Goal: Transaction & Acquisition: Purchase product/service

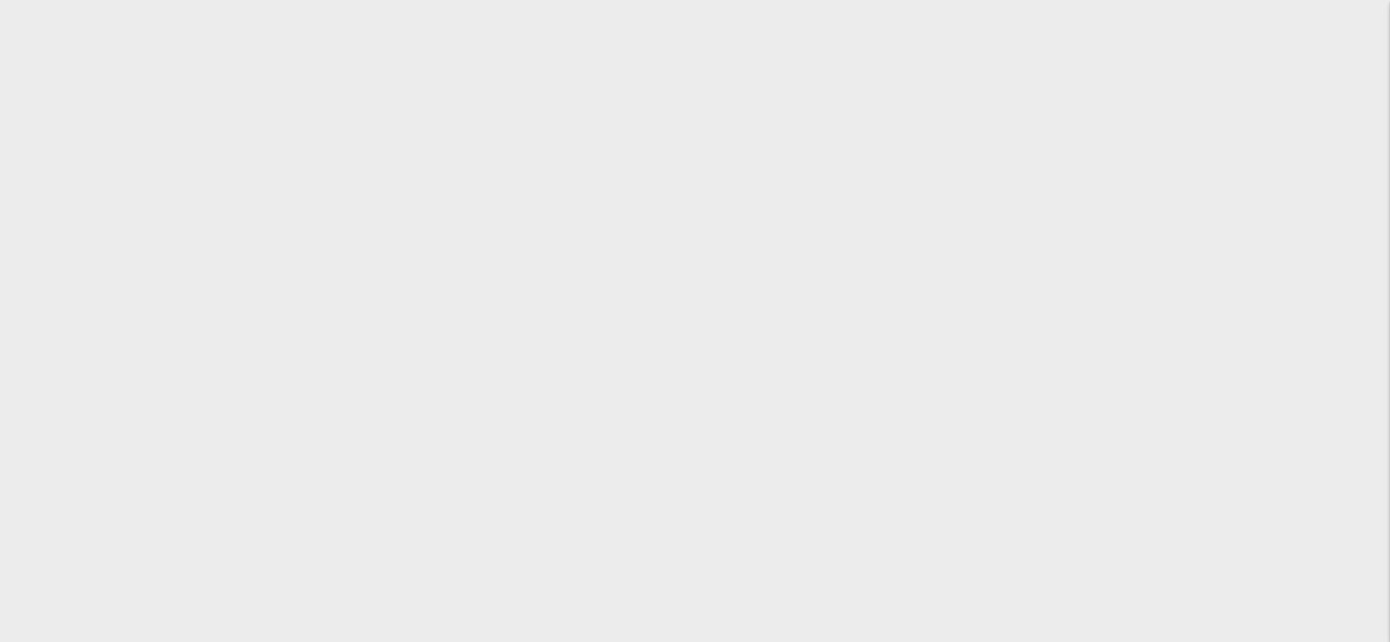
scroll to position [3102, 0]
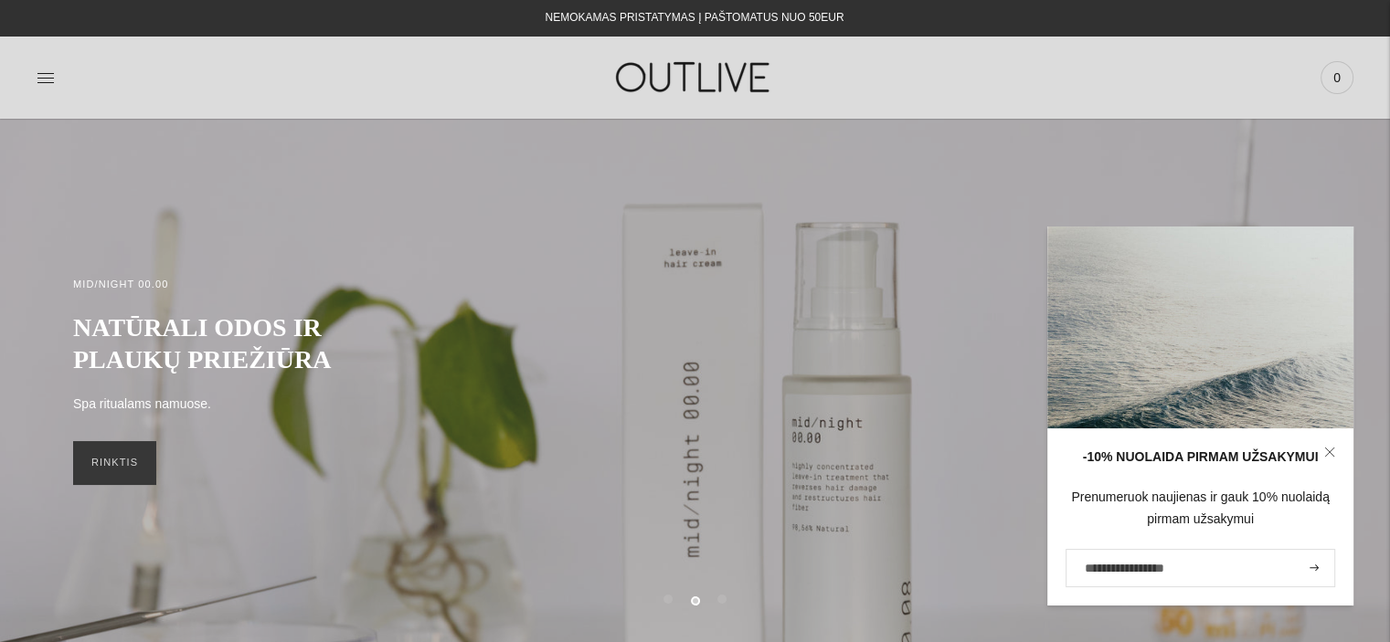
scroll to position [185, 0]
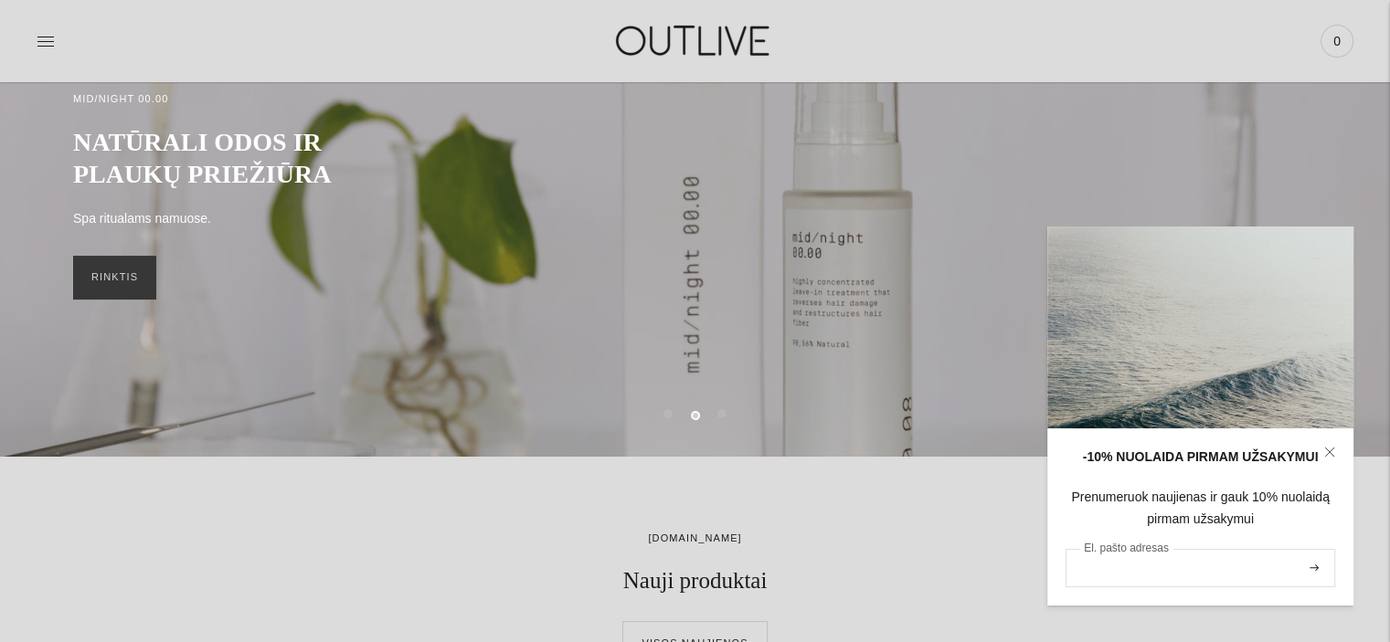
click at [1171, 566] on input "El. pašto adresas" at bounding box center [1200, 568] width 270 height 38
click at [1177, 568] on input "El. pašto adresas" at bounding box center [1200, 568] width 270 height 38
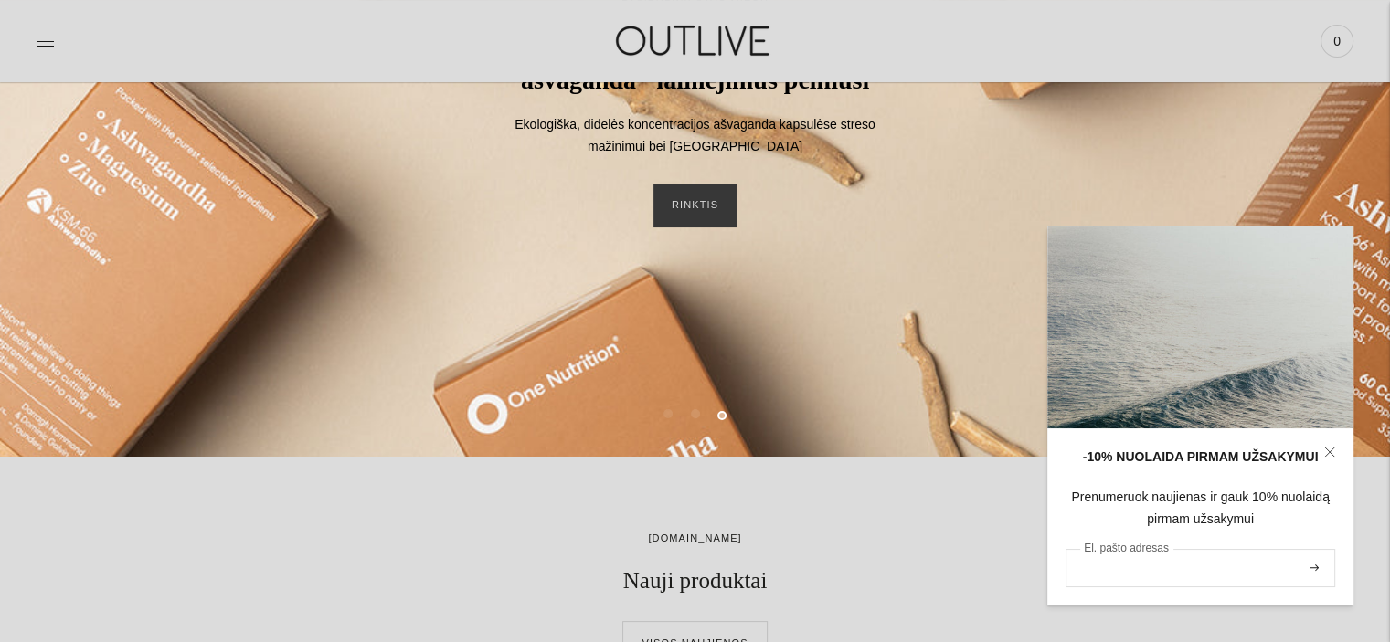
type input "**********"
click at [1317, 569] on icon "submit" at bounding box center [1313, 568] width 9 height 6
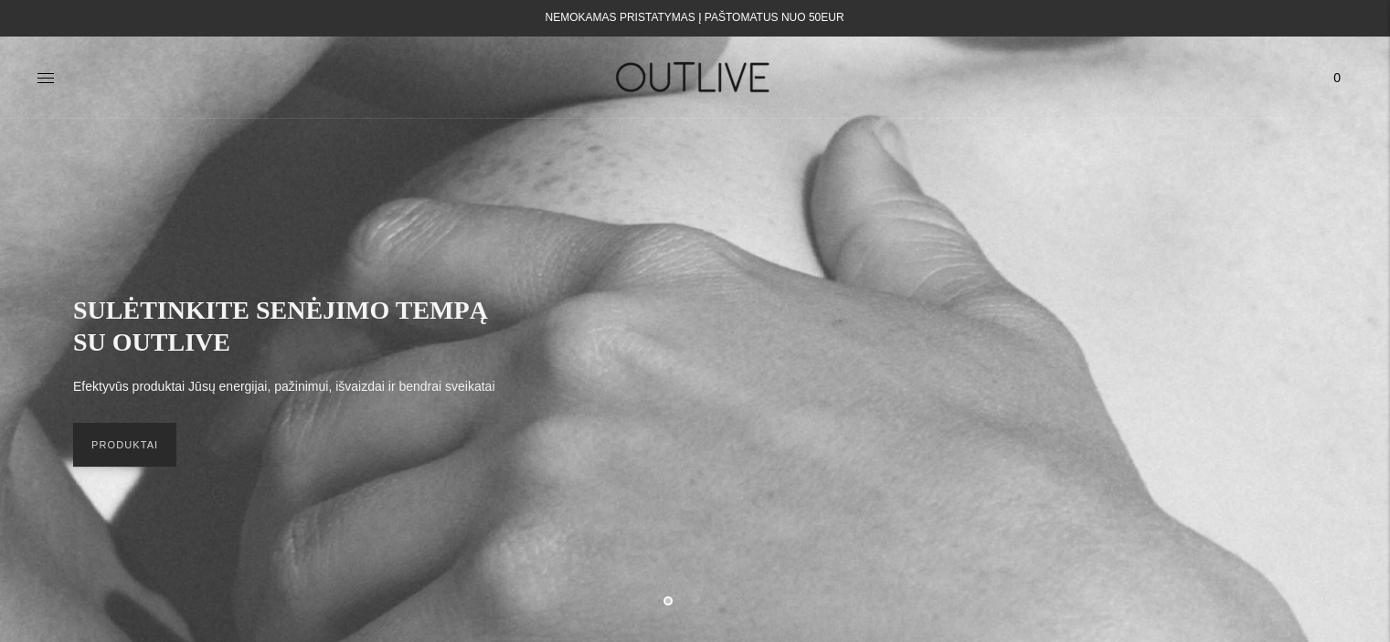
click at [99, 458] on link "PRODUKTAI" at bounding box center [124, 445] width 103 height 44
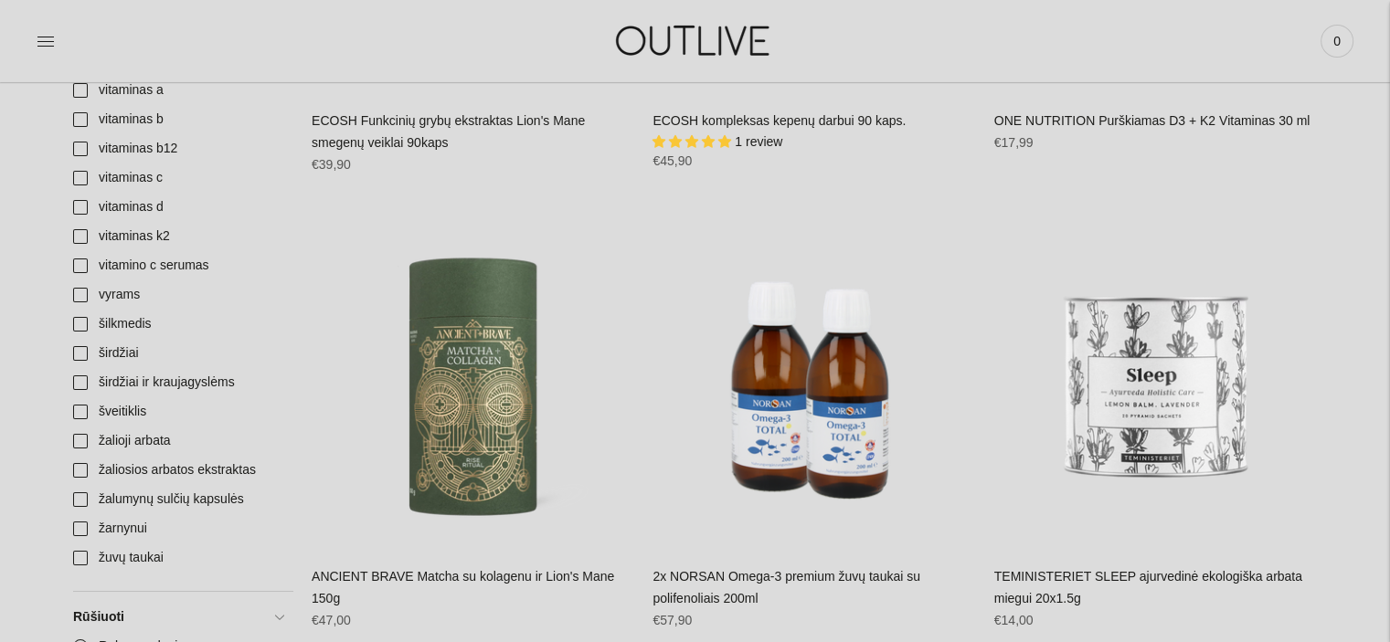
scroll to position [6692, 0]
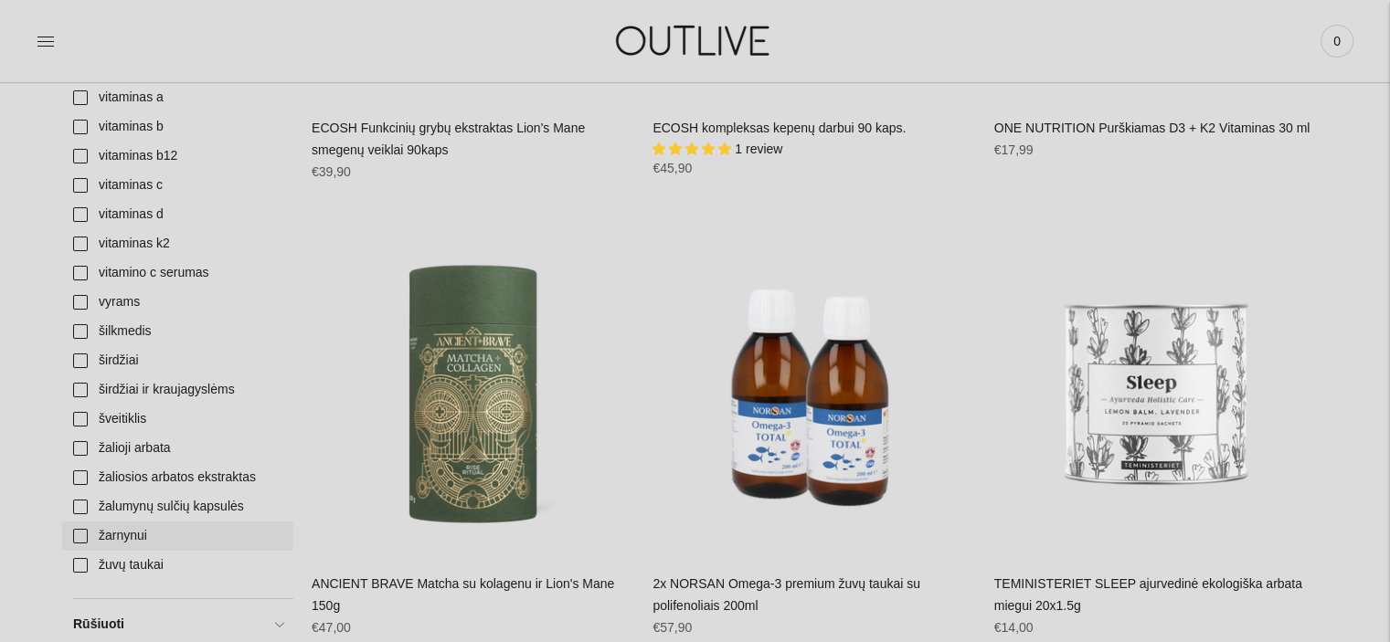
click at [81, 534] on link "žarnynui" at bounding box center [177, 536] width 231 height 29
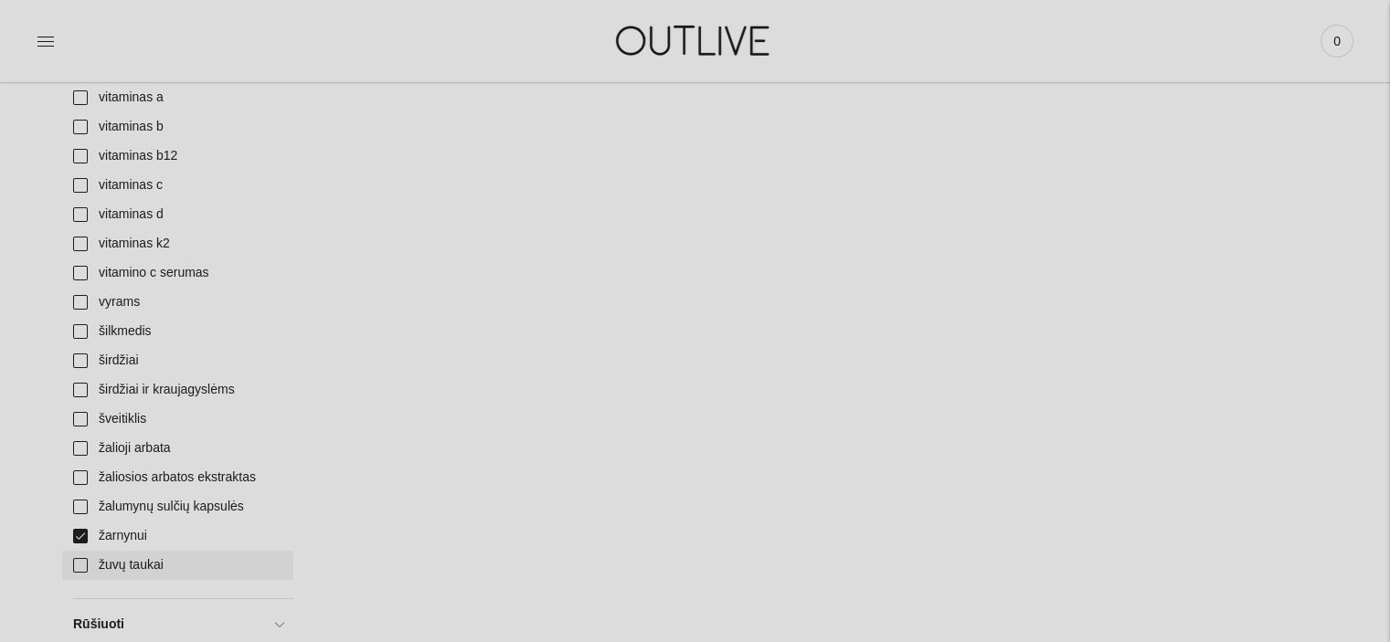
click at [84, 563] on link "žuvų taukai" at bounding box center [177, 565] width 231 height 29
click at [80, 216] on link "vitaminas d" at bounding box center [177, 214] width 231 height 29
click at [82, 183] on link "vitaminas c" at bounding box center [177, 185] width 231 height 29
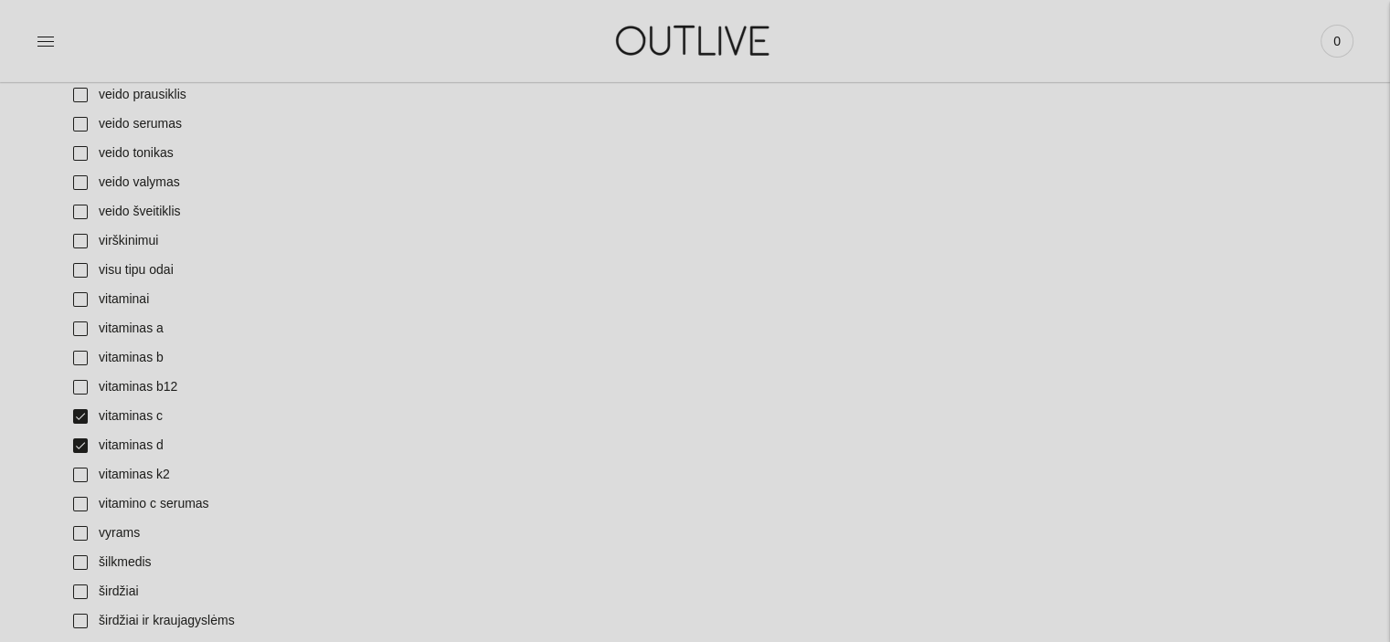
scroll to position [6462, 0]
click at [84, 299] on link "vitaminai" at bounding box center [177, 298] width 231 height 29
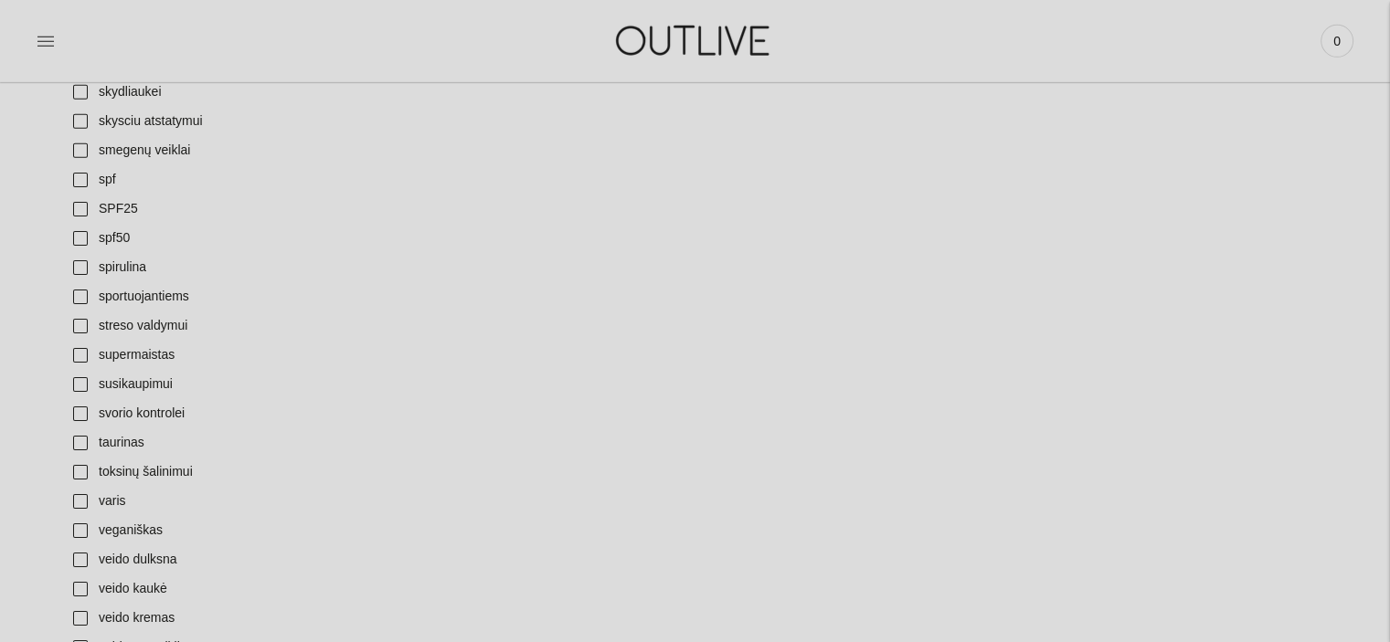
scroll to position [5872, 0]
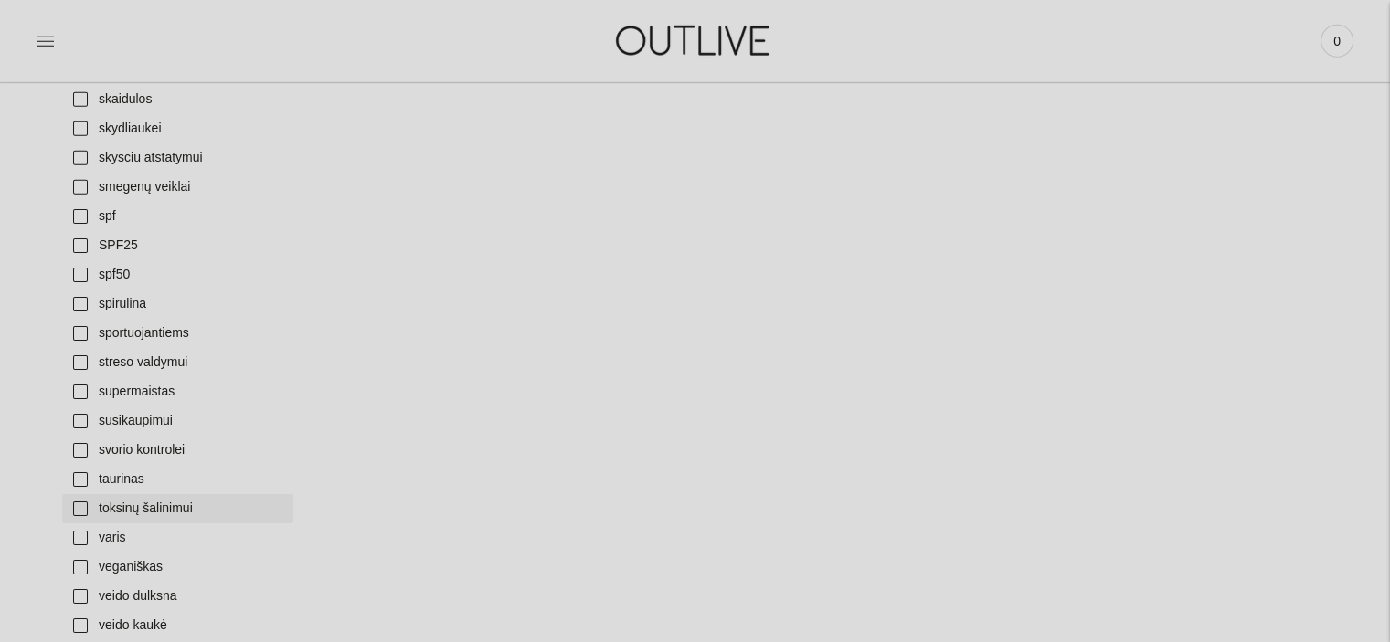
click at [80, 507] on link "toksinų šalinimui" at bounding box center [177, 508] width 231 height 29
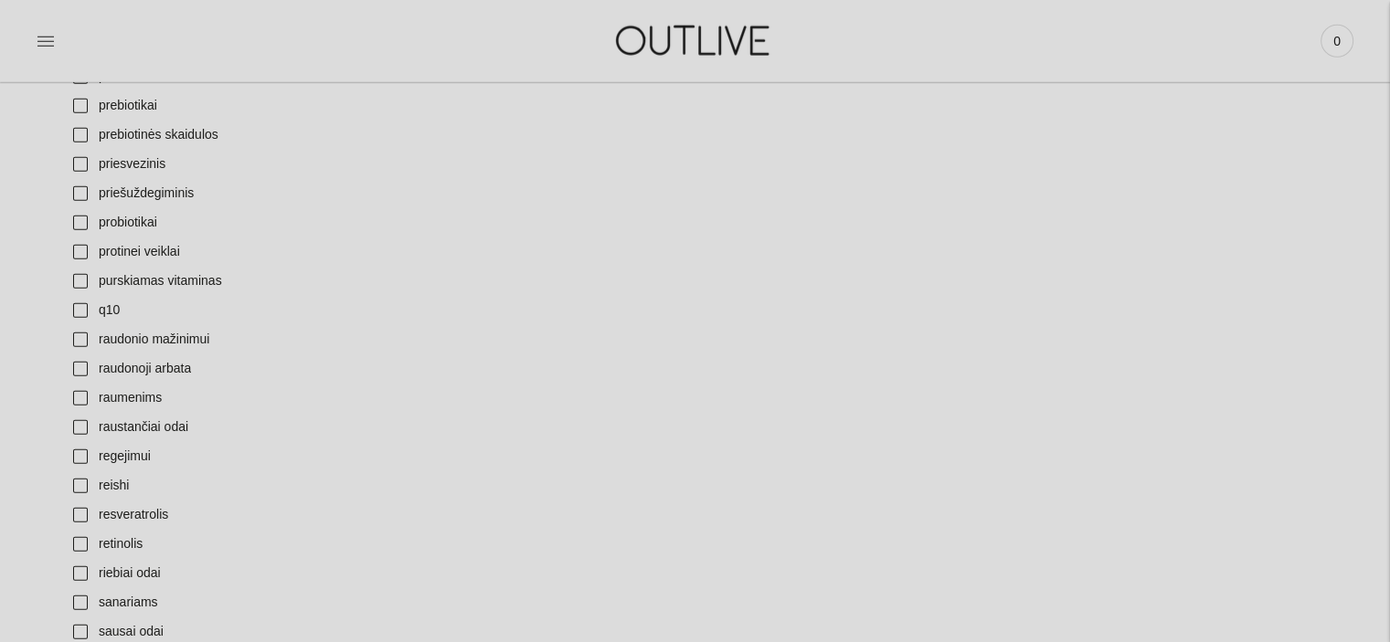
scroll to position [5127, 0]
click at [79, 232] on link "probiotikai" at bounding box center [177, 230] width 231 height 29
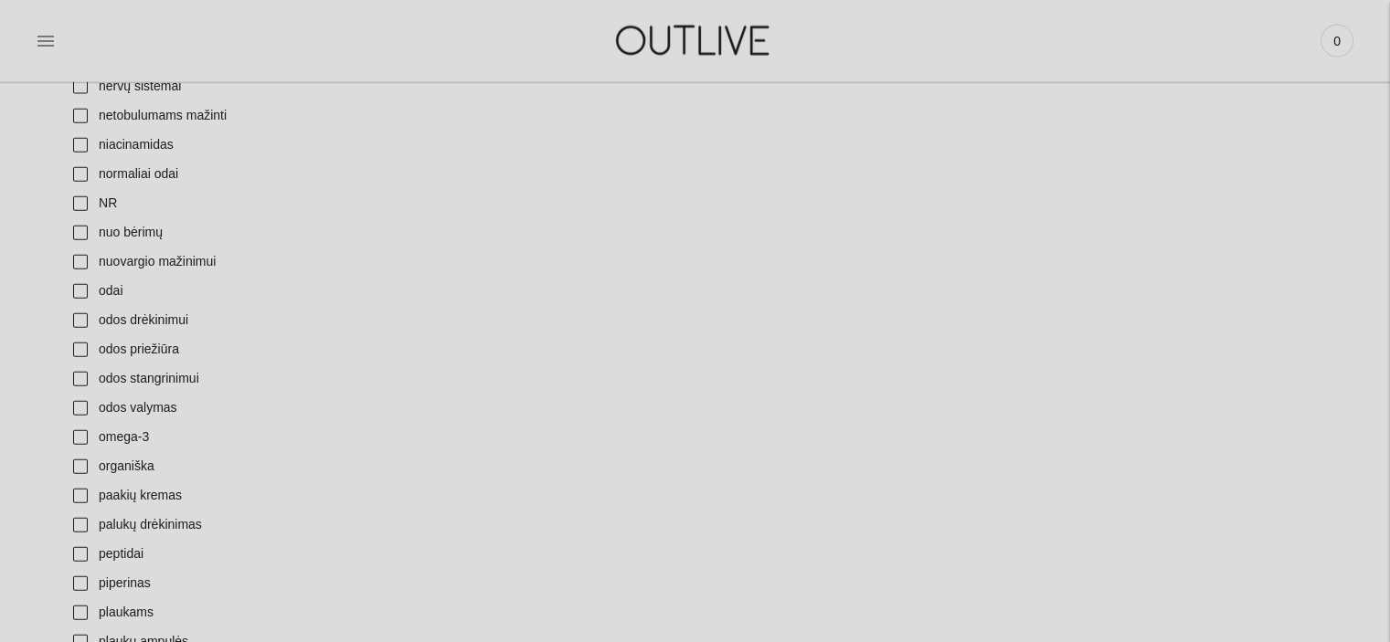
scroll to position [4246, 0]
click at [80, 437] on link "omega-3" at bounding box center [177, 438] width 231 height 29
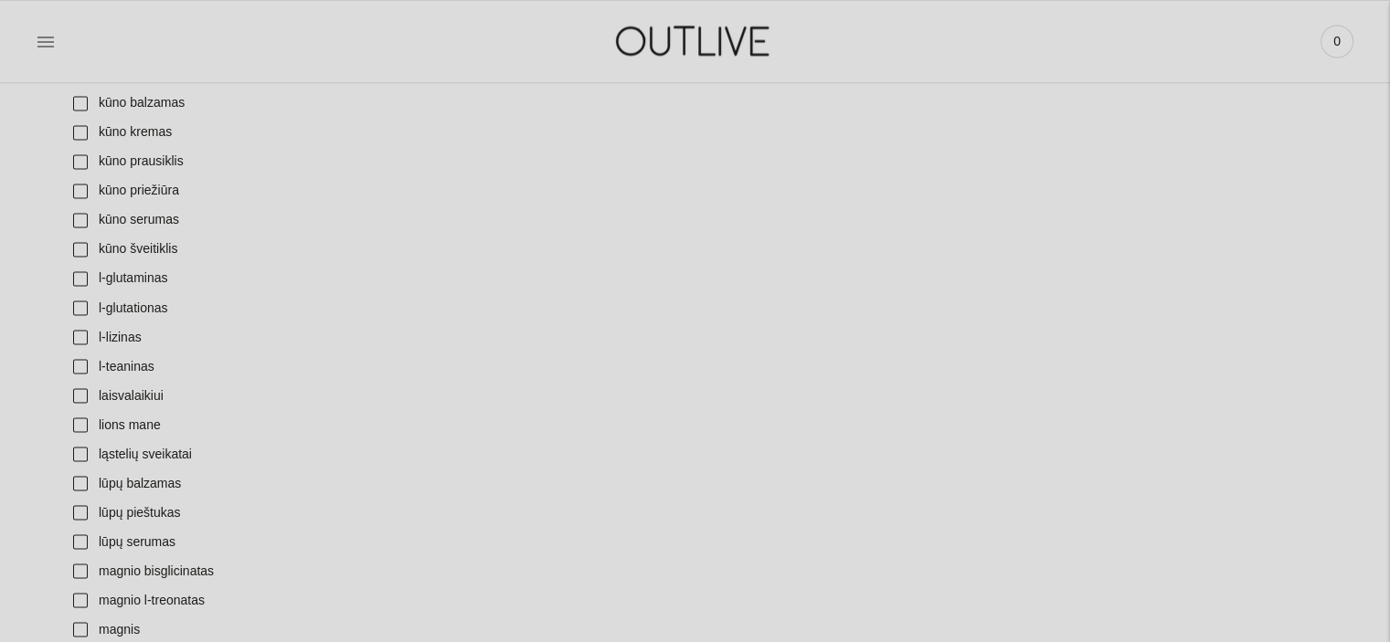
scroll to position [3172, 0]
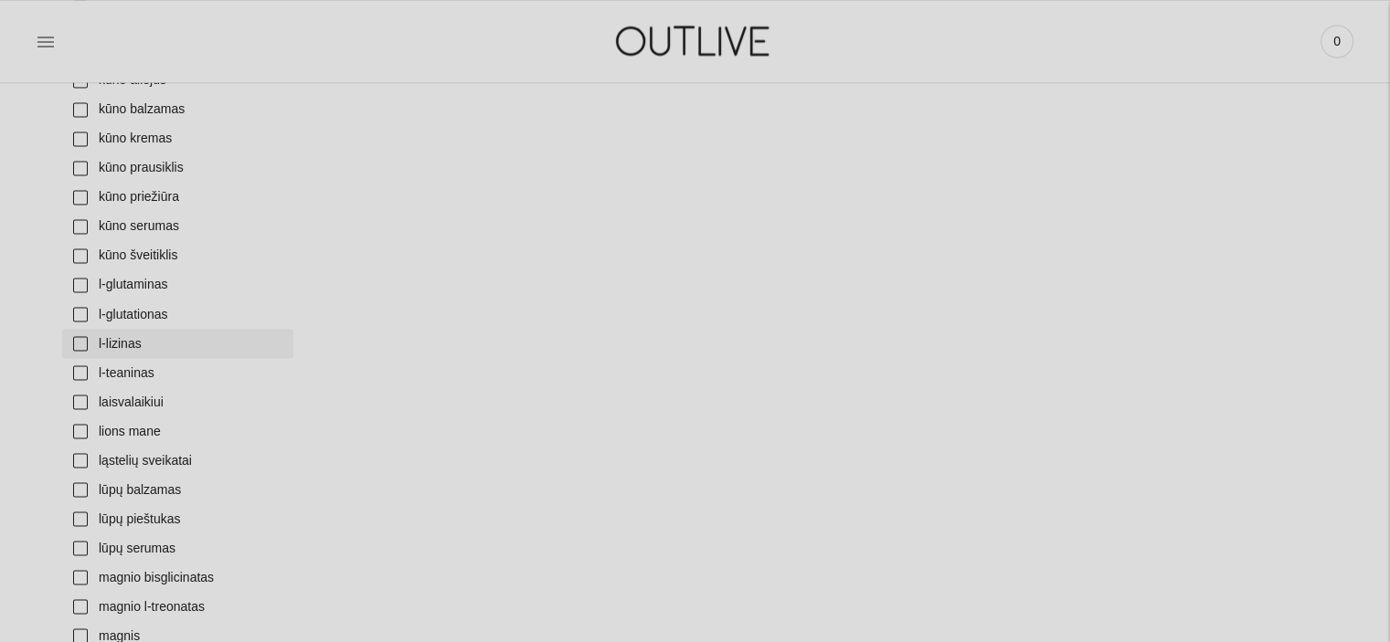
click at [80, 343] on link "l-lizinas" at bounding box center [177, 343] width 231 height 29
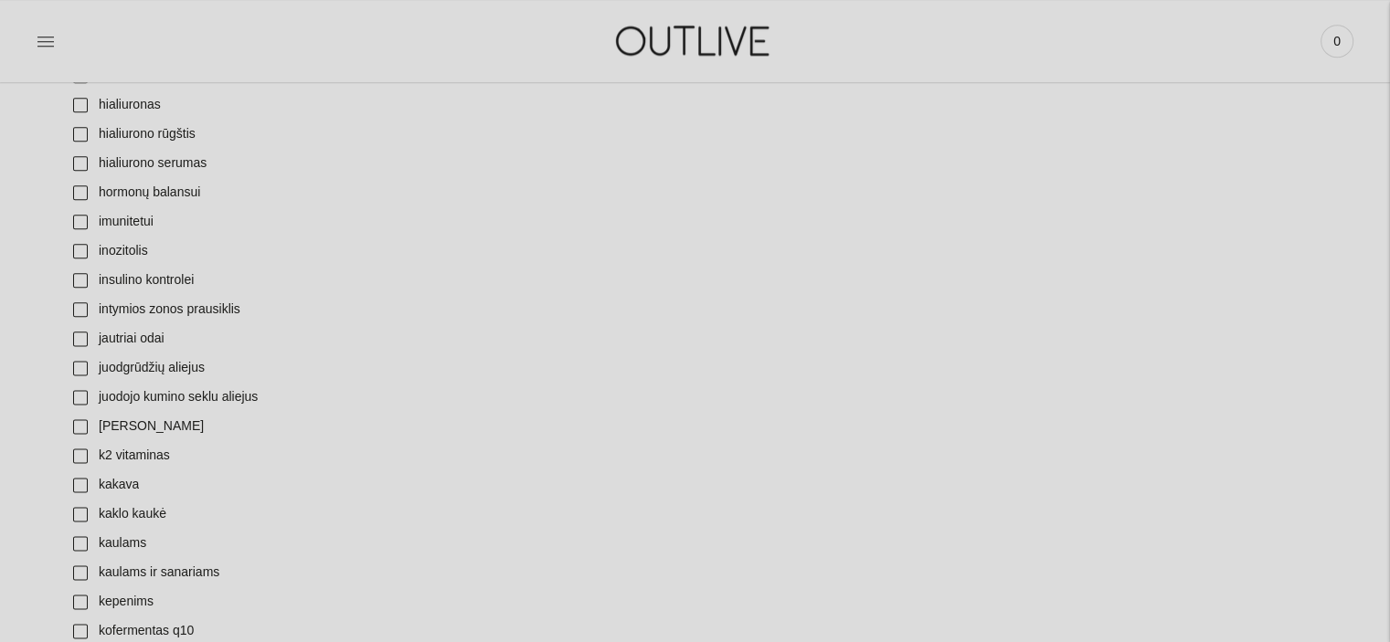
scroll to position [2269, 0]
click at [80, 457] on link "k2 vitaminas" at bounding box center [177, 456] width 231 height 29
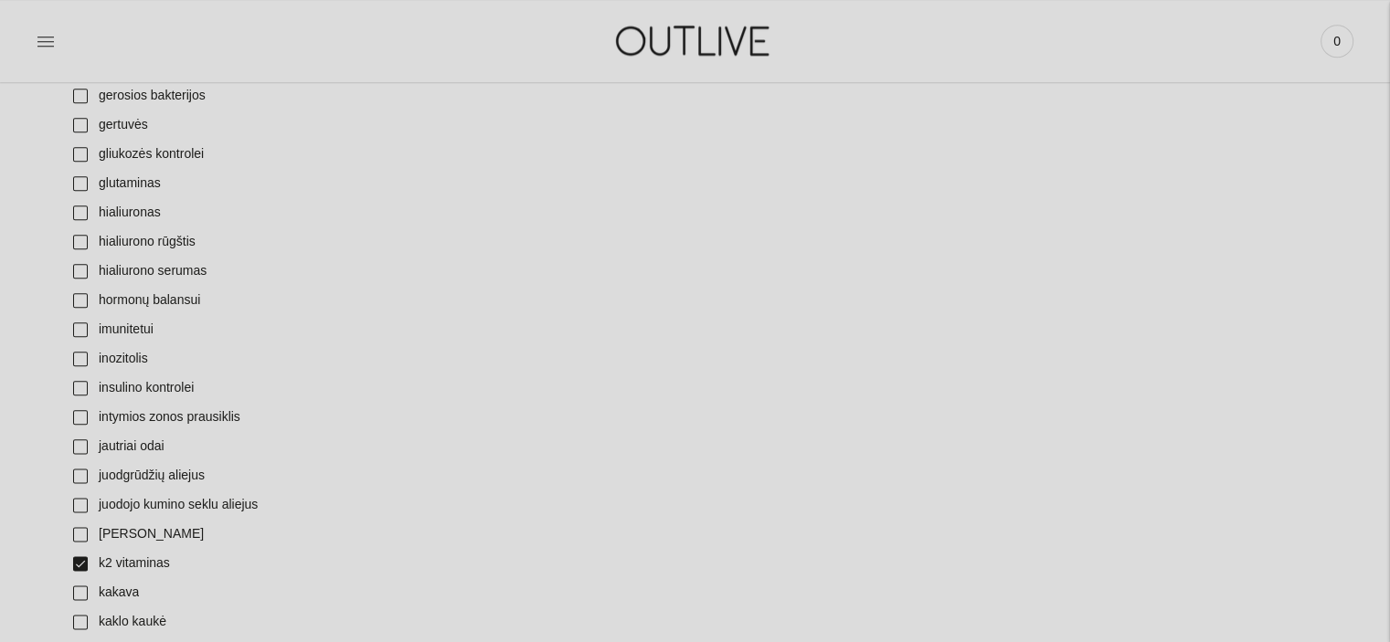
scroll to position [2148, 0]
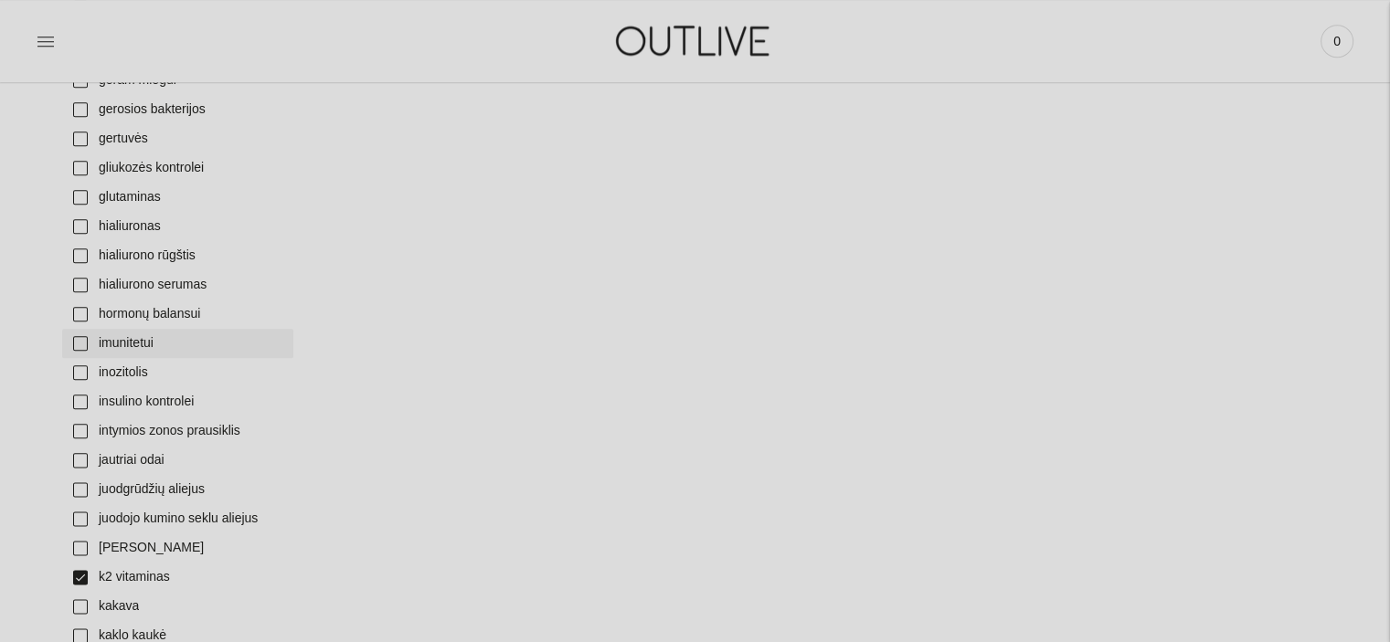
click at [83, 346] on link "imunitetui" at bounding box center [177, 343] width 231 height 29
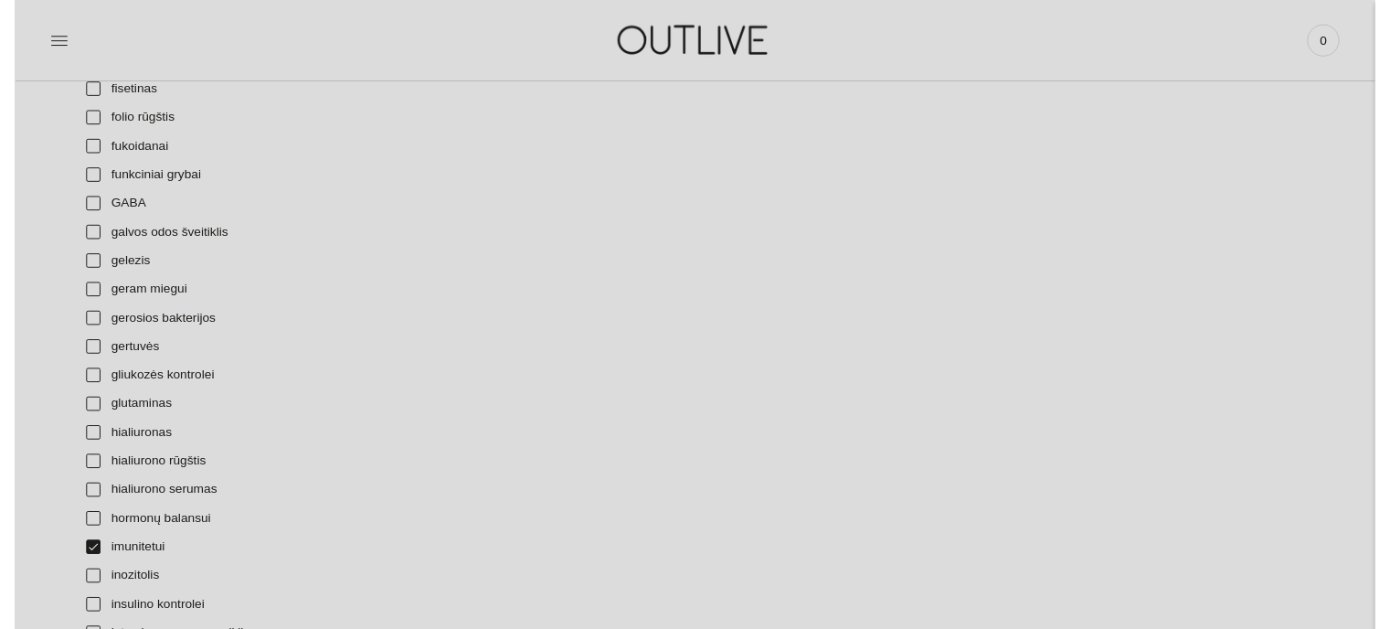
scroll to position [1864, 0]
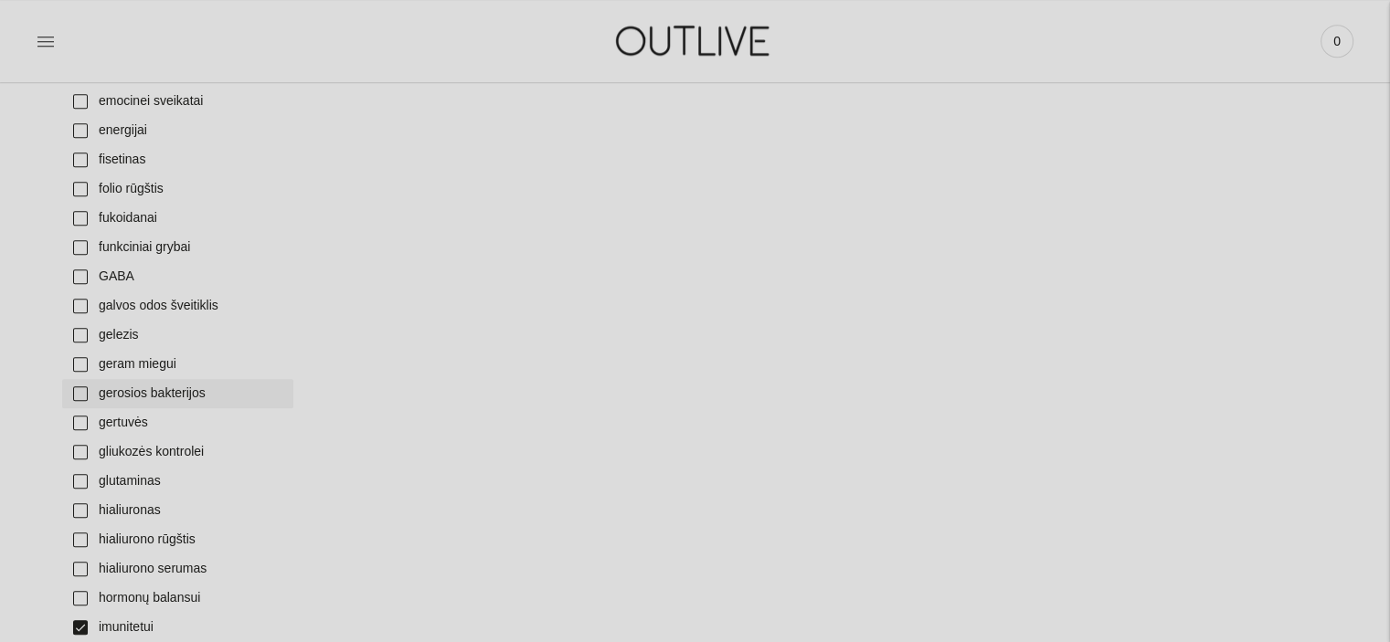
click at [81, 397] on link "gerosios bakterijos" at bounding box center [177, 393] width 231 height 29
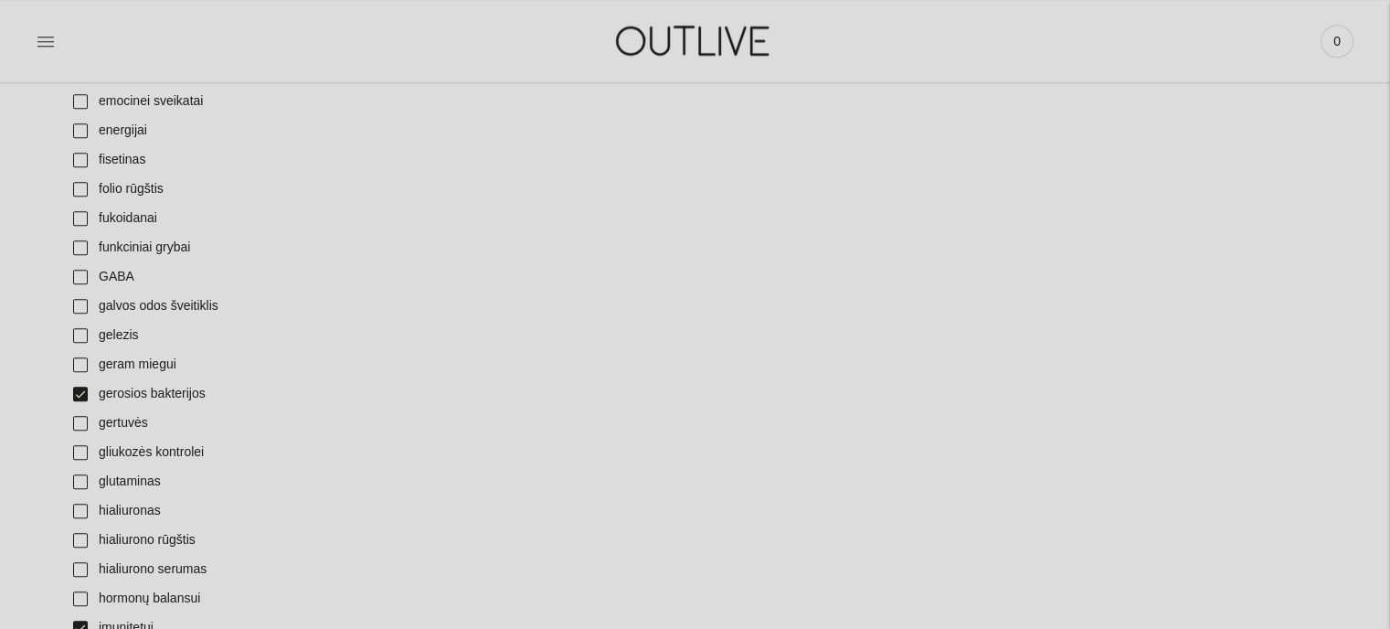
scroll to position [1790, 0]
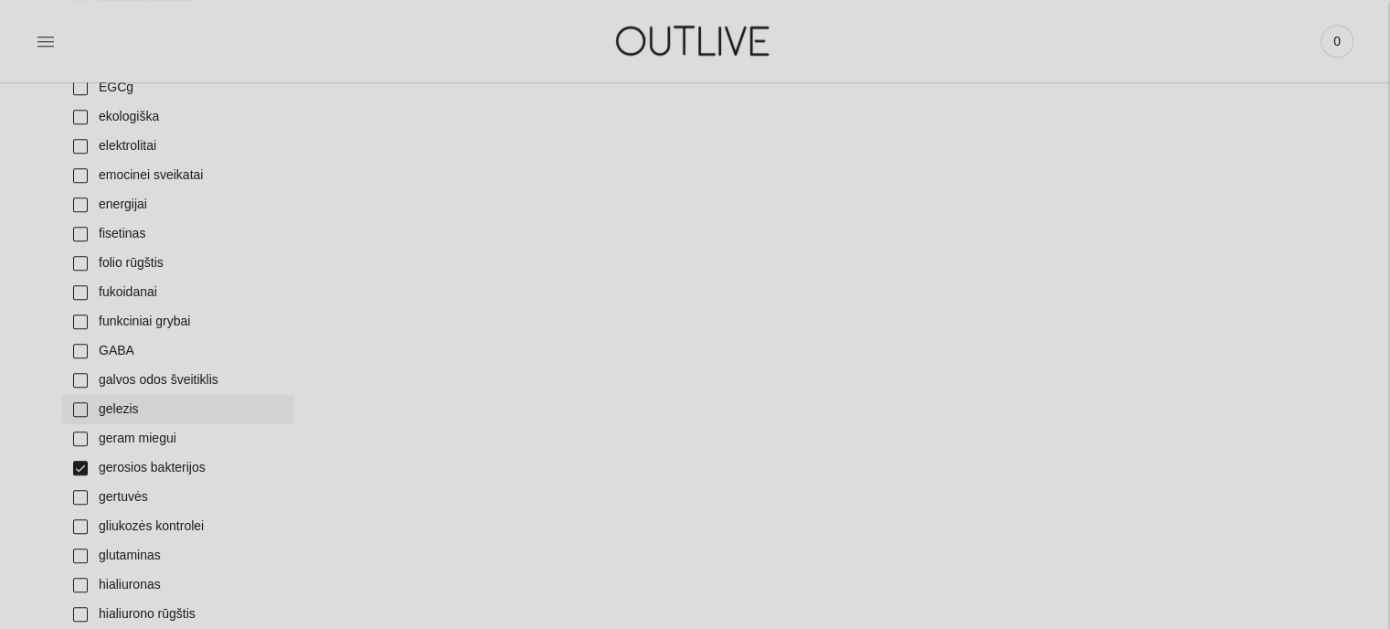
click at [86, 408] on link "gelezis" at bounding box center [177, 409] width 231 height 29
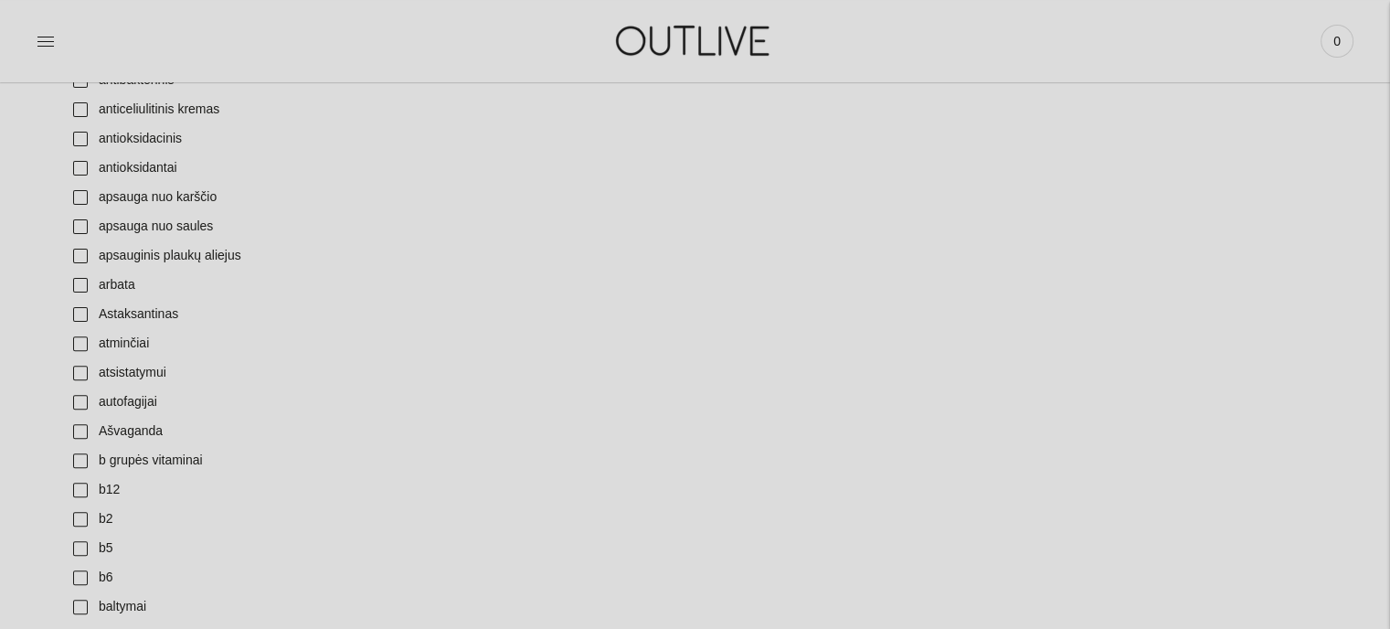
scroll to position [537, 0]
click at [84, 461] on link "b grupės vitaminai" at bounding box center [177, 463] width 231 height 29
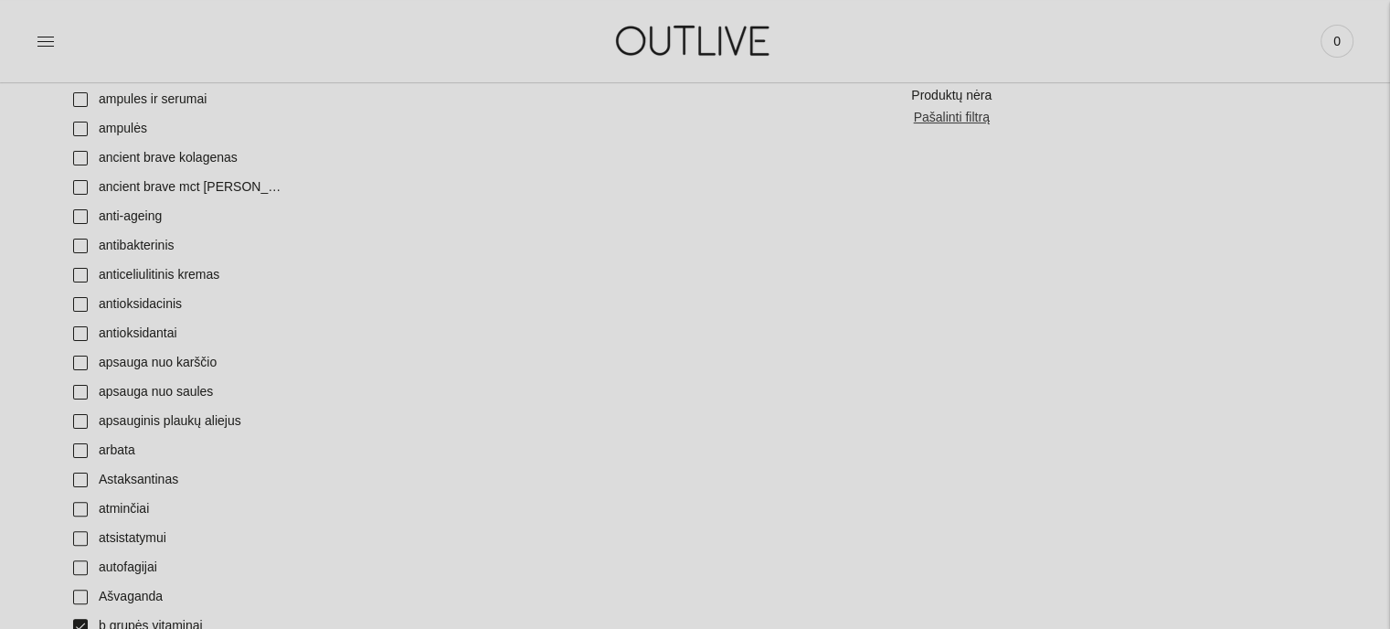
scroll to position [351, 0]
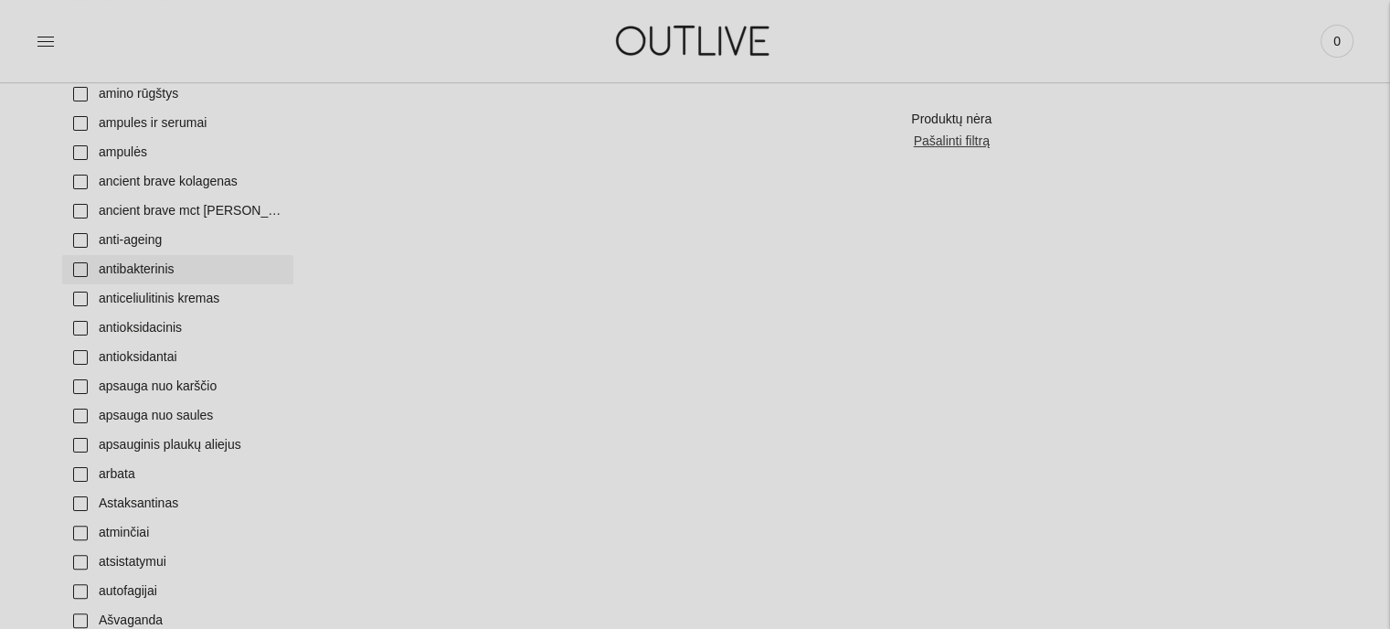
click at [83, 269] on link "antibakterinis" at bounding box center [177, 269] width 231 height 29
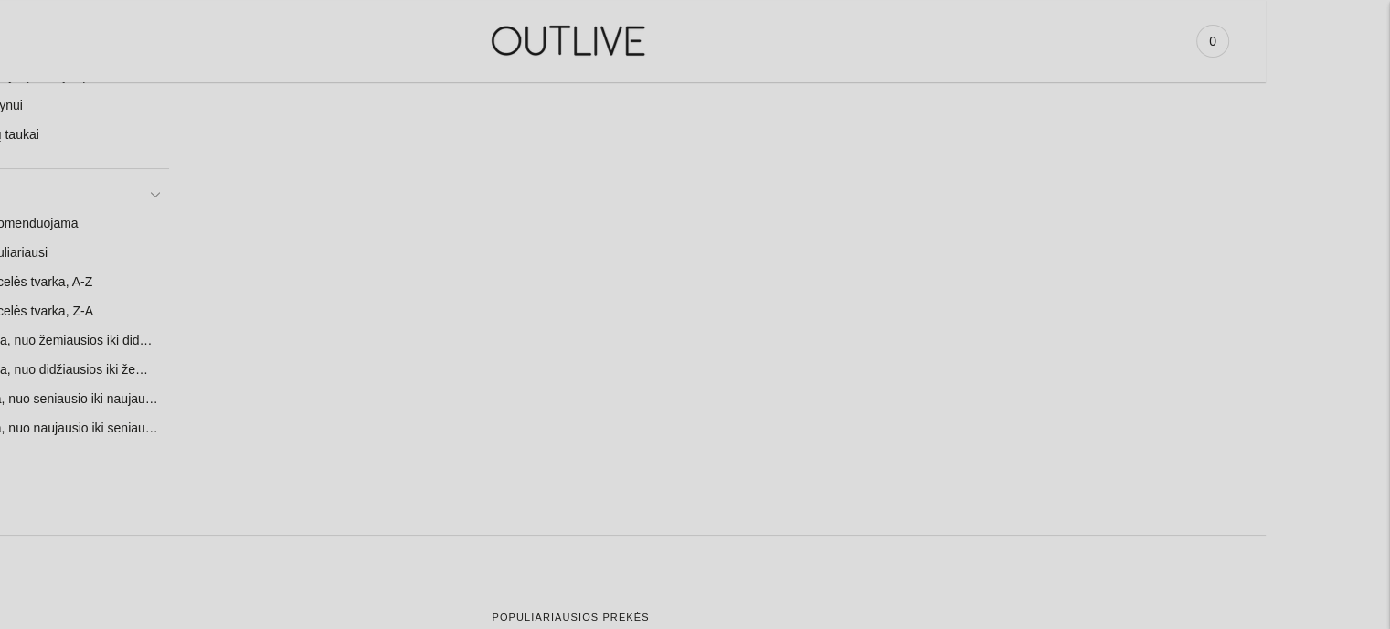
scroll to position [7123, 0]
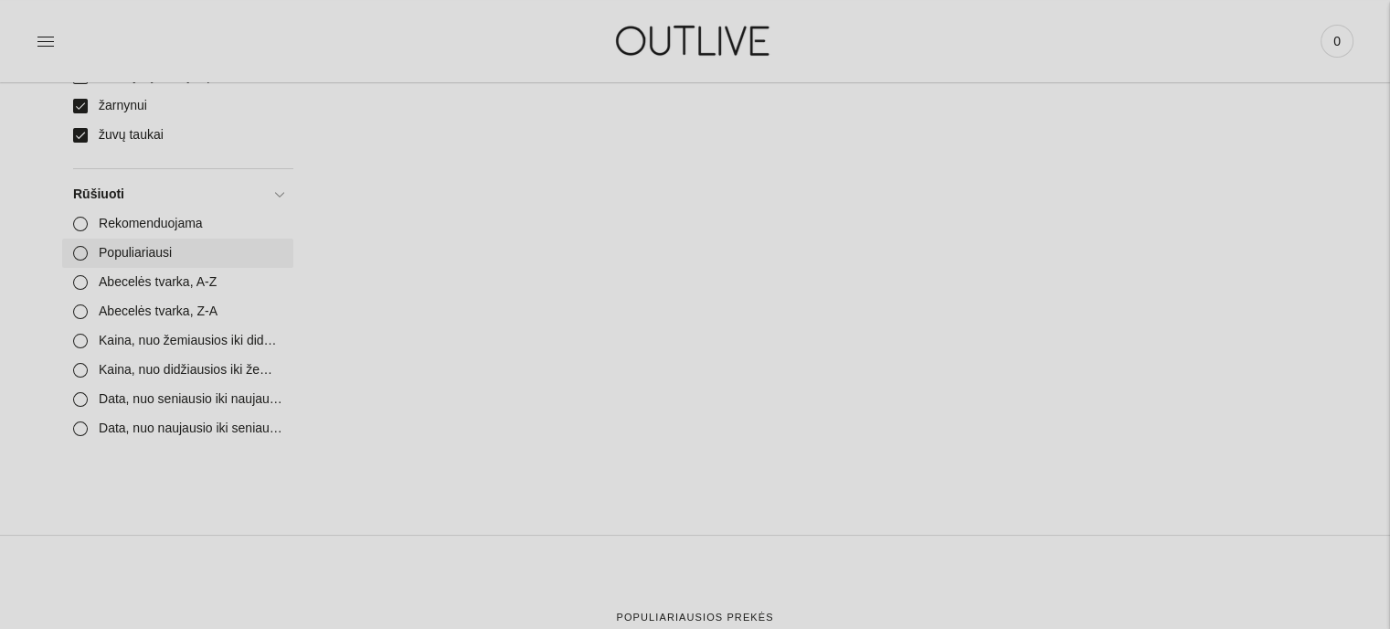
click at [80, 254] on link "Populiariausi" at bounding box center [177, 252] width 231 height 29
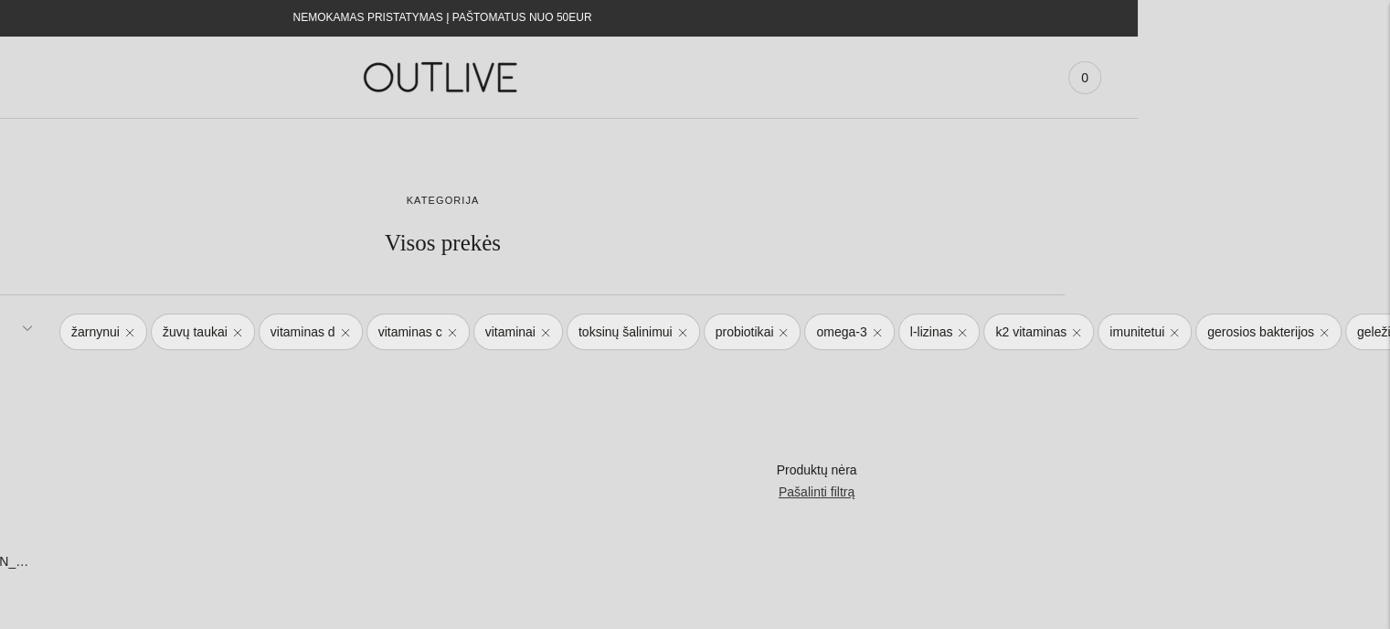
scroll to position [17, 252]
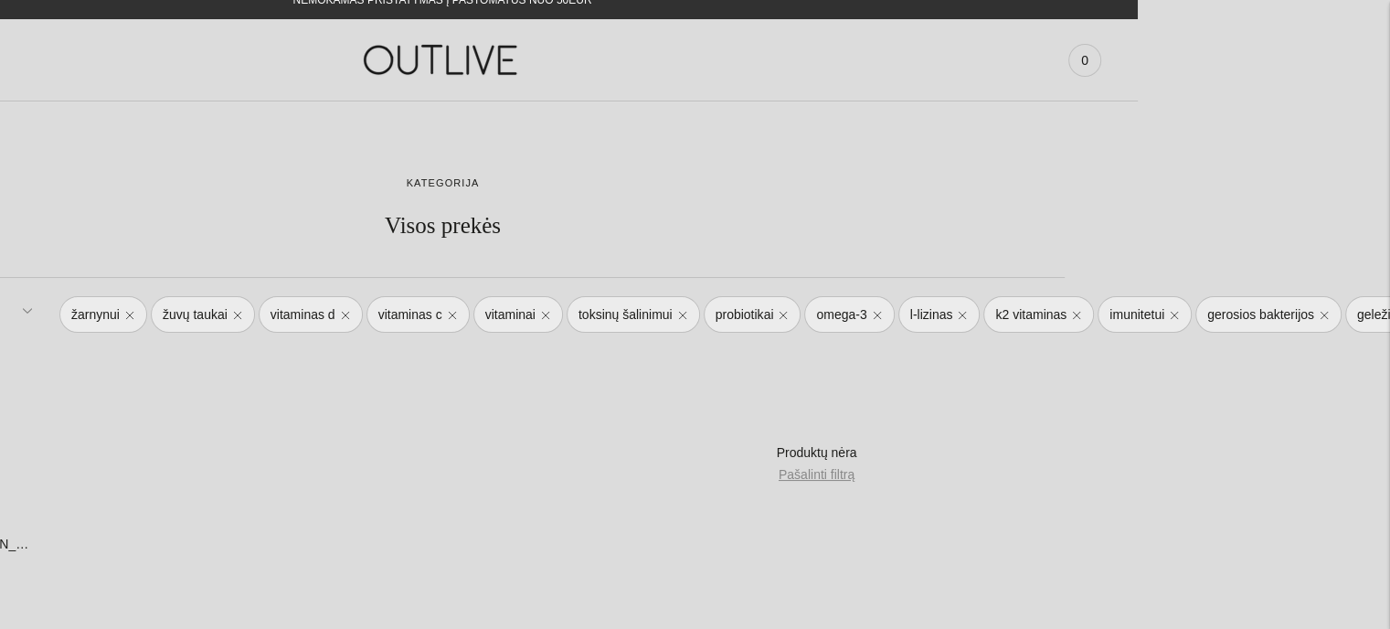
click at [804, 481] on link "Pašalinti filtrą" at bounding box center [817, 475] width 76 height 22
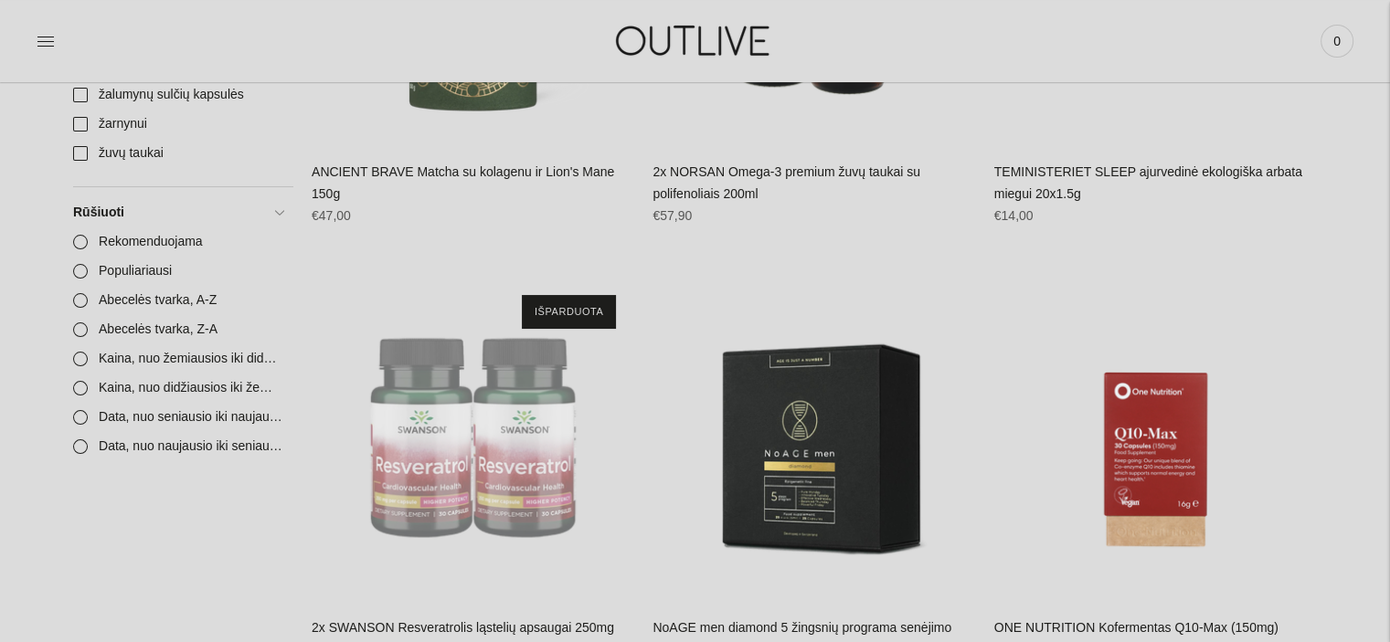
scroll to position [7104, 0]
click at [132, 275] on link "Populiariausi" at bounding box center [177, 272] width 231 height 29
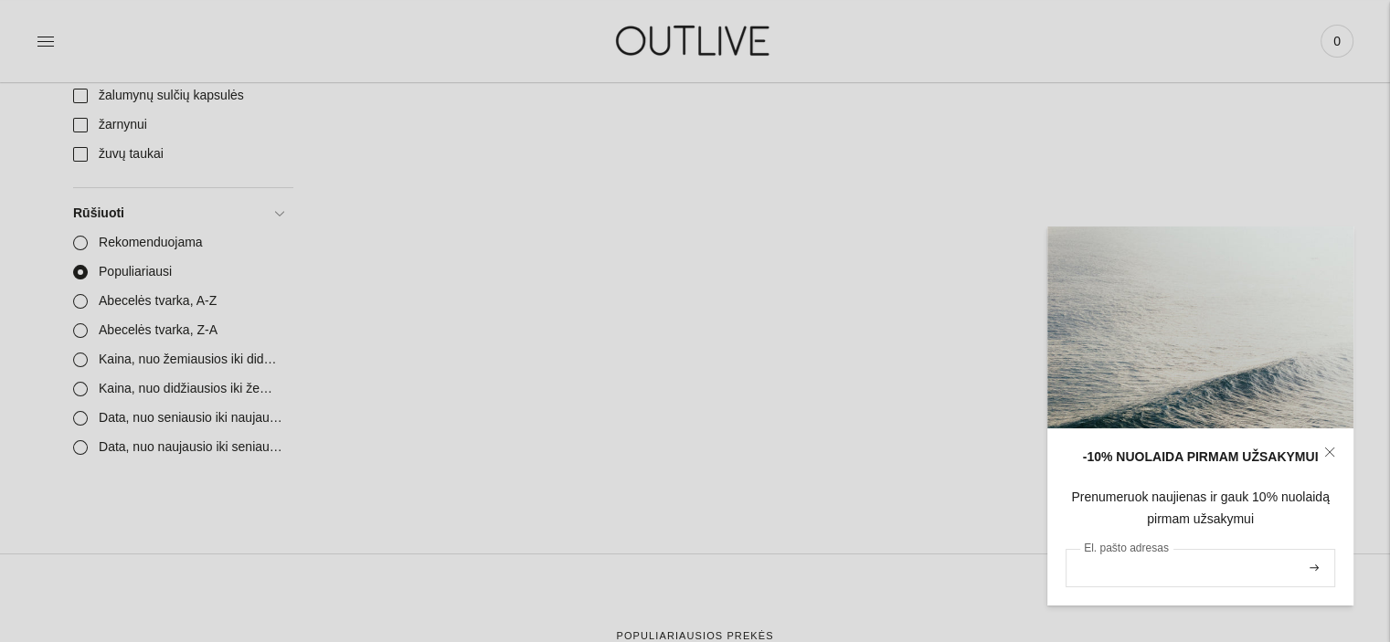
click at [1112, 575] on input "El. pašto adresas" at bounding box center [1200, 568] width 270 height 38
type input "**********"
click at [1304, 551] on button "submit" at bounding box center [1314, 568] width 20 height 35
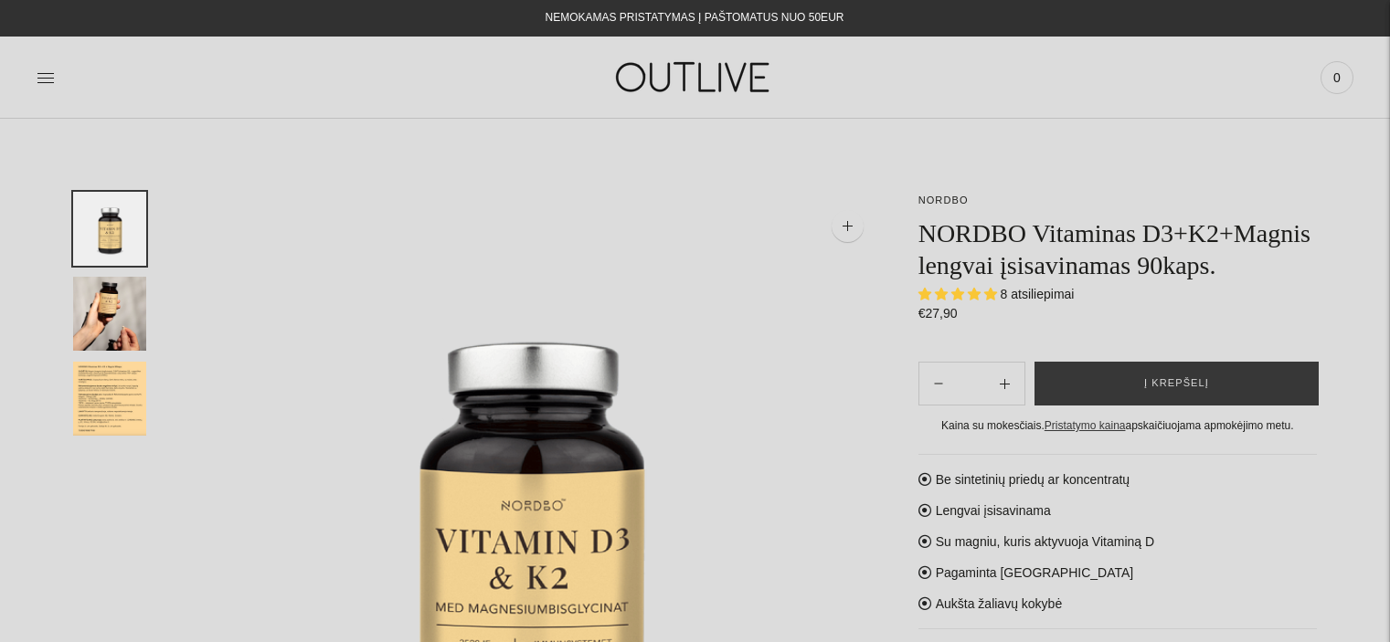
select select "**********"
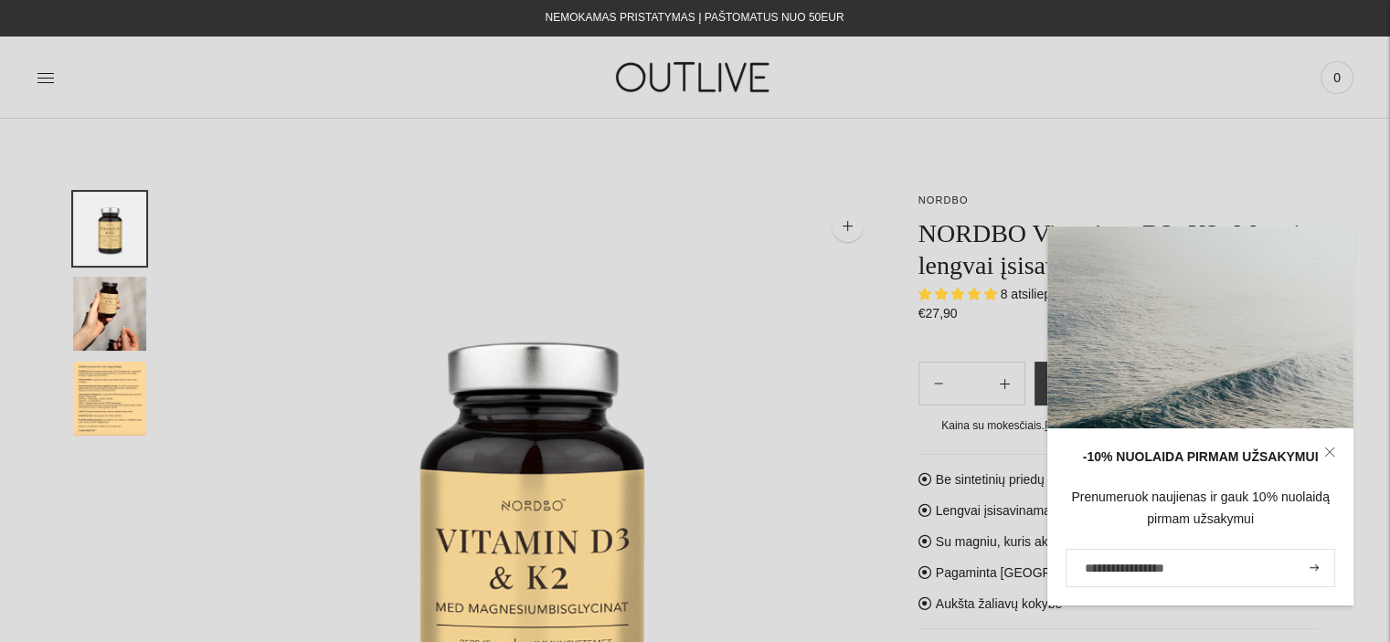
click at [1330, 452] on icon at bounding box center [1329, 452] width 8 height 8
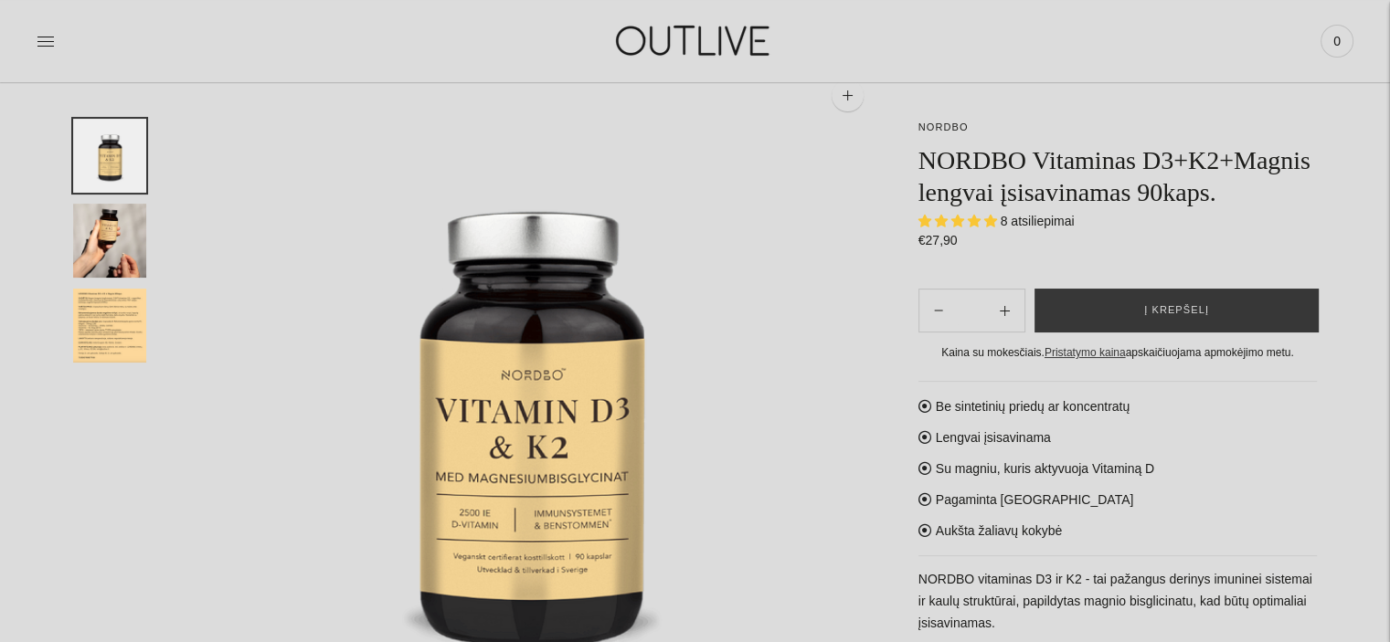
scroll to position [132, 0]
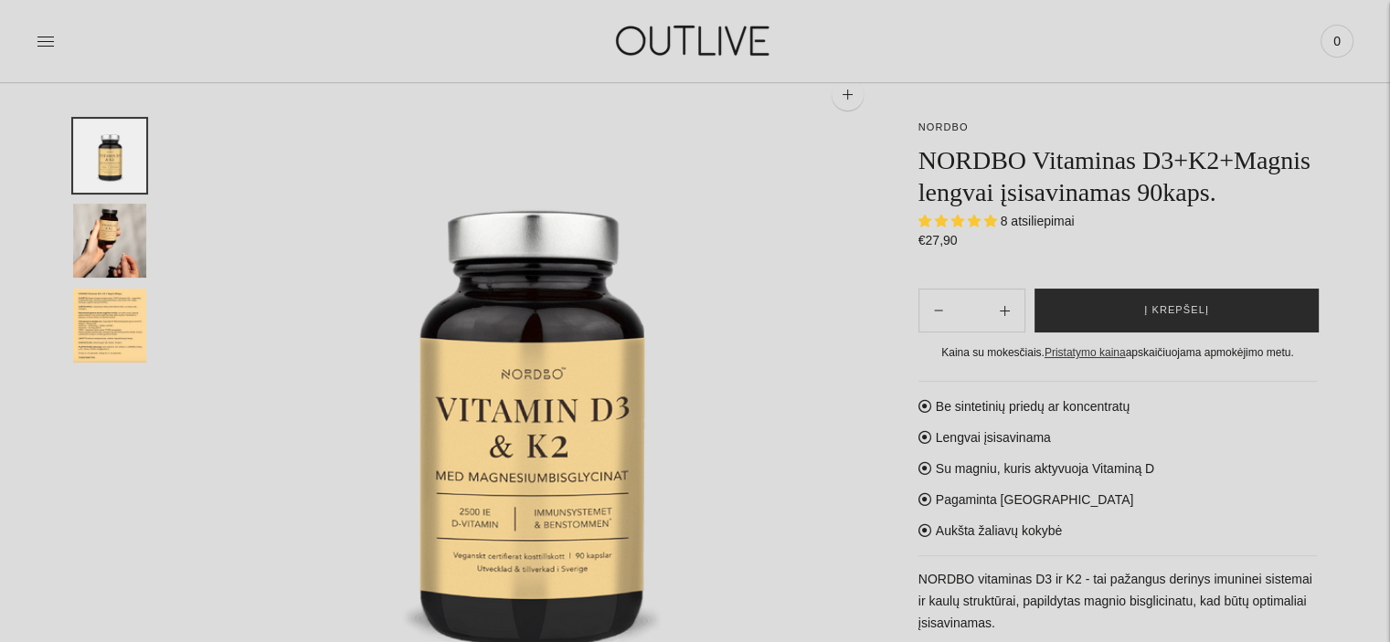
click at [1160, 302] on span "Į krepšelį" at bounding box center [1176, 311] width 65 height 18
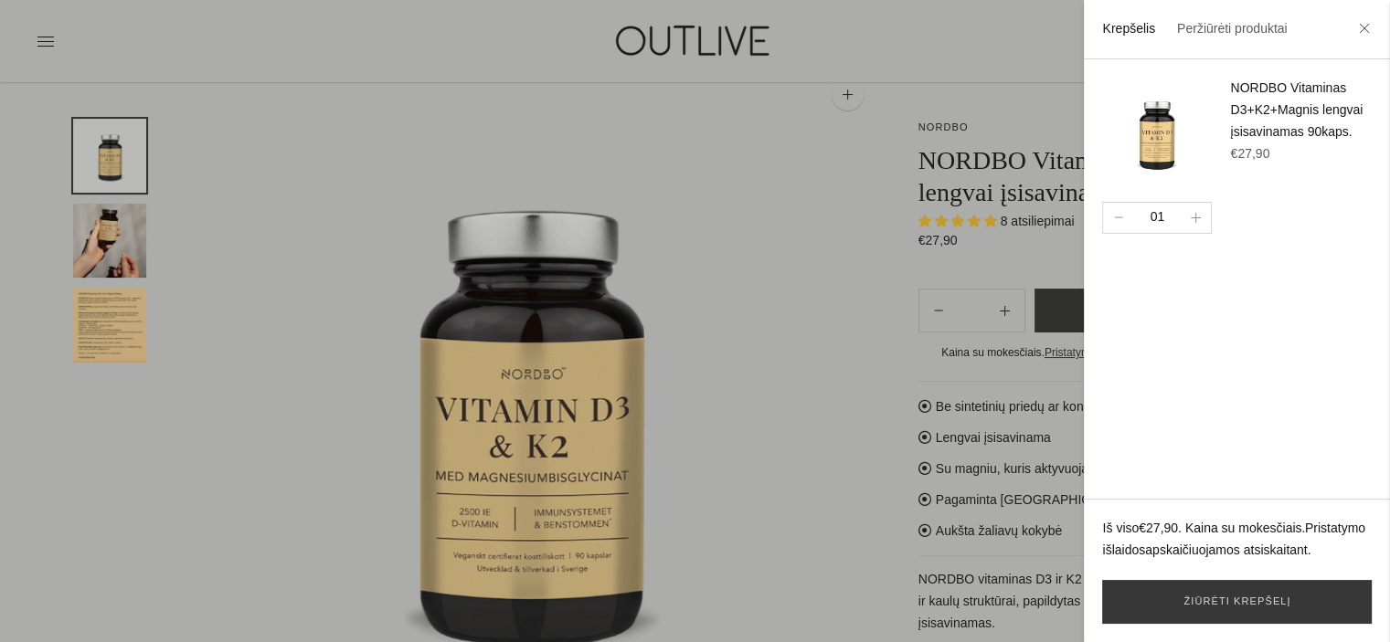
click at [874, 310] on div at bounding box center [695, 321] width 1390 height 642
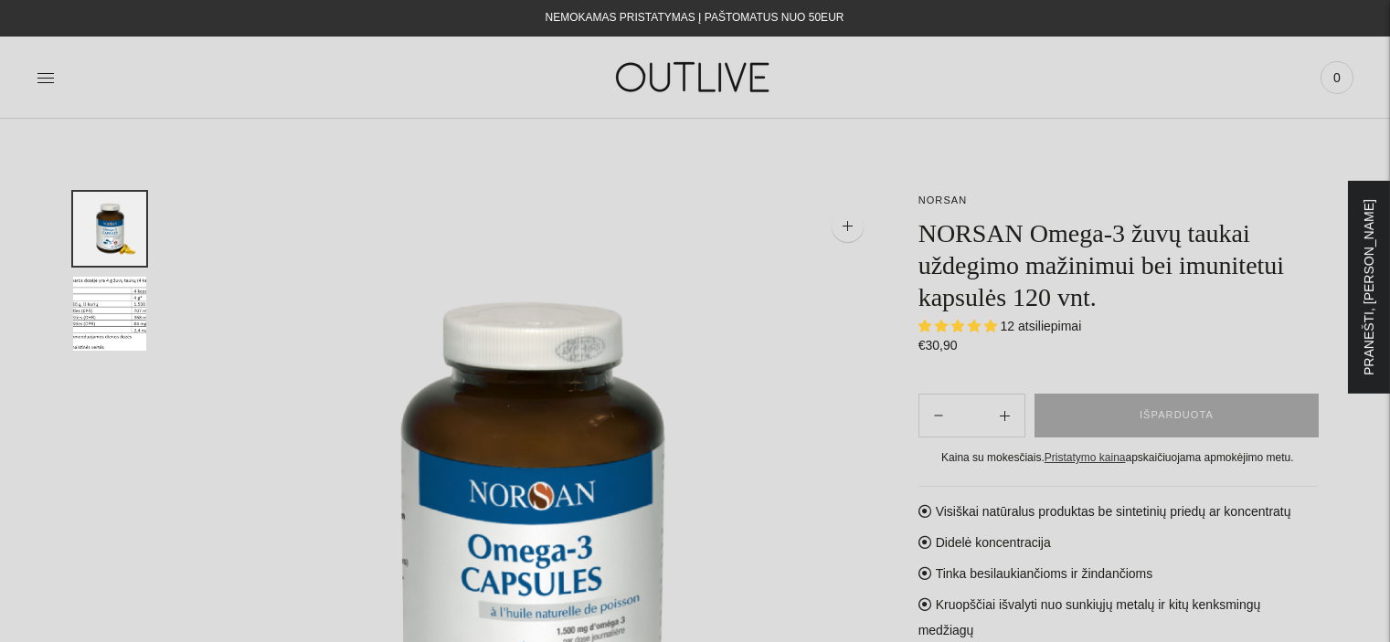
select select "**********"
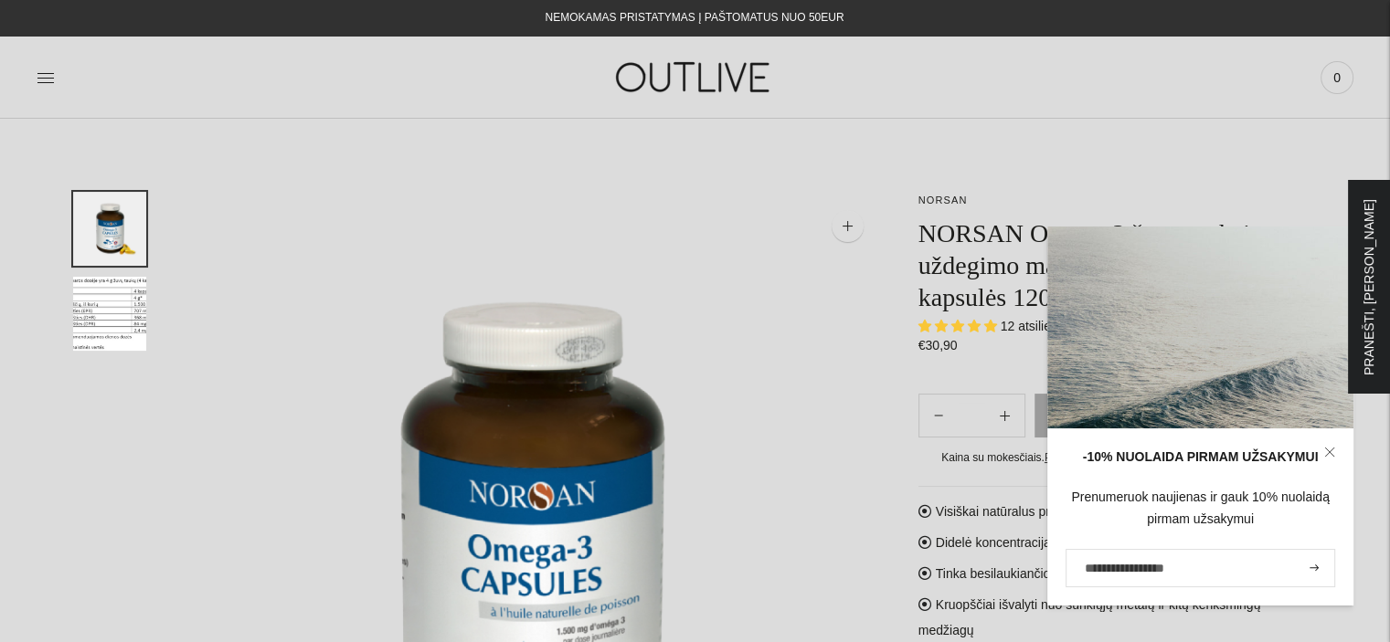
click at [1332, 452] on icon at bounding box center [1329, 452] width 11 height 11
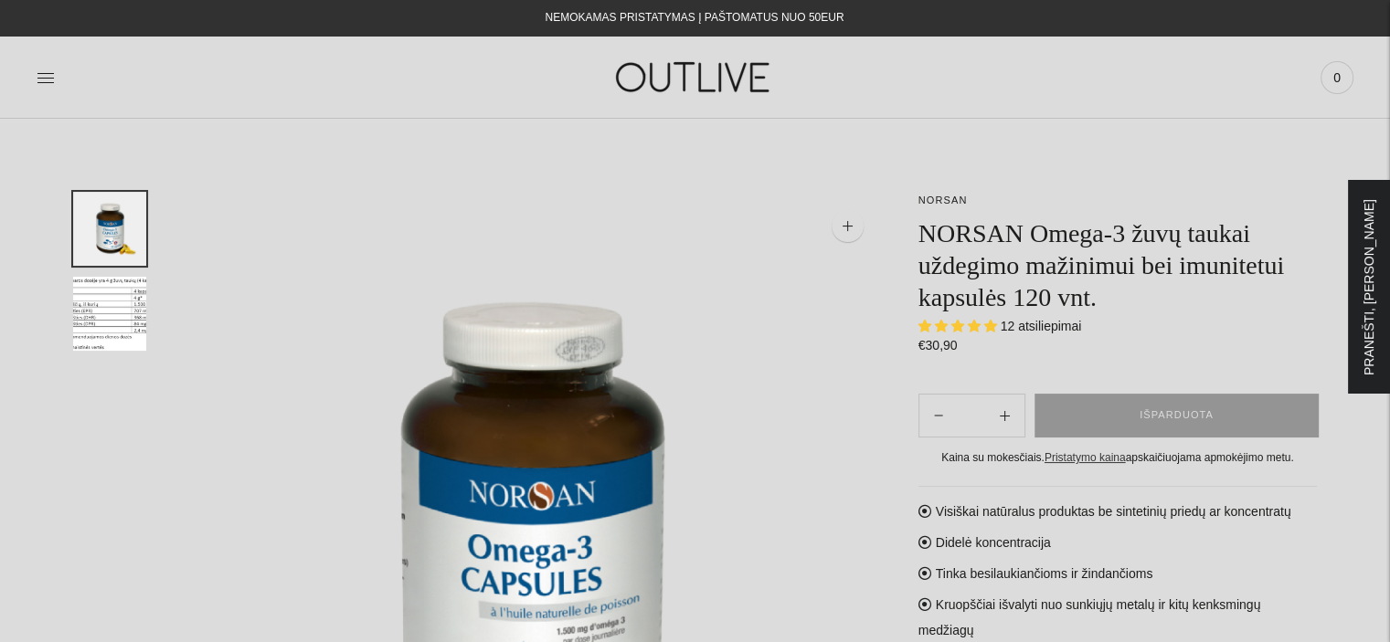
click at [1124, 438] on form "**********" at bounding box center [1117, 431] width 398 height 74
click at [1358, 273] on div at bounding box center [1369, 287] width 42 height 213
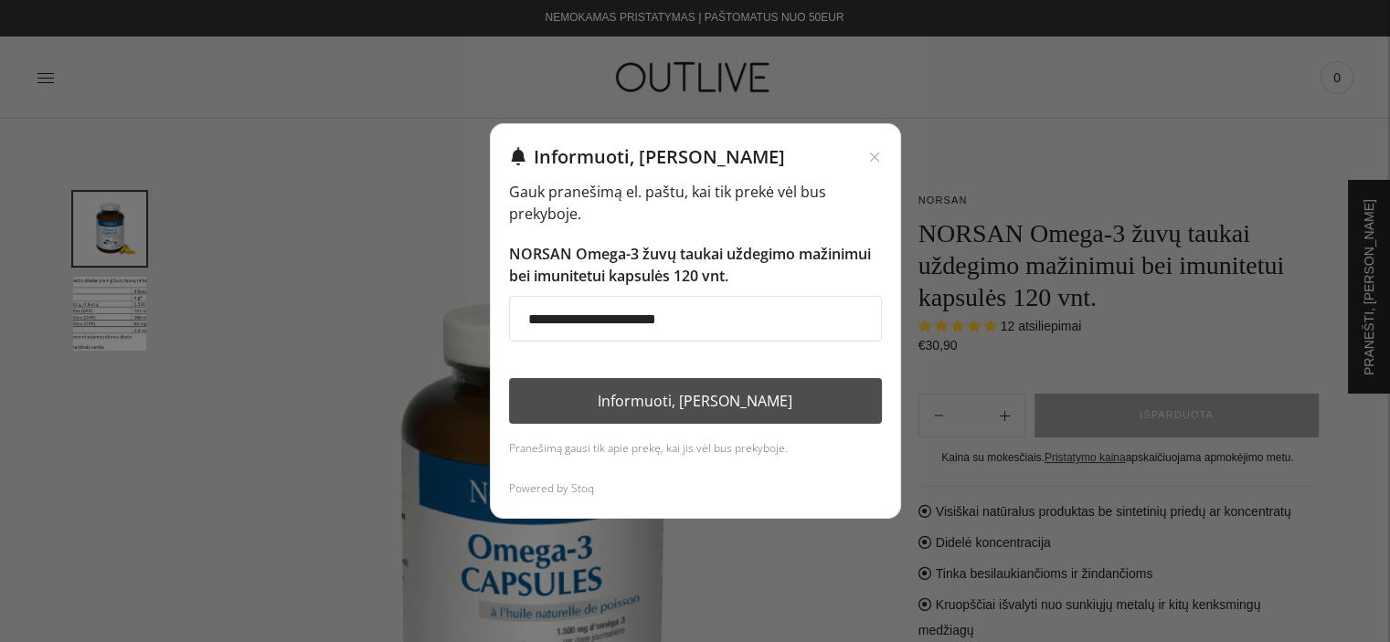
click at [754, 400] on button "Informuoti, kai atsiras" at bounding box center [695, 401] width 373 height 46
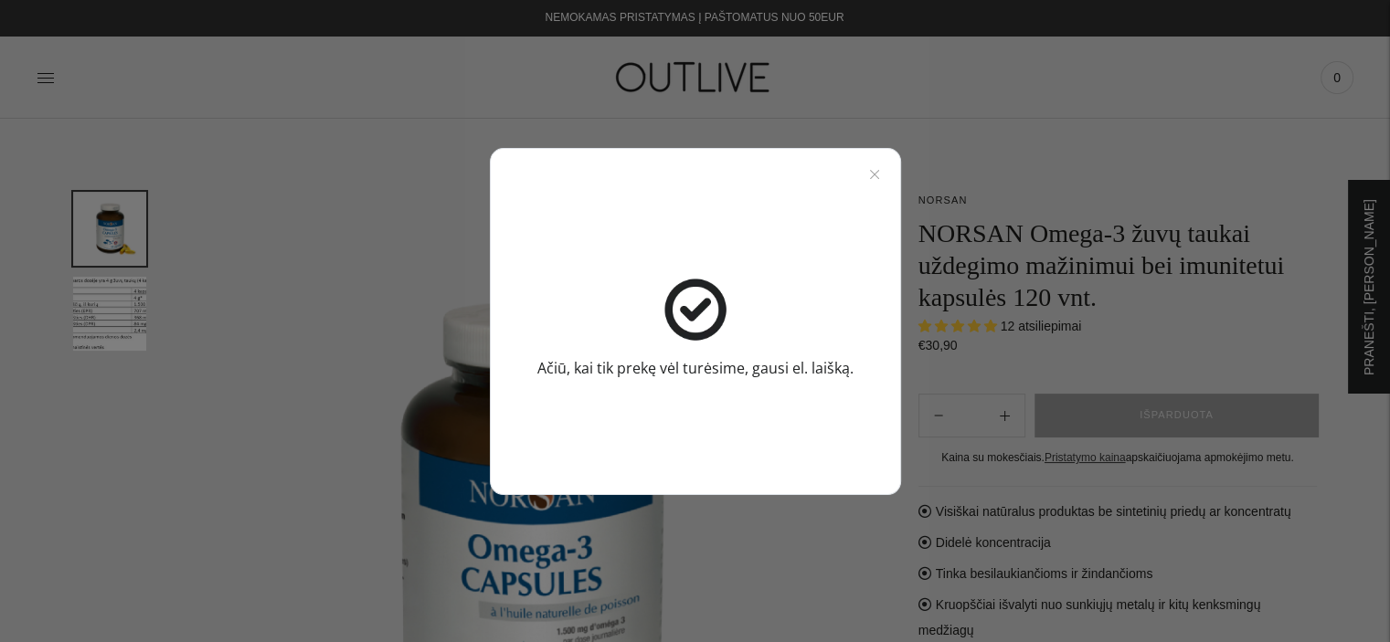
click at [941, 120] on div "Ačiū, kai tik prekę vėl turėsime, gausi el. laišką." at bounding box center [695, 321] width 1390 height 642
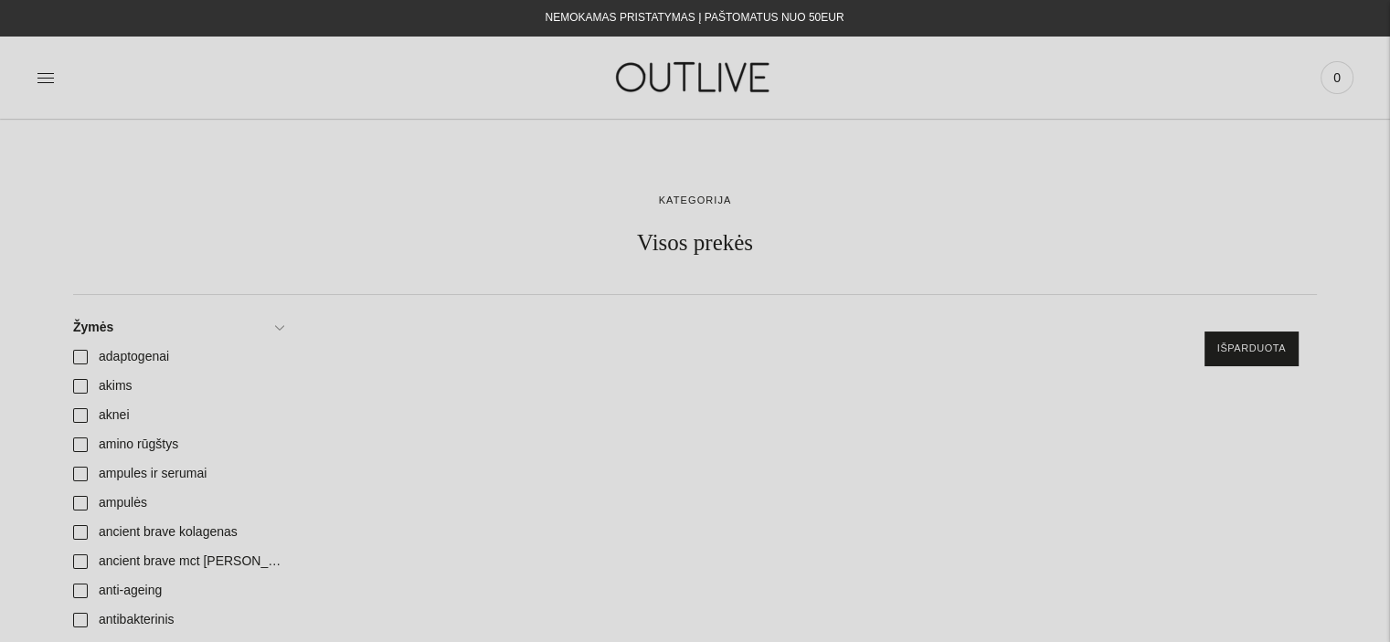
scroll to position [5000, 0]
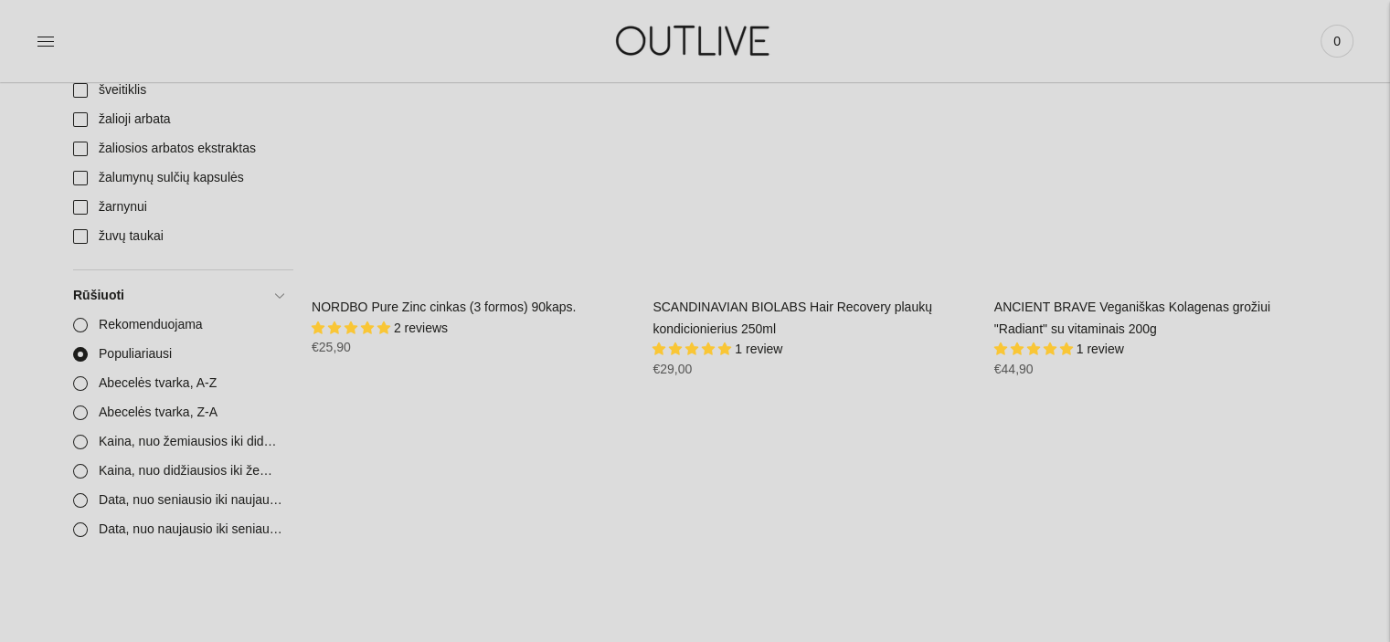
scroll to position [226, 0]
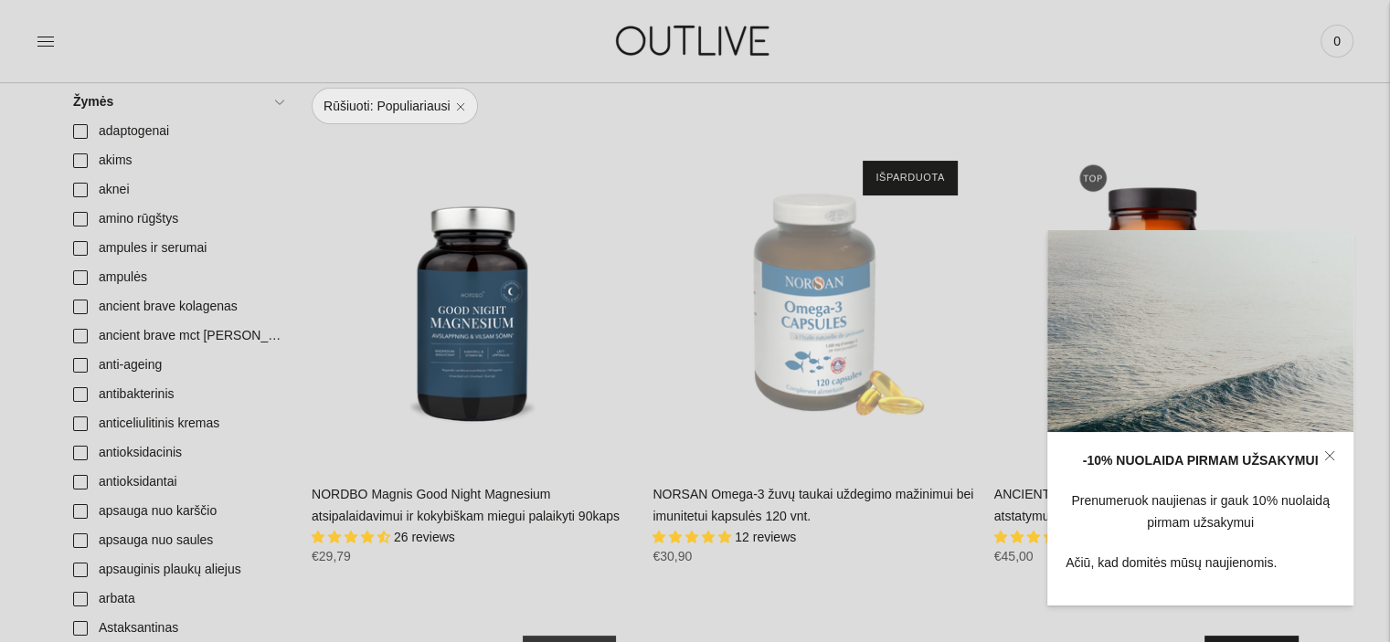
click at [1330, 458] on icon at bounding box center [1329, 455] width 11 height 11
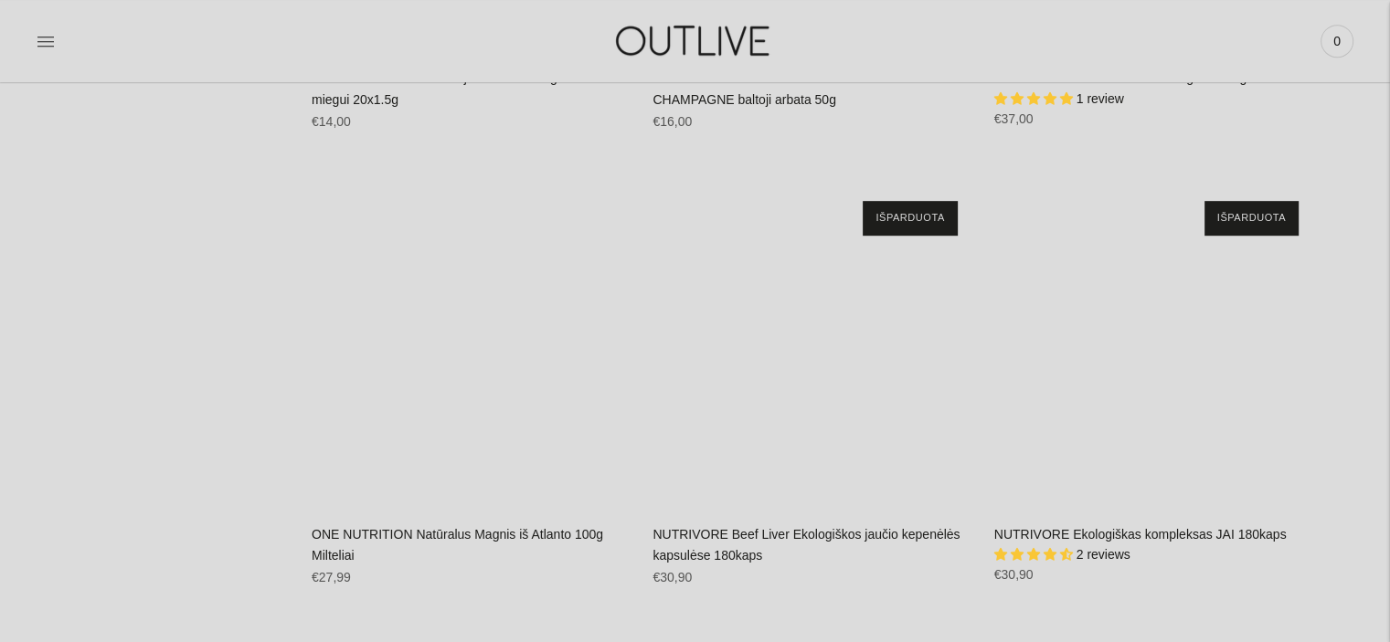
scroll to position [15026, 0]
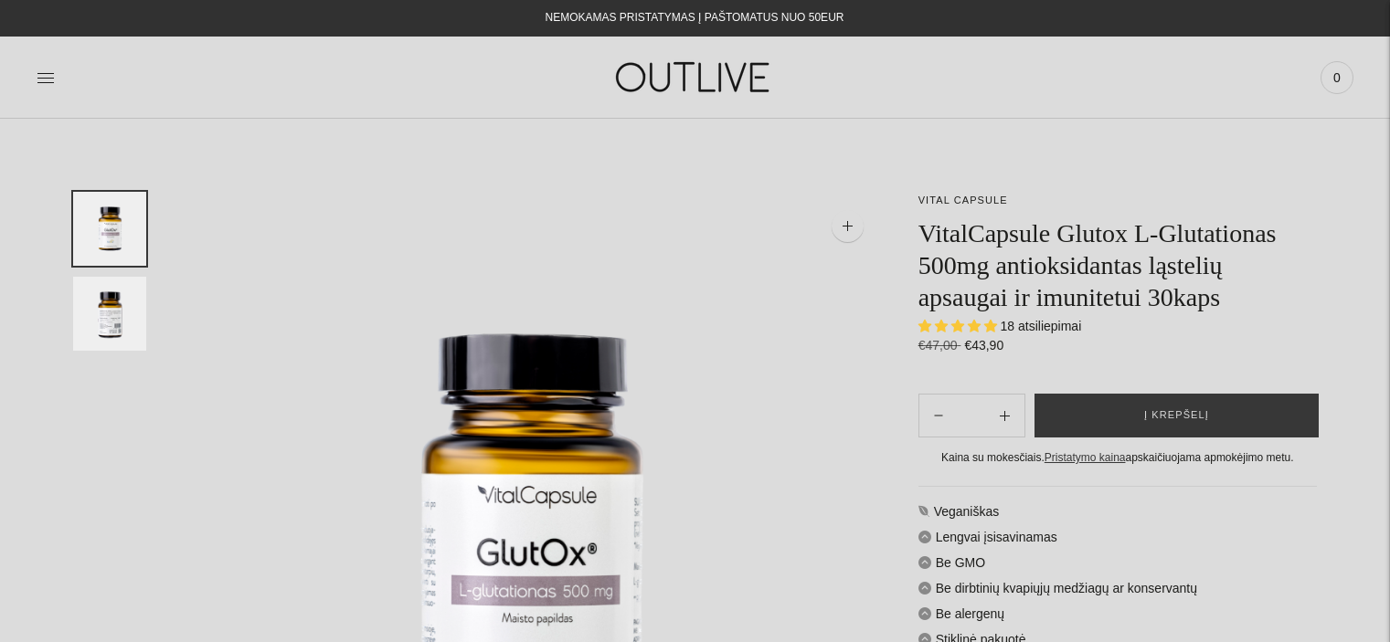
select select "**********"
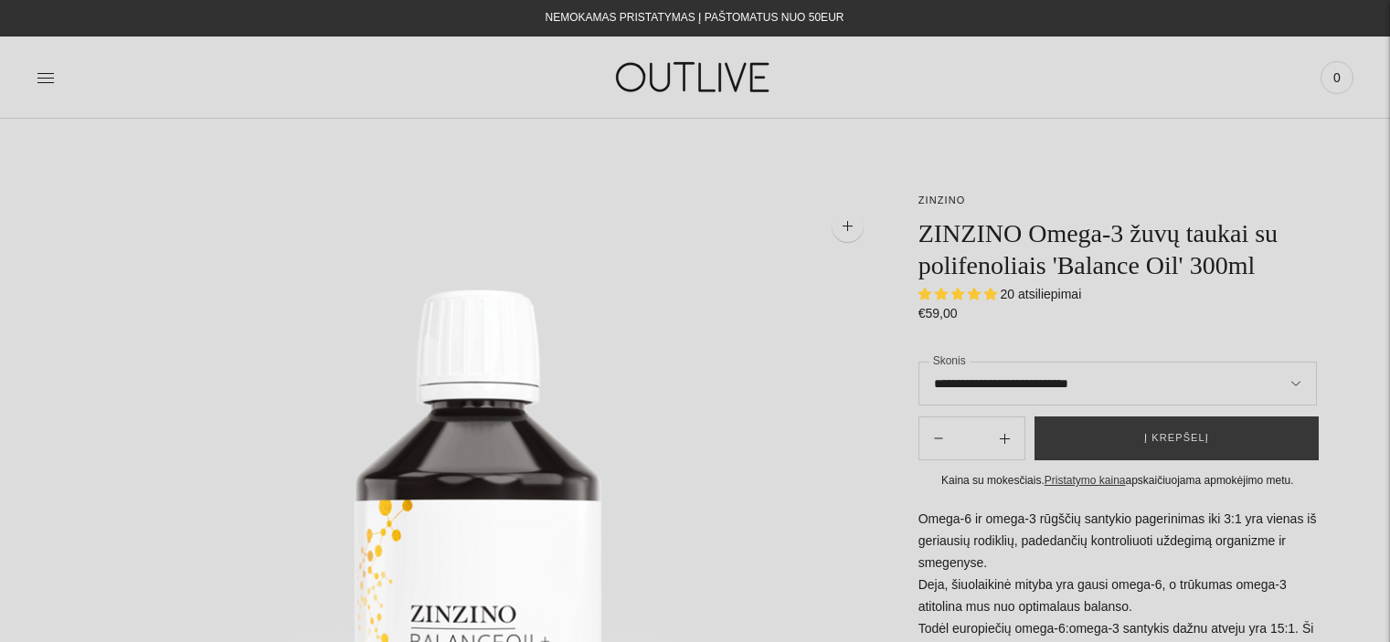
select select "**********"
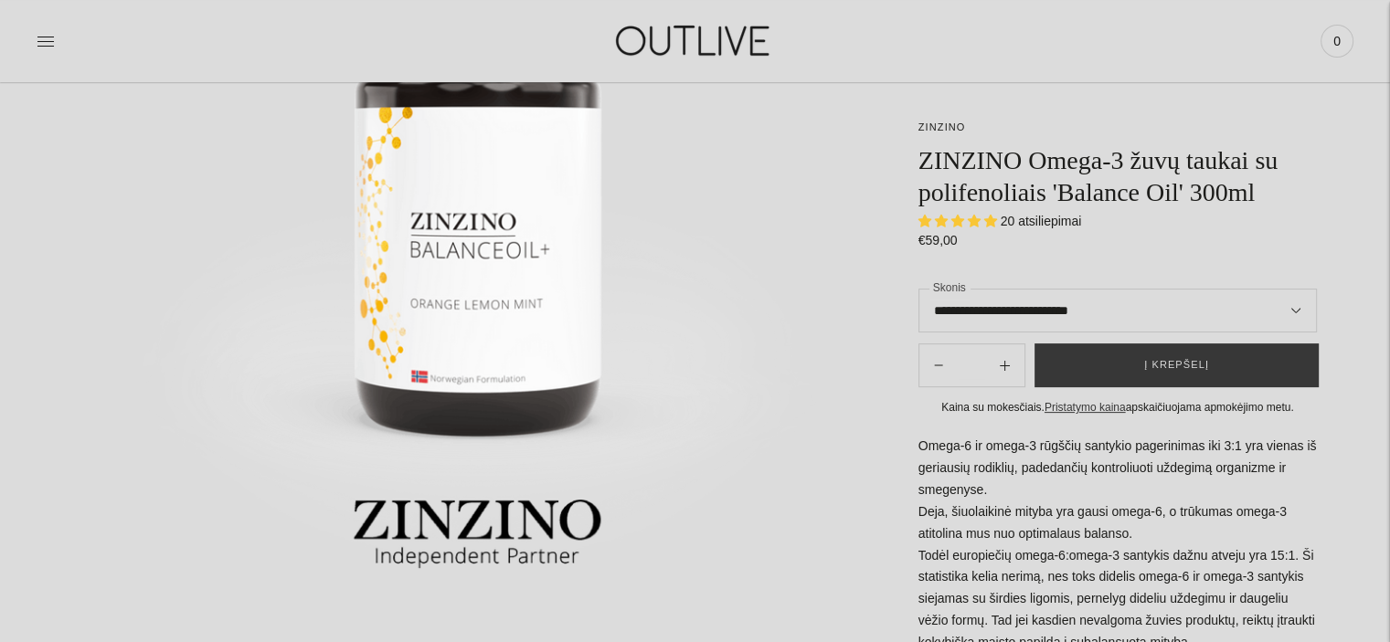
scroll to position [394, 0]
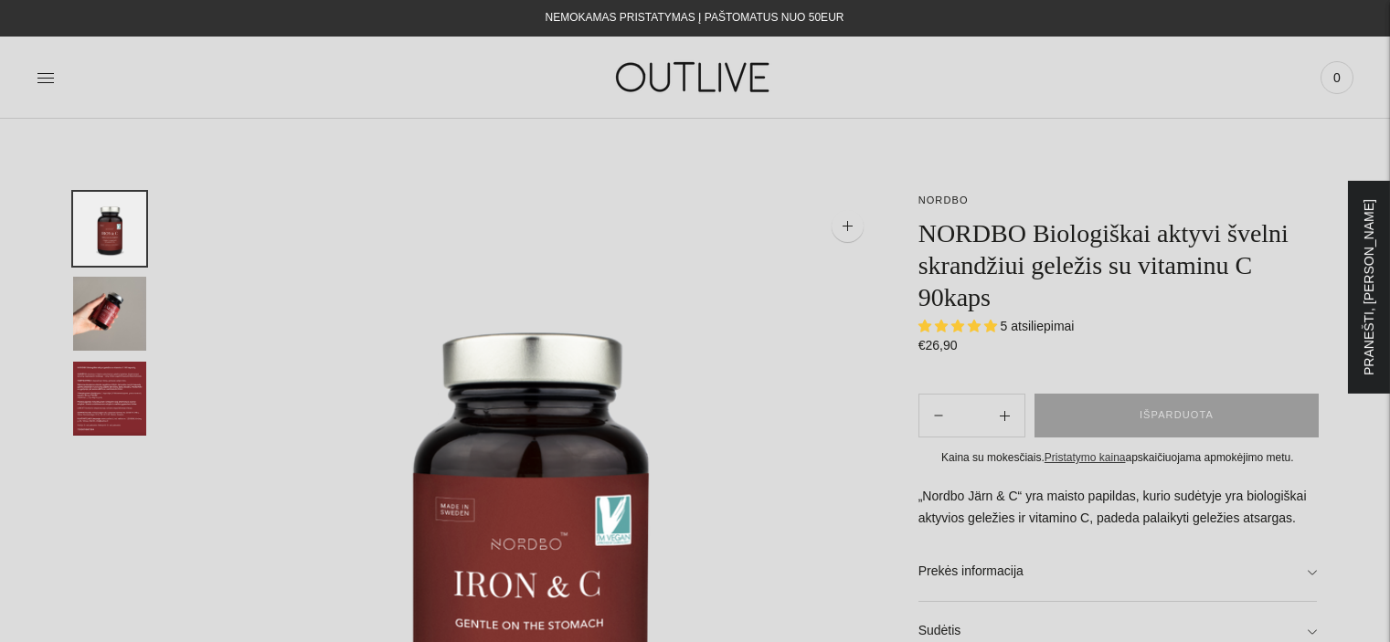
select select "**********"
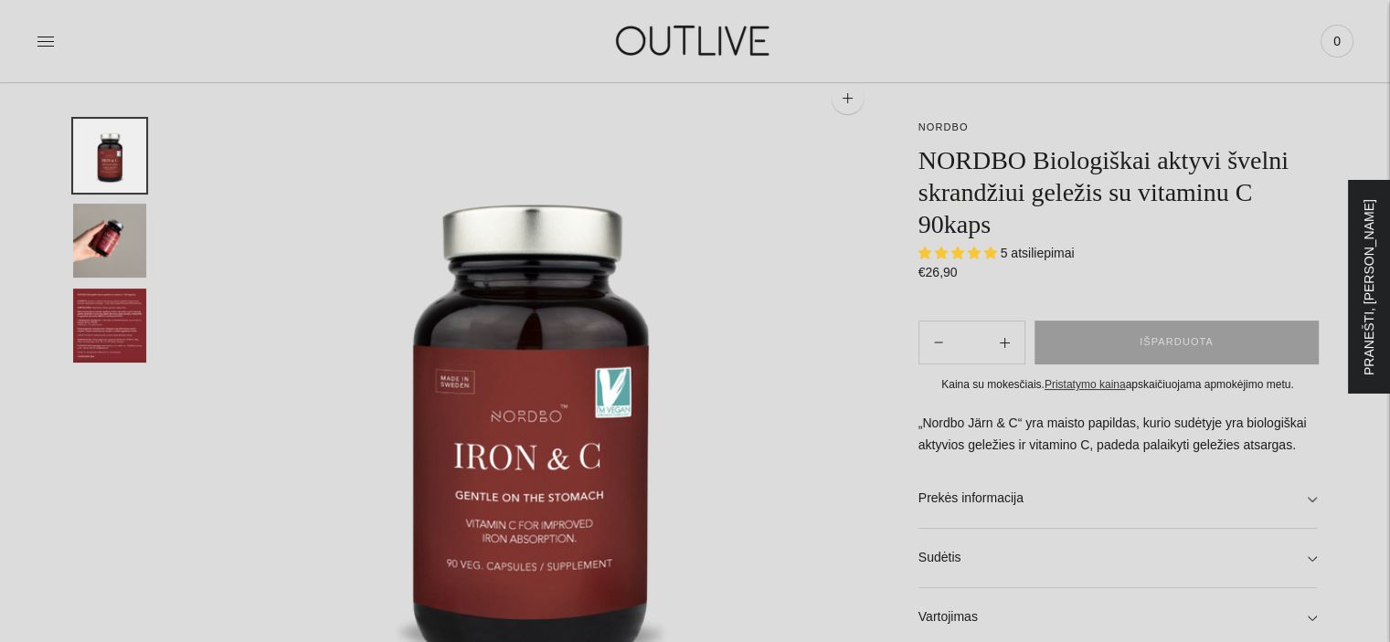
scroll to position [124, 0]
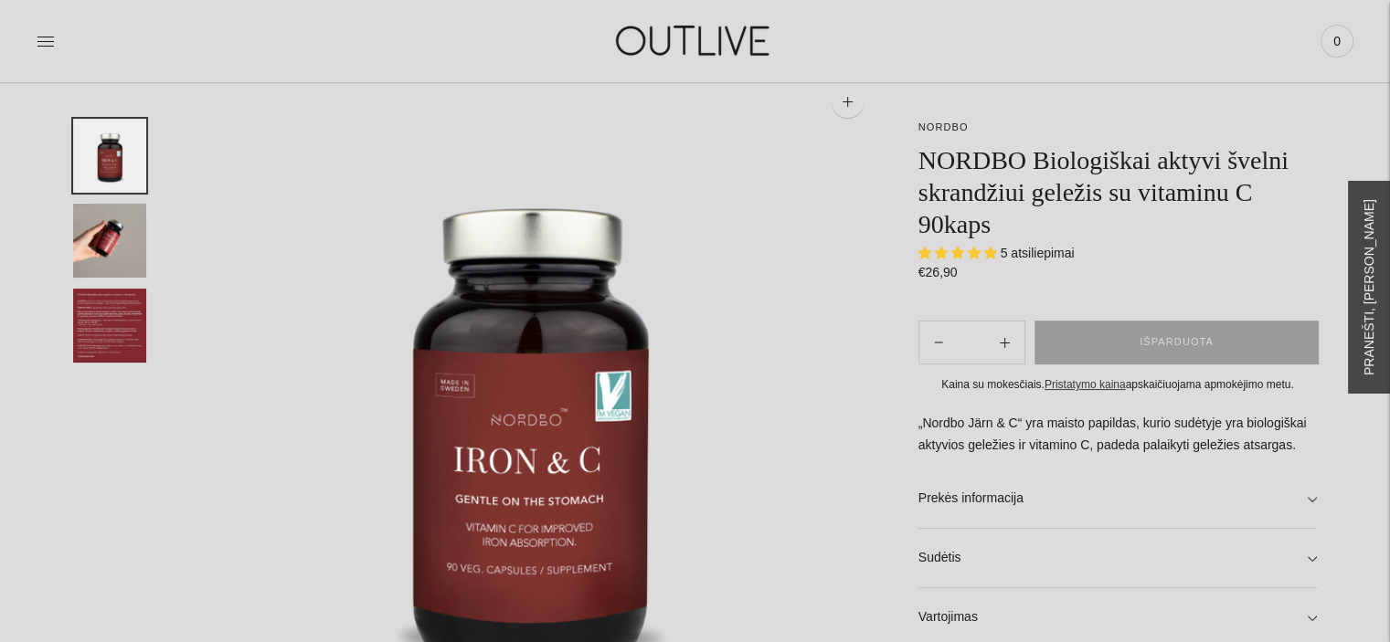
click at [1372, 319] on div at bounding box center [1369, 287] width 42 height 213
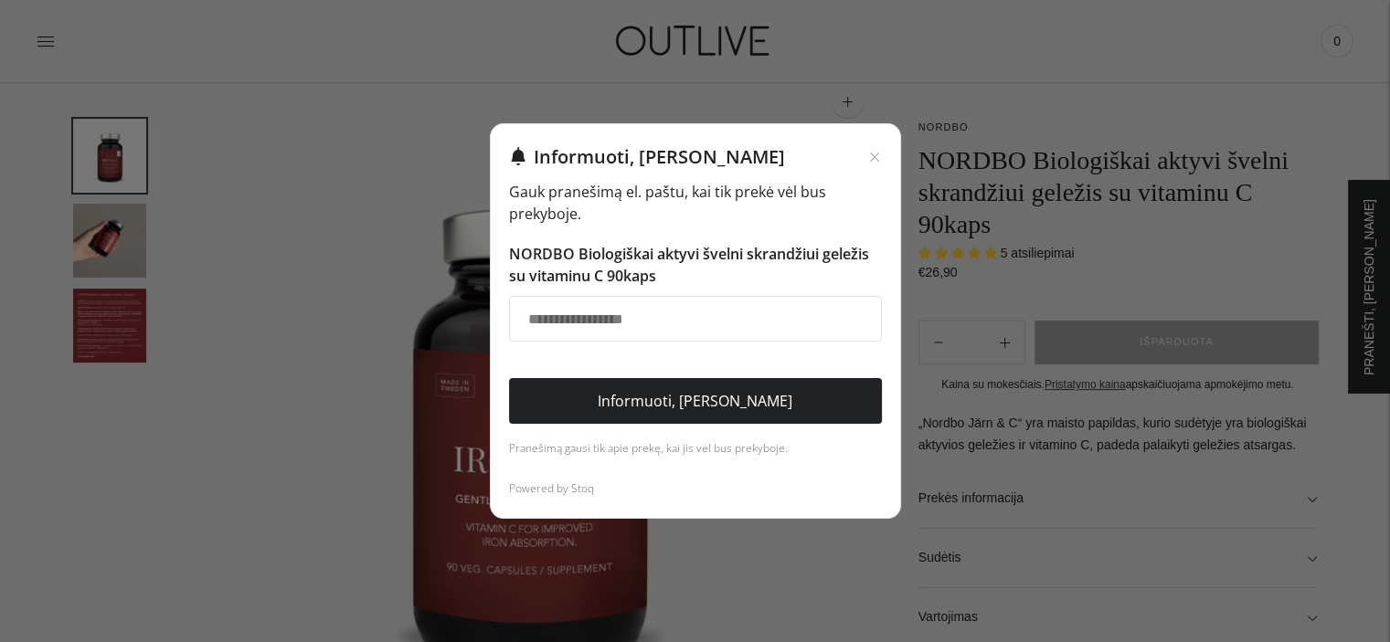
click at [619, 320] on input "El. pašto adresas" at bounding box center [695, 319] width 373 height 46
type input "**********"
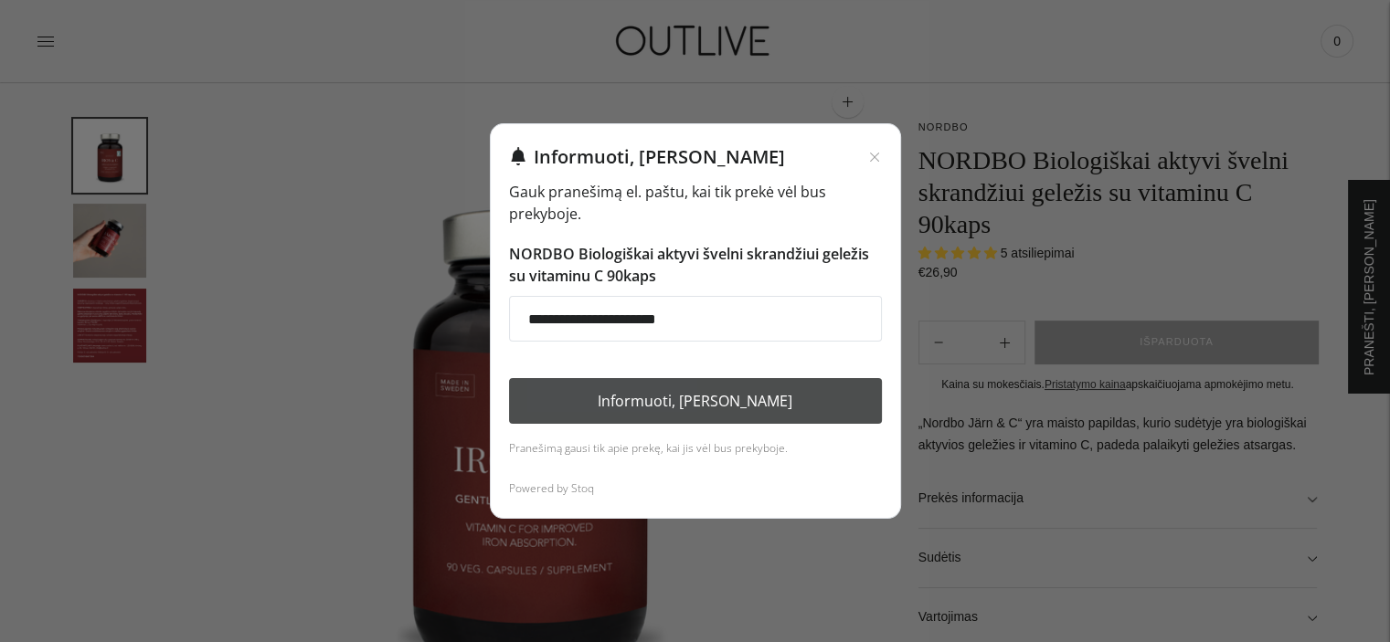
click at [694, 398] on button "Informuoti, kai atsiras" at bounding box center [695, 401] width 373 height 46
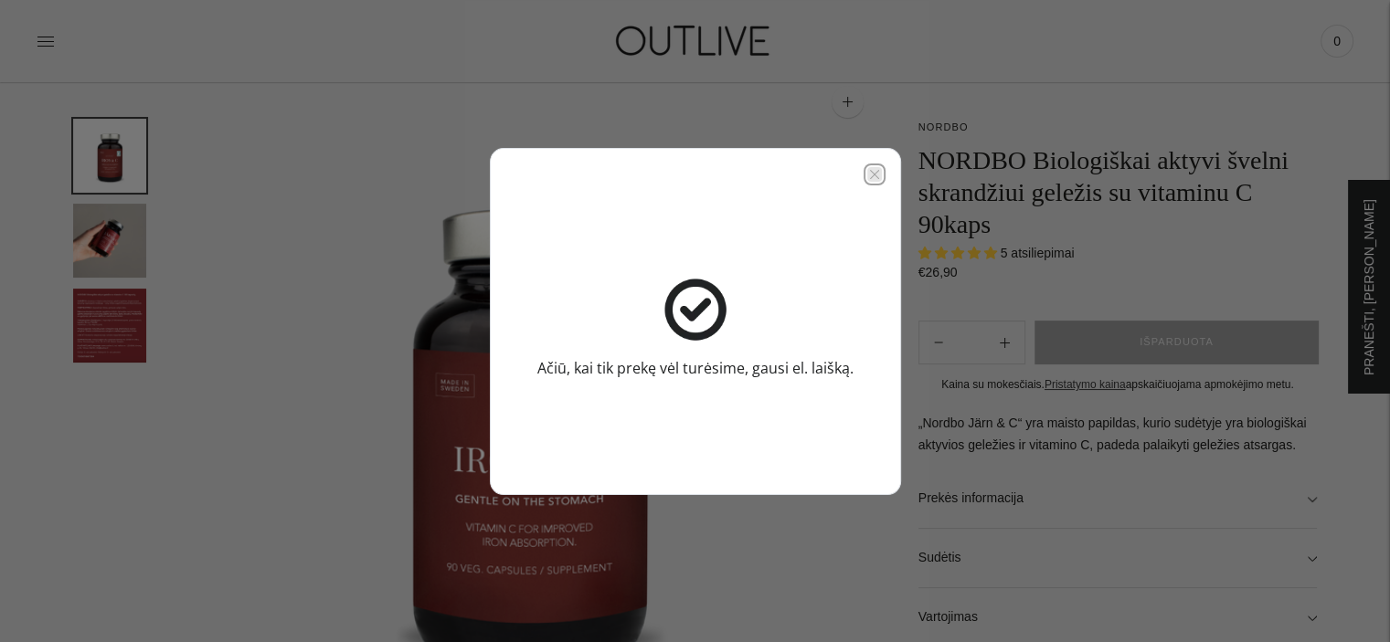
click at [872, 177] on icon "Close modal" at bounding box center [874, 174] width 15 height 15
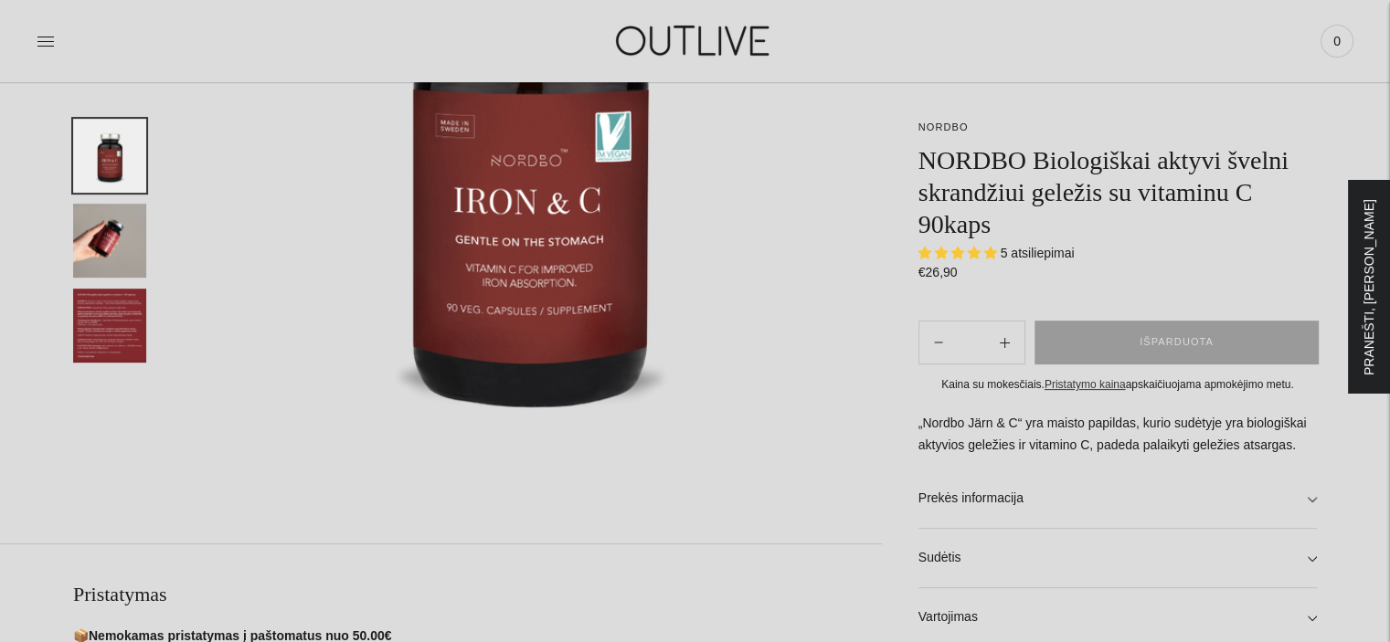
scroll to position [0, 0]
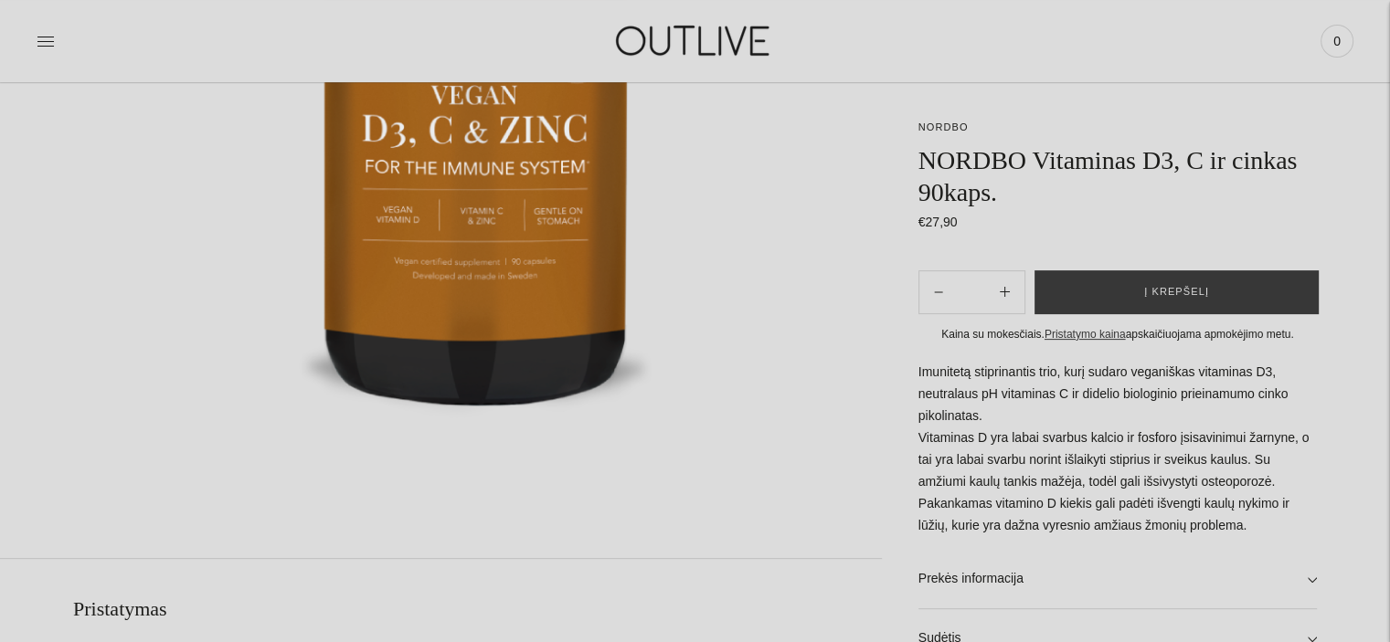
scroll to position [482, 0]
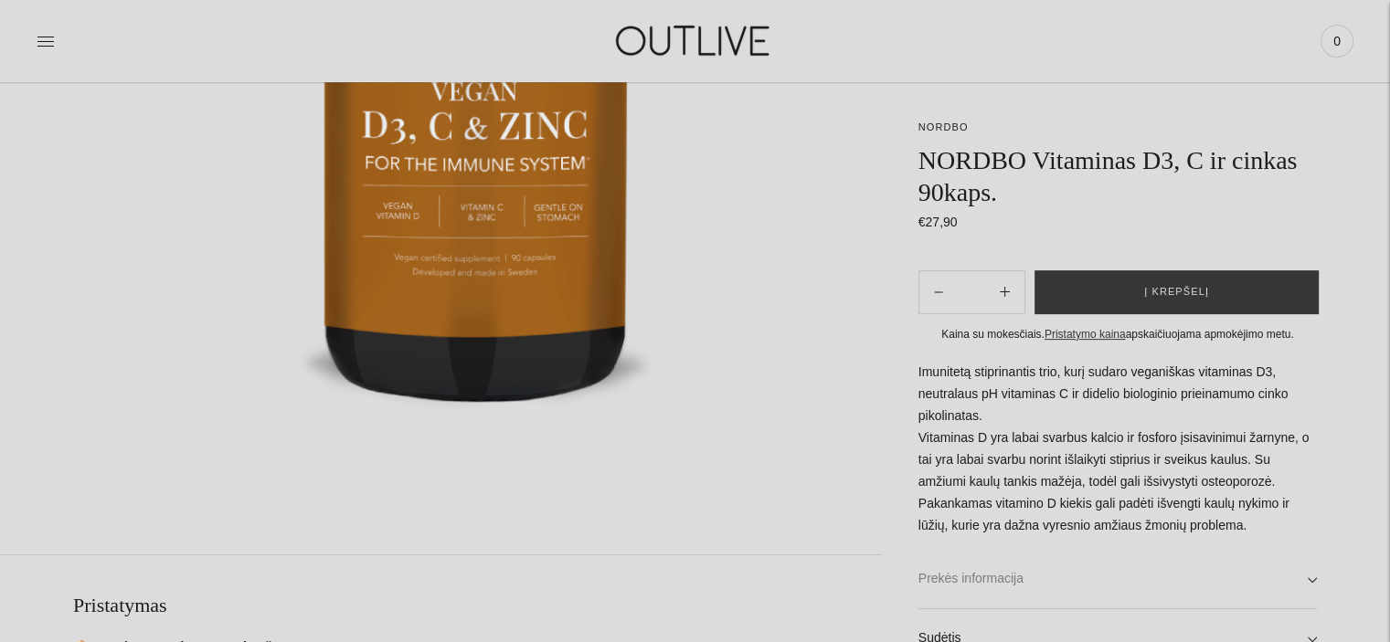
click at [986, 580] on link "Prekės informacija" at bounding box center [1117, 579] width 398 height 58
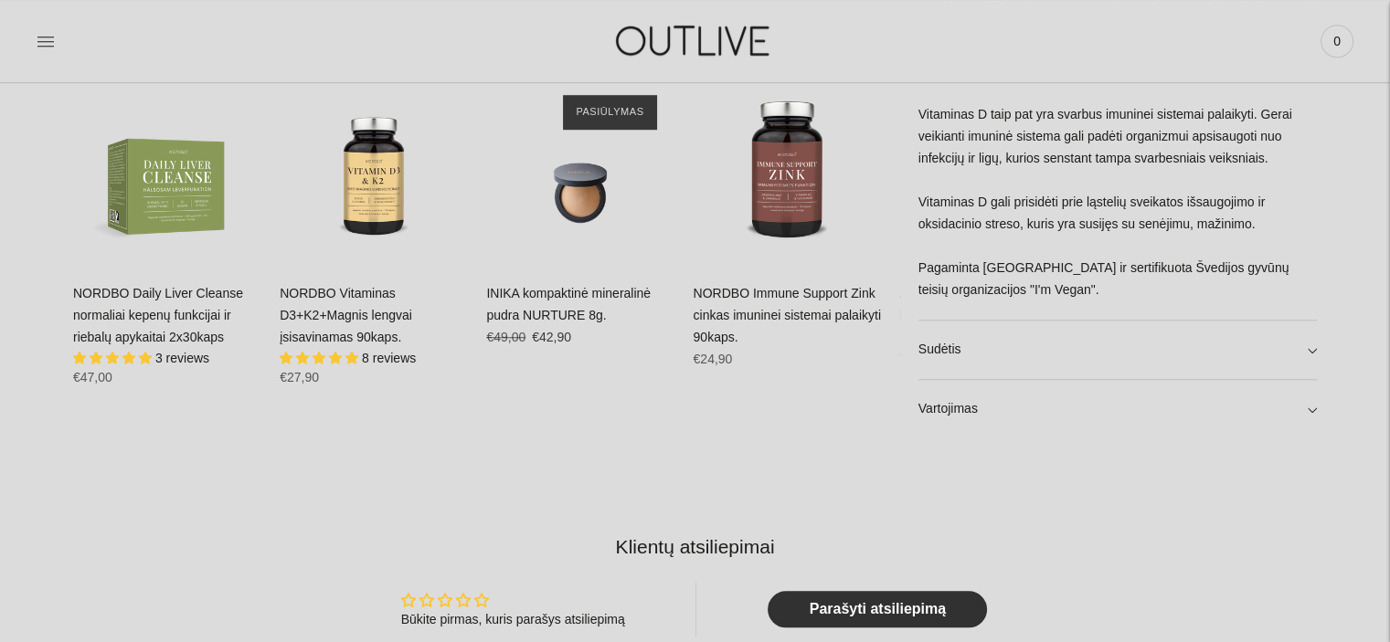
scroll to position [1326, 0]
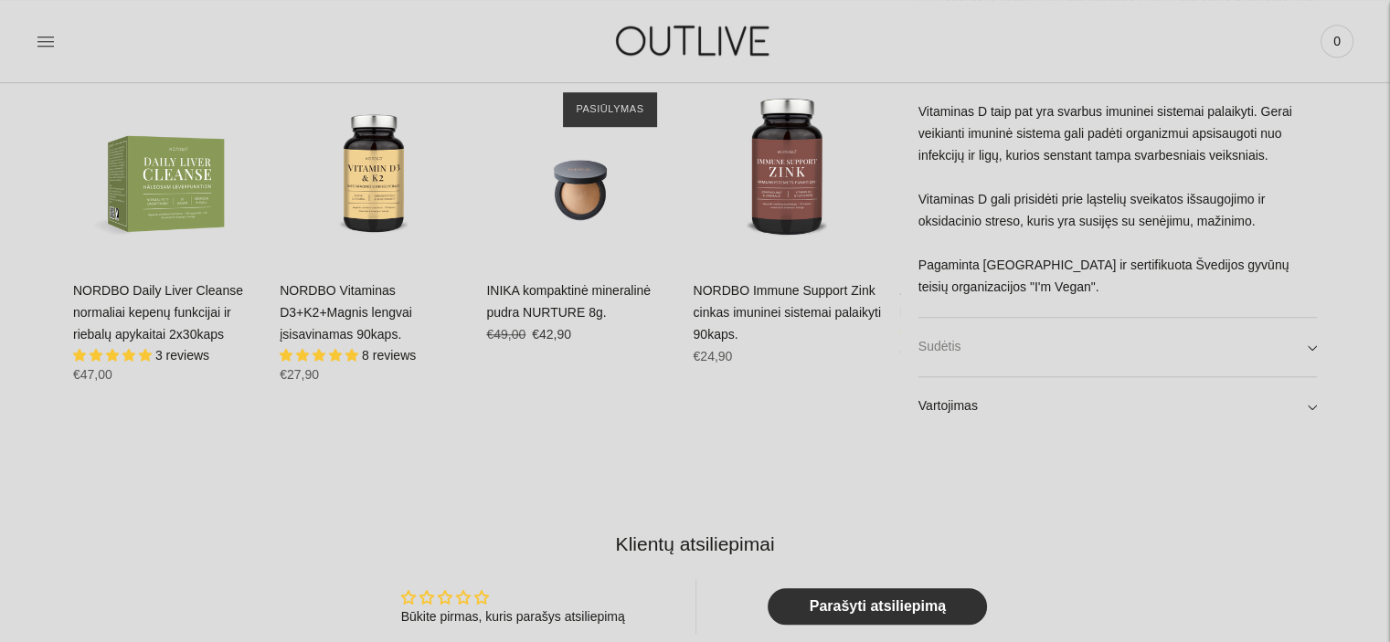
click at [949, 350] on link "Sudėtis" at bounding box center [1117, 347] width 398 height 58
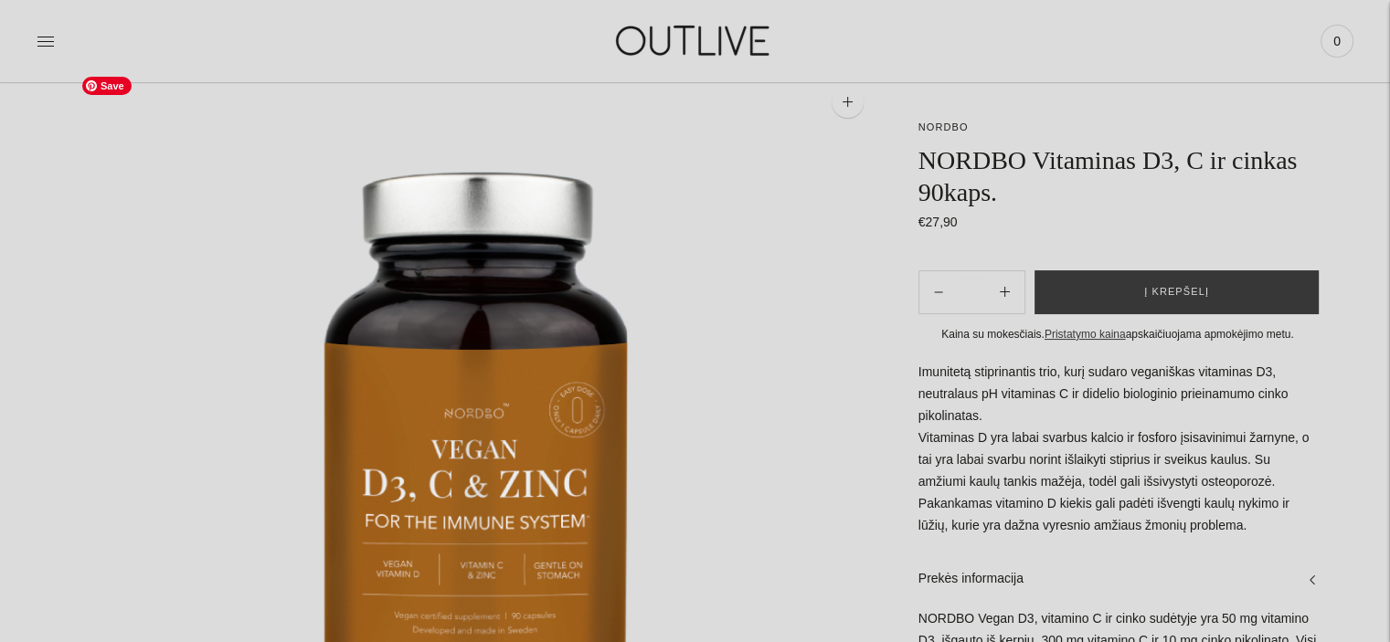
scroll to position [127, 0]
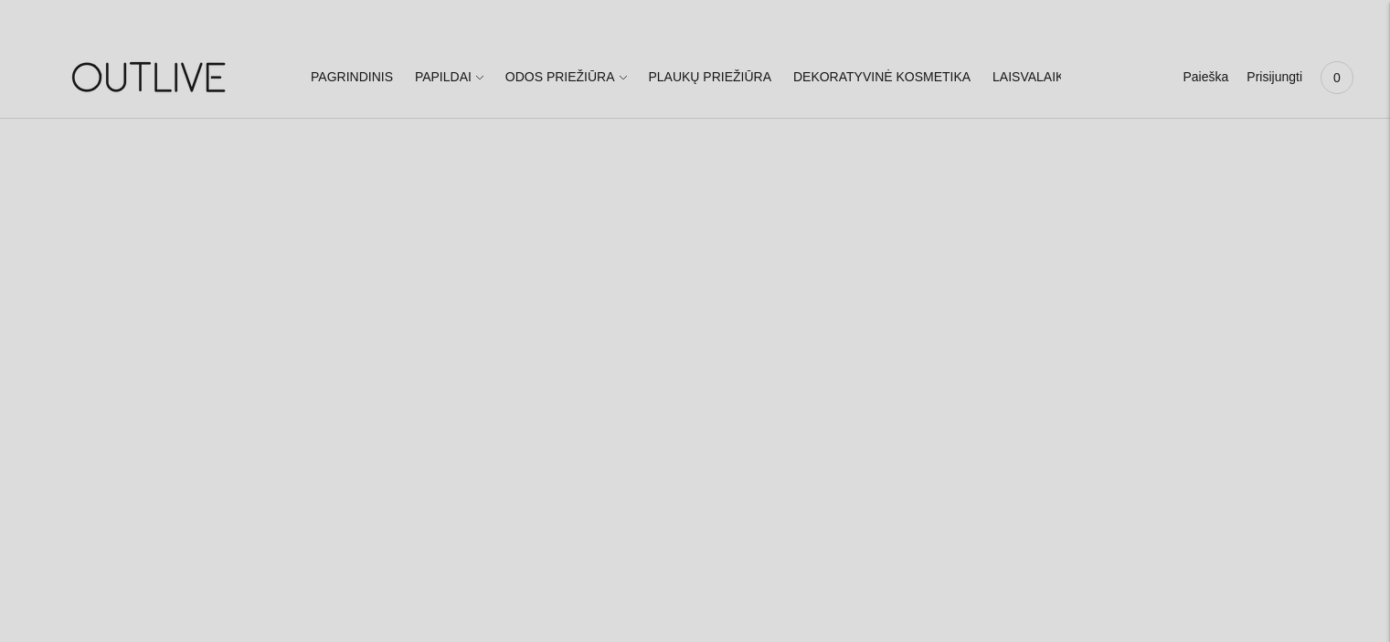
select select "**********"
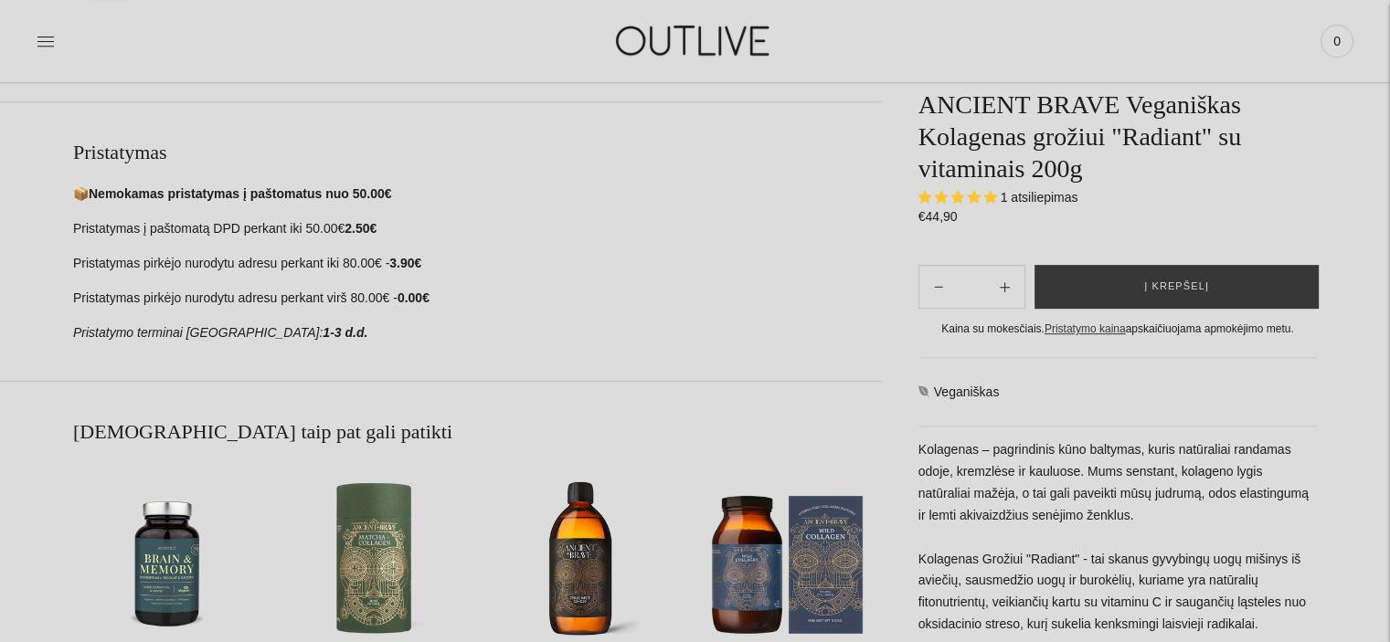
scroll to position [826, 0]
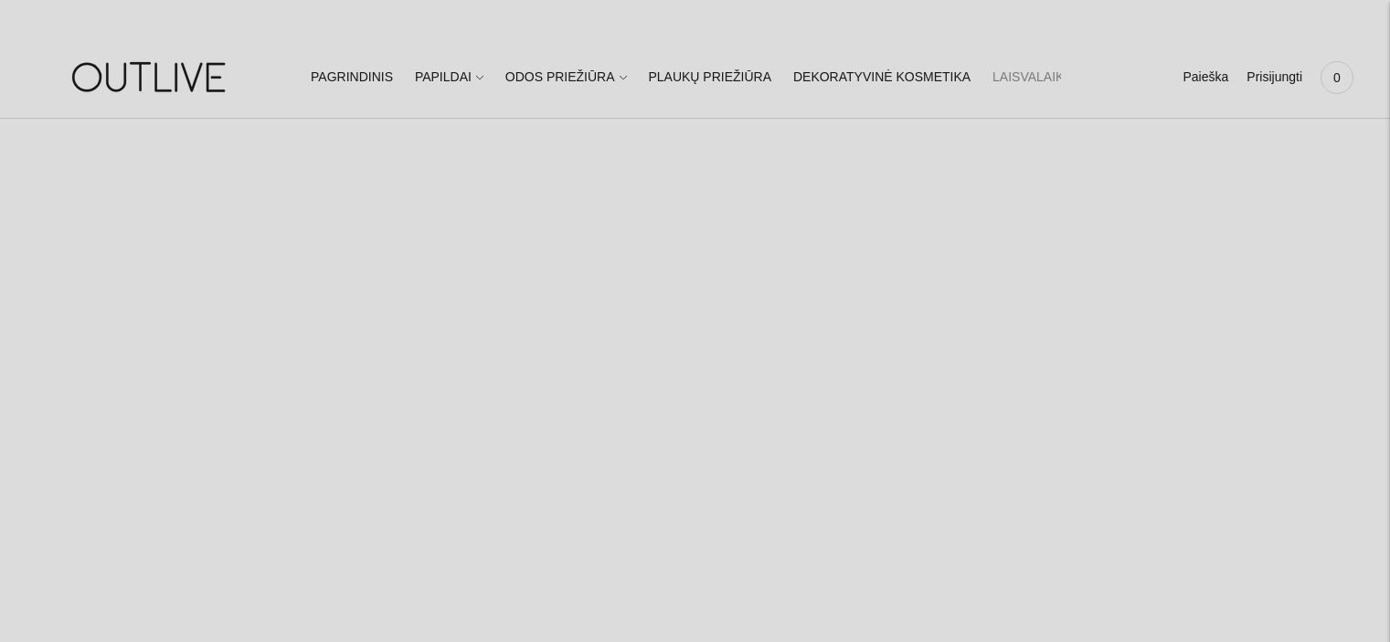
select select "**********"
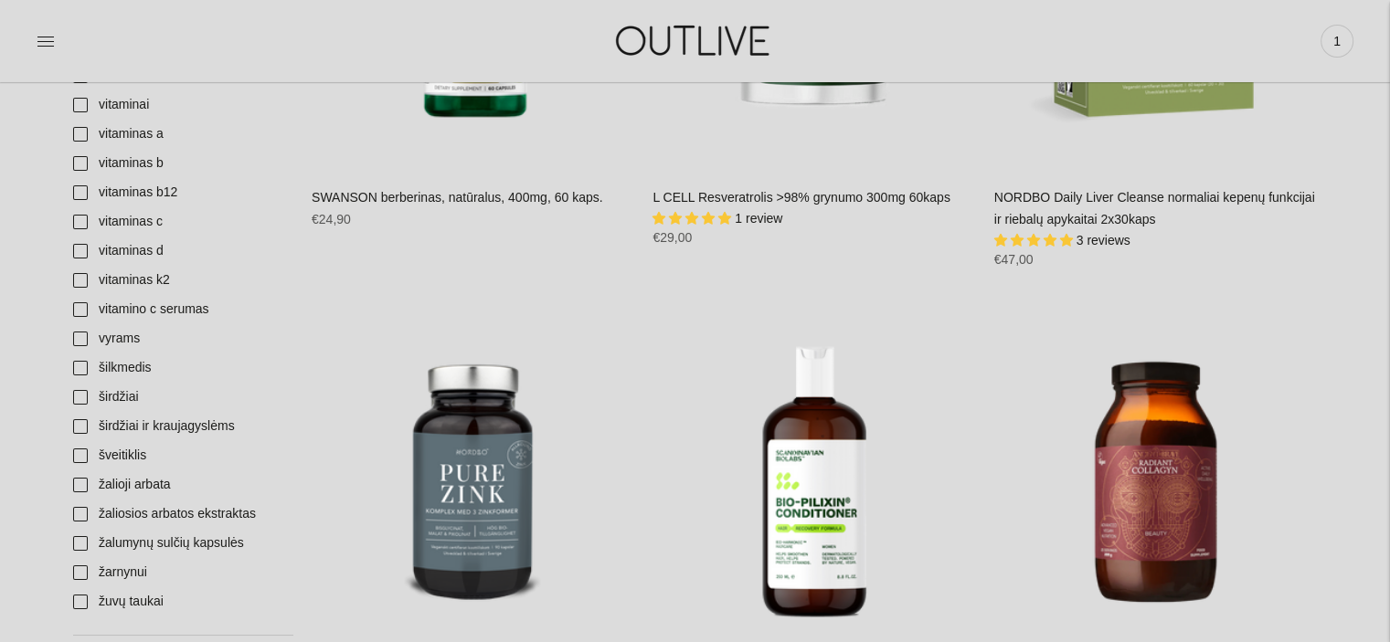
scroll to position [6966, 0]
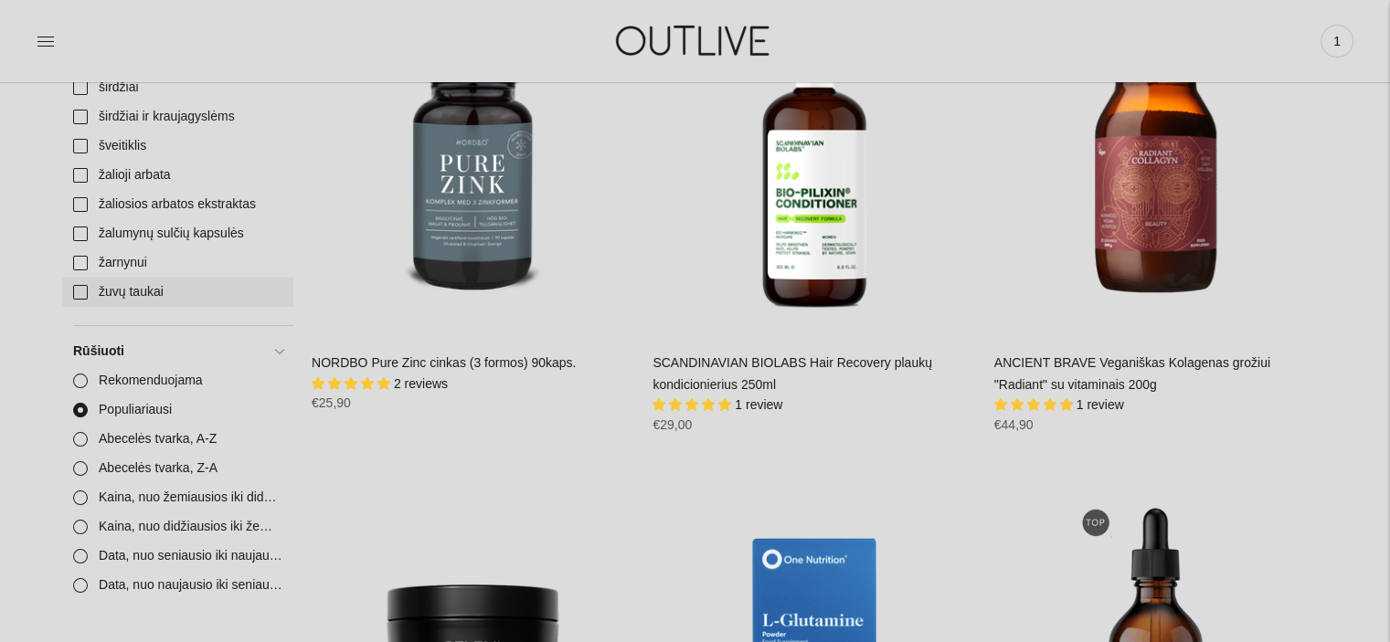
click at [113, 299] on link "žuvų taukai" at bounding box center [177, 292] width 231 height 29
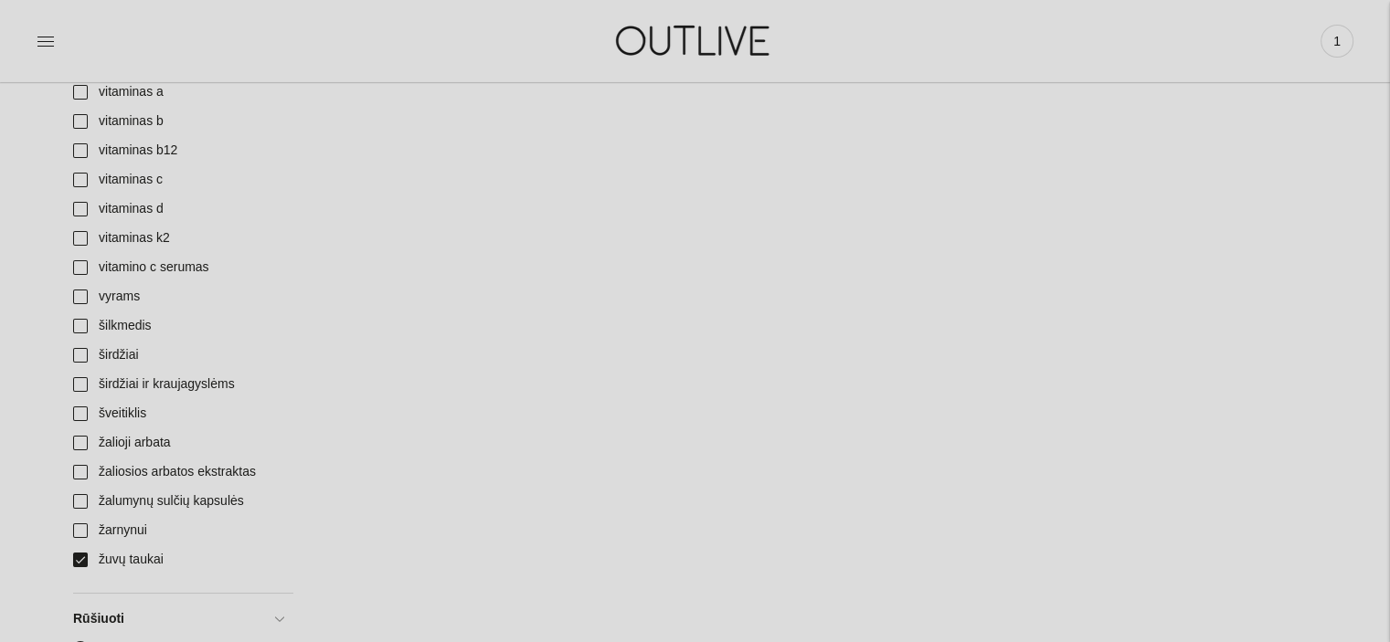
scroll to position [6692, 0]
click at [80, 568] on link "žuvų taukai" at bounding box center [177, 566] width 231 height 29
click at [80, 544] on link "žarnynui" at bounding box center [177, 537] width 231 height 29
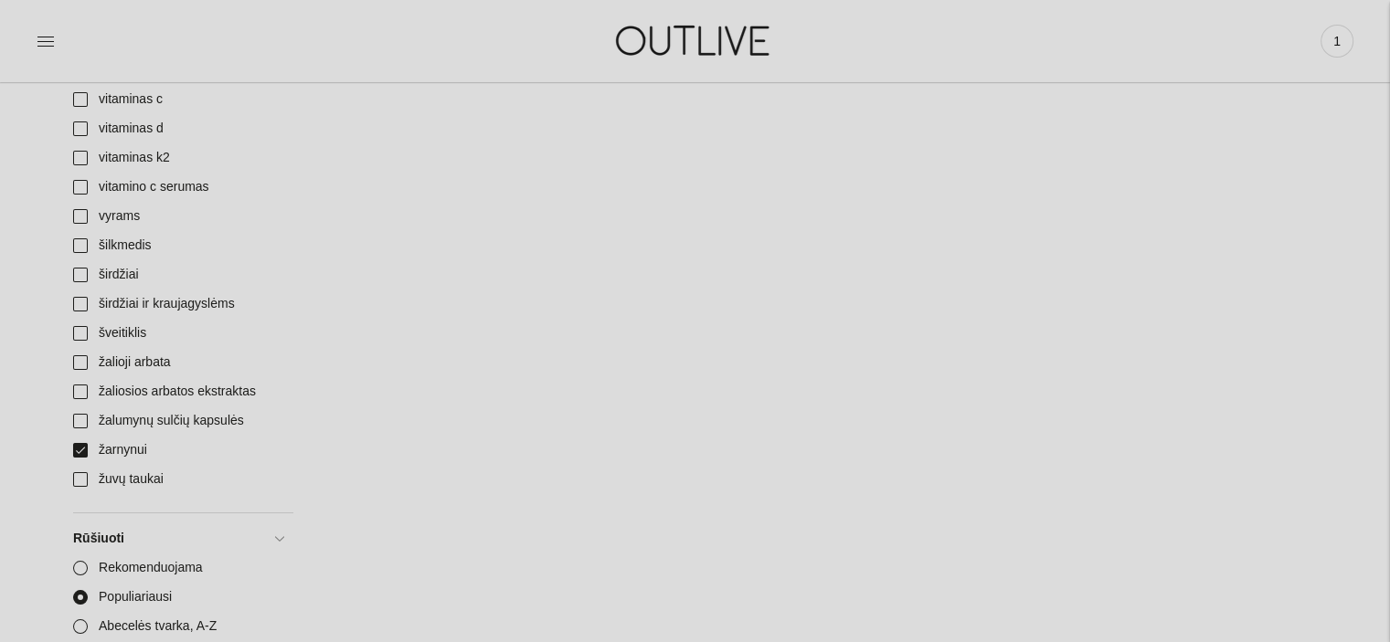
scroll to position [6776, 0]
click at [79, 450] on link "žarnynui" at bounding box center [177, 452] width 231 height 29
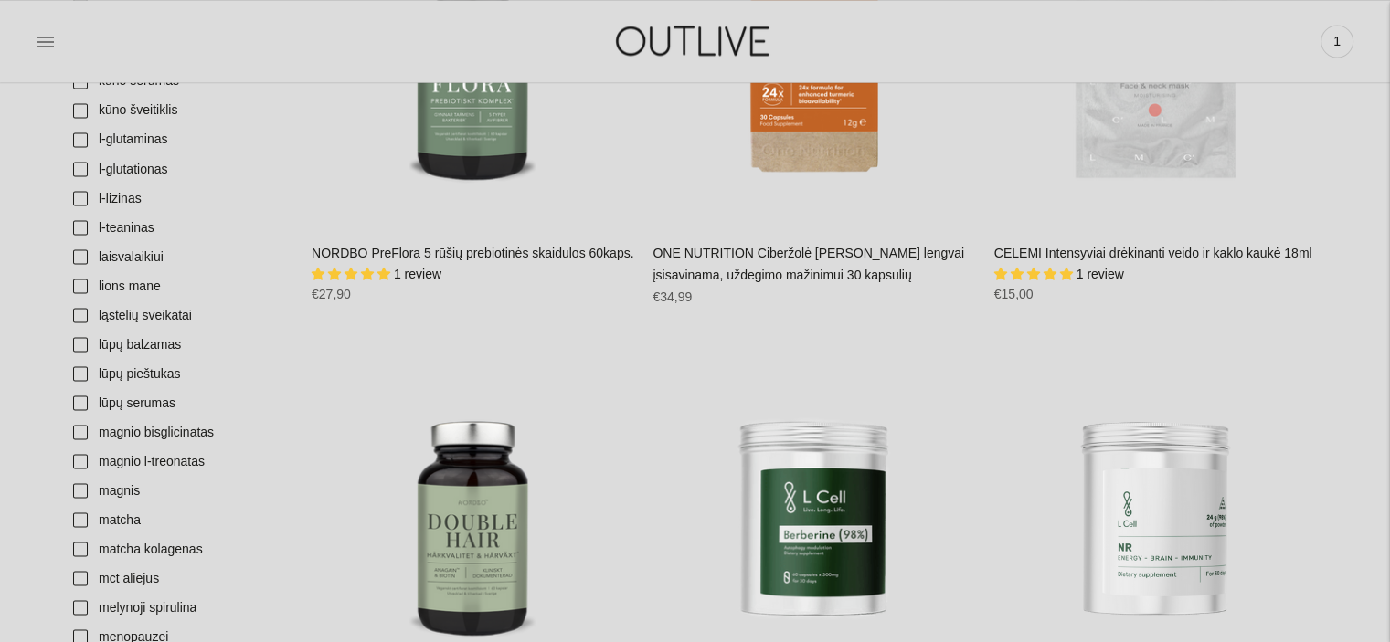
scroll to position [3301, 0]
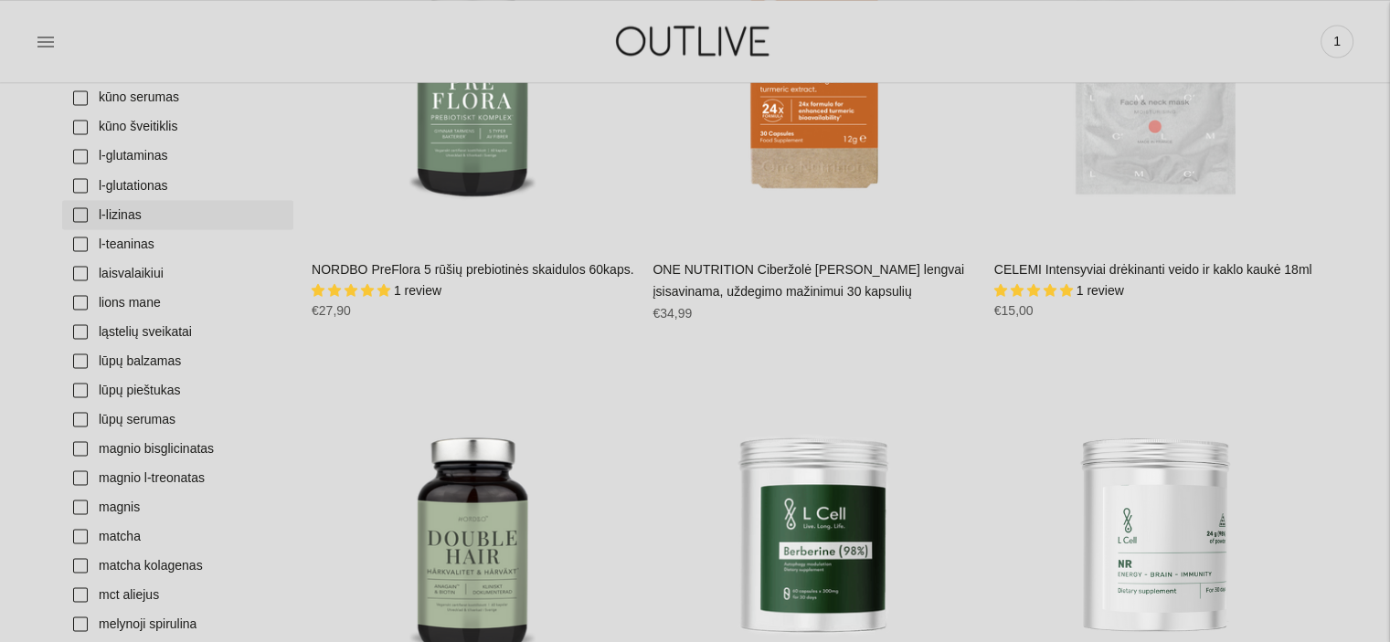
click at [122, 213] on link "l-lizinas" at bounding box center [177, 214] width 231 height 29
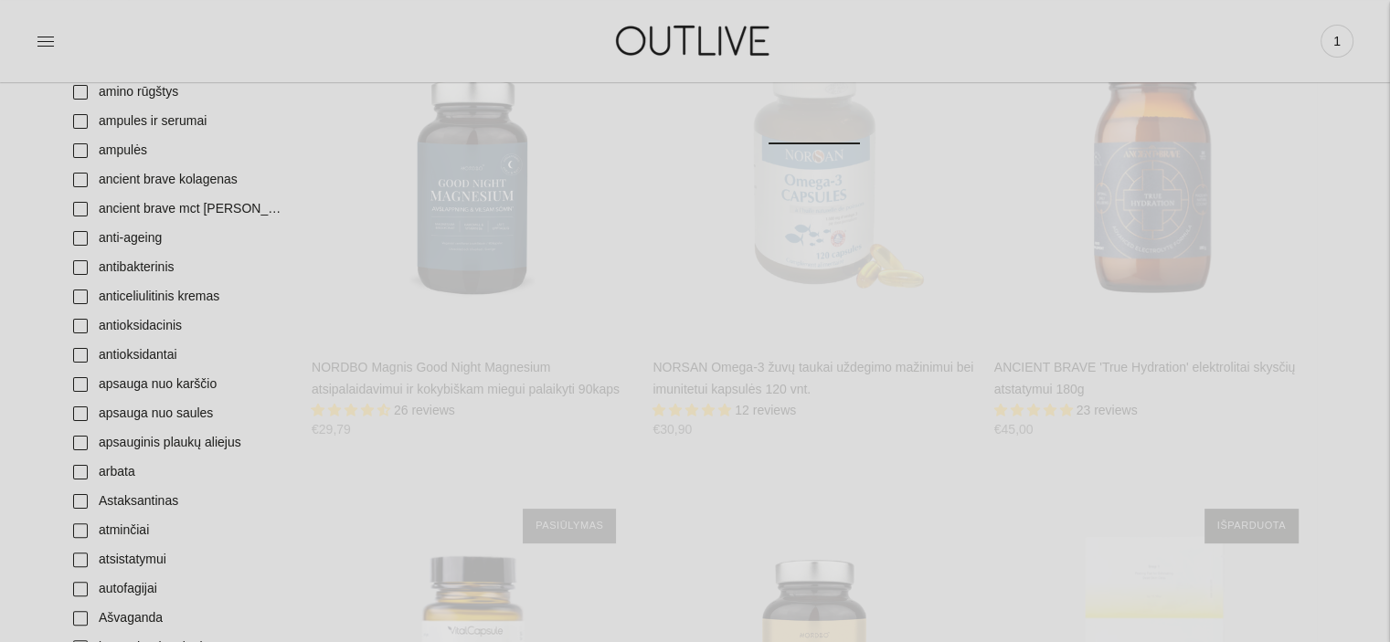
scroll to position [321, 0]
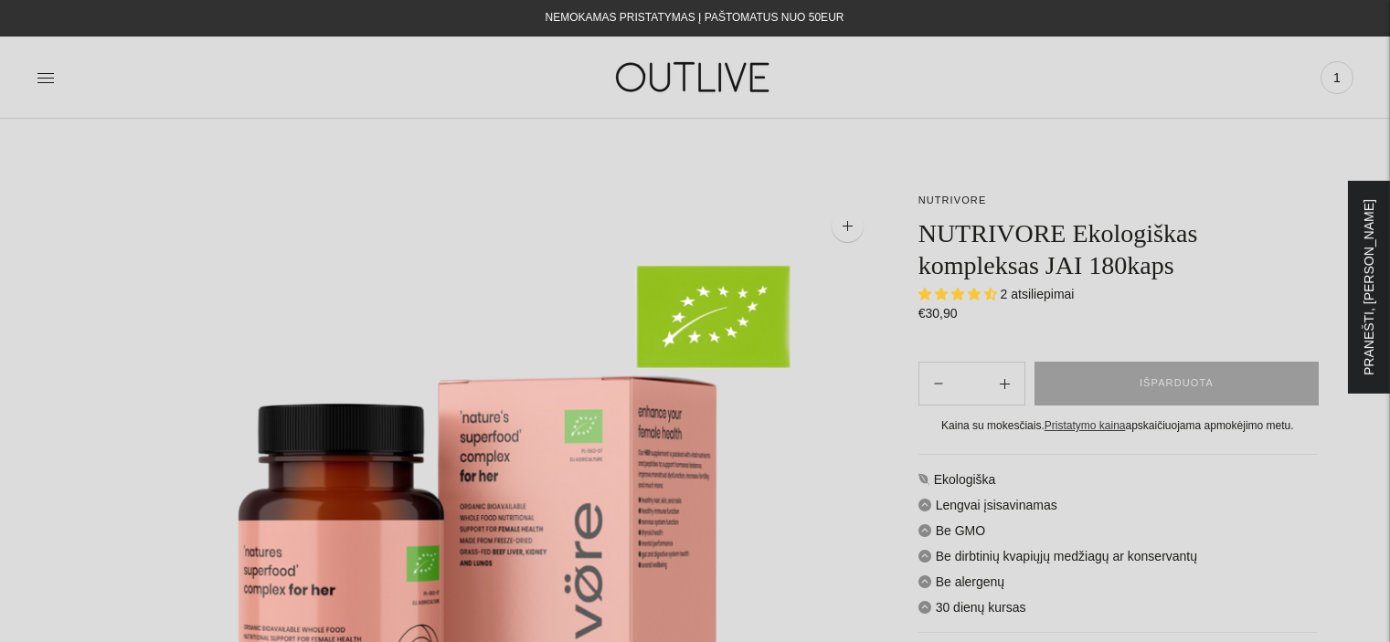
select select "**********"
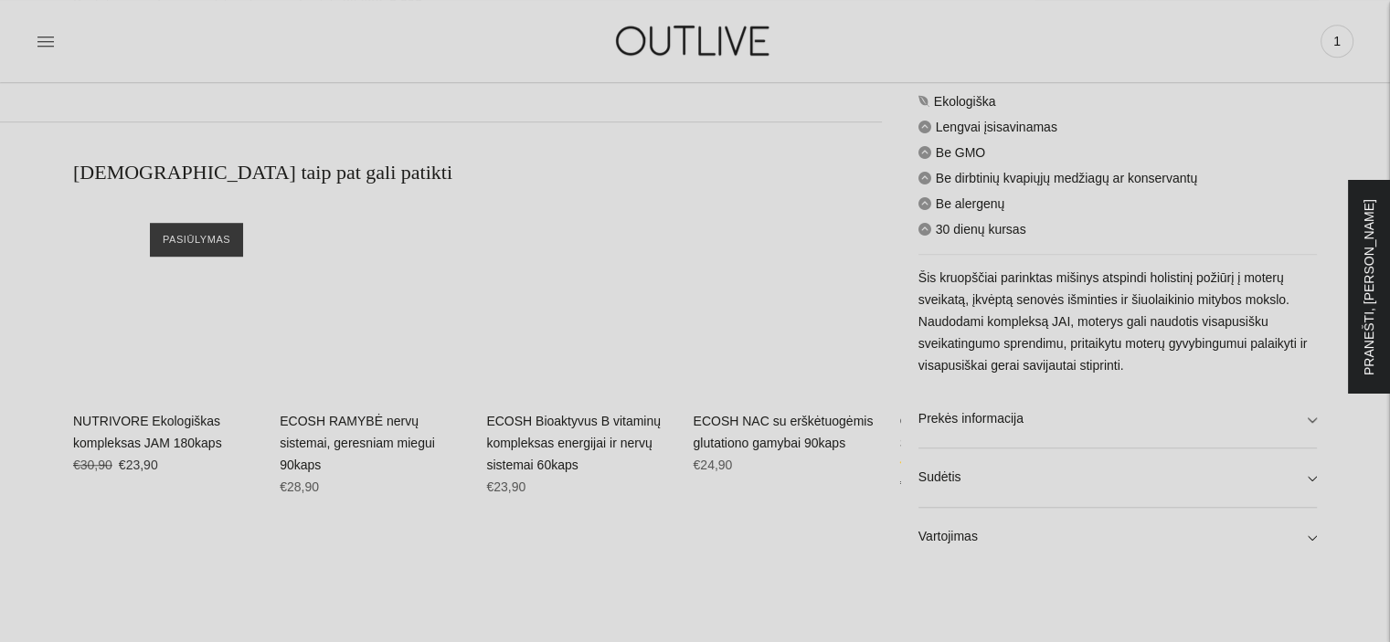
scroll to position [1197, 0]
click at [966, 417] on link "Prekės informacija" at bounding box center [1117, 416] width 398 height 58
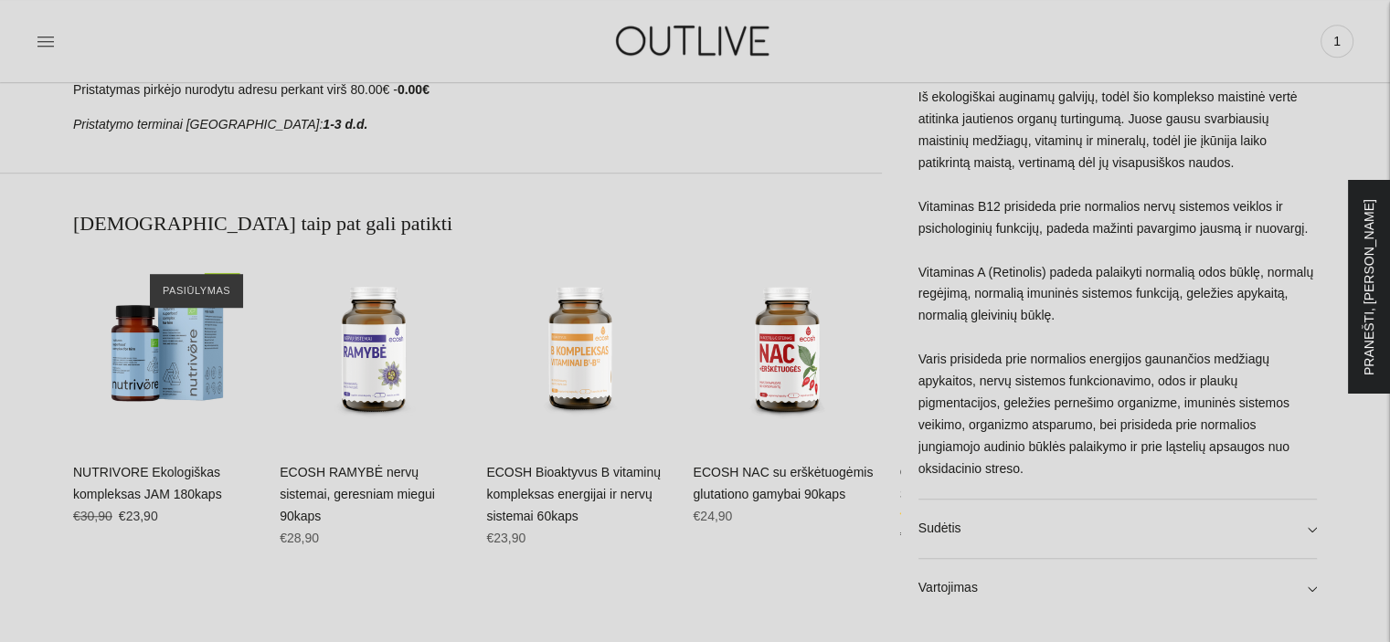
scroll to position [1146, 0]
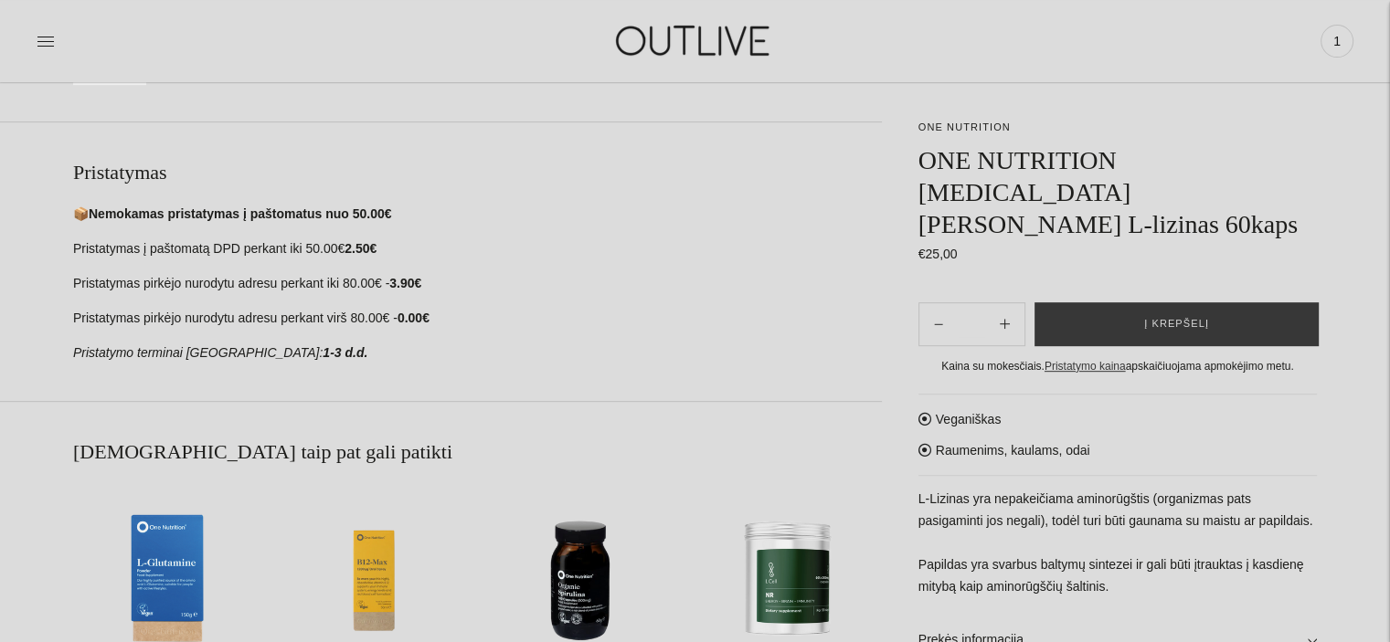
scroll to position [800, 0]
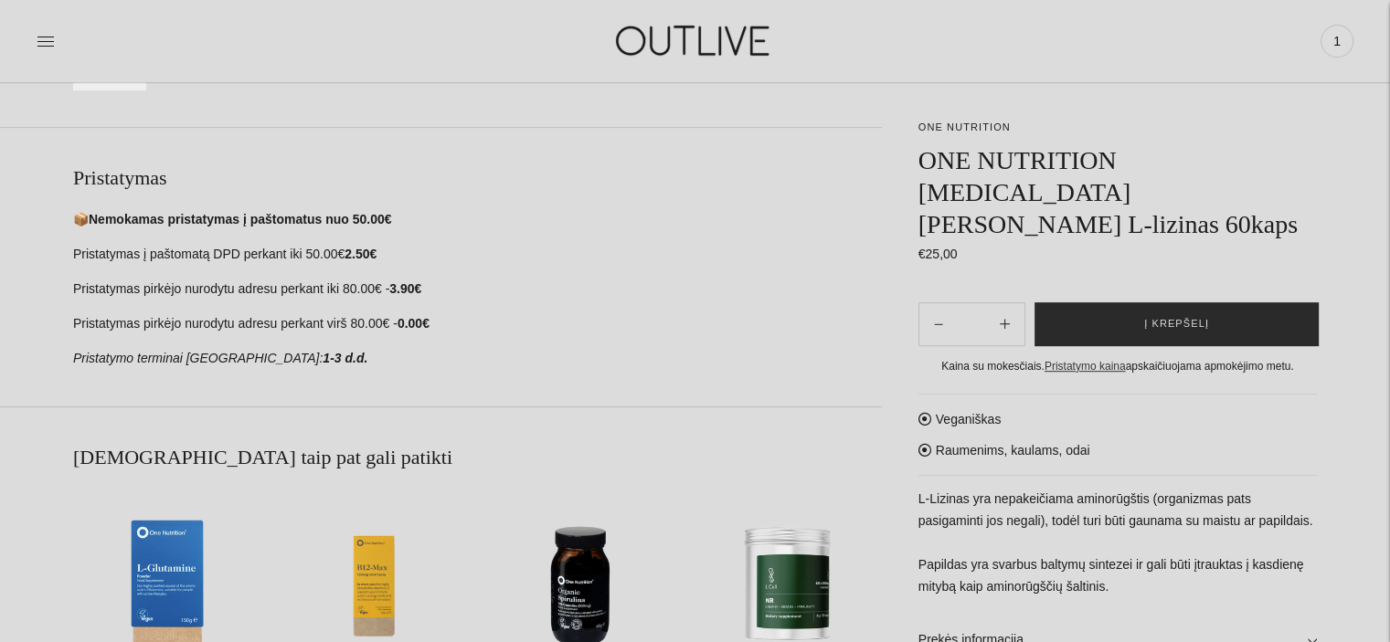
click at [1154, 315] on span "Į krepšelį" at bounding box center [1176, 324] width 65 height 18
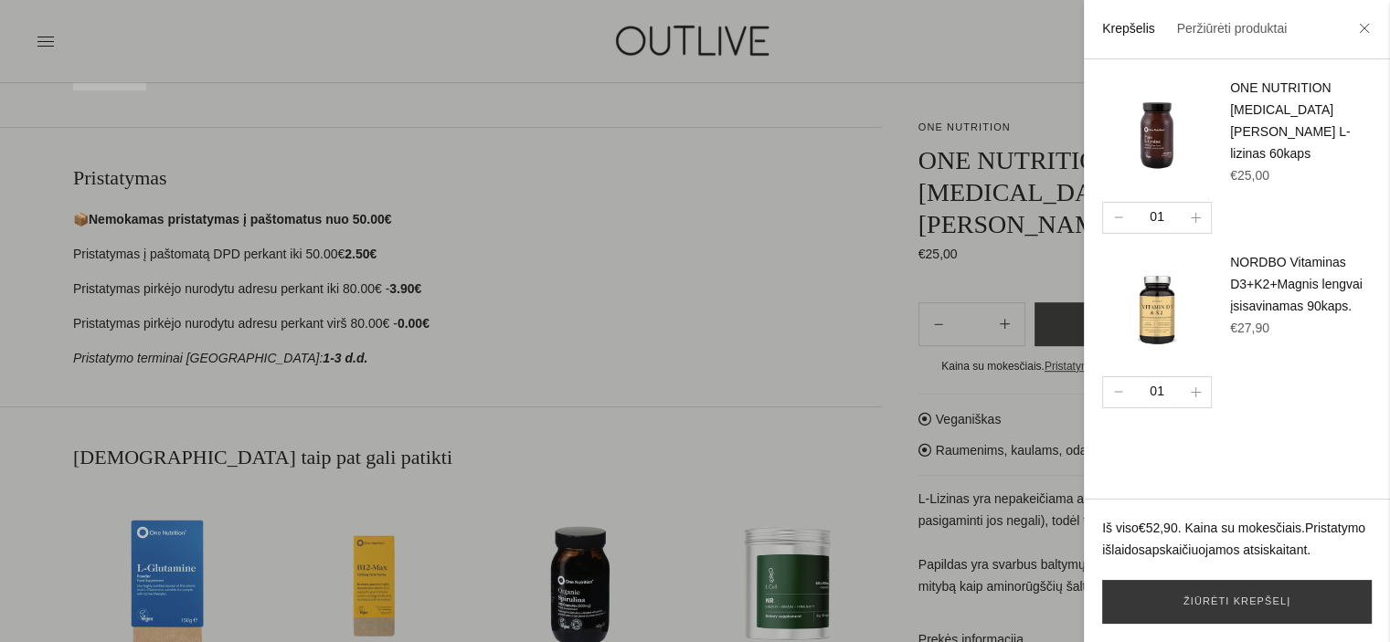
click at [899, 291] on div at bounding box center [695, 321] width 1390 height 642
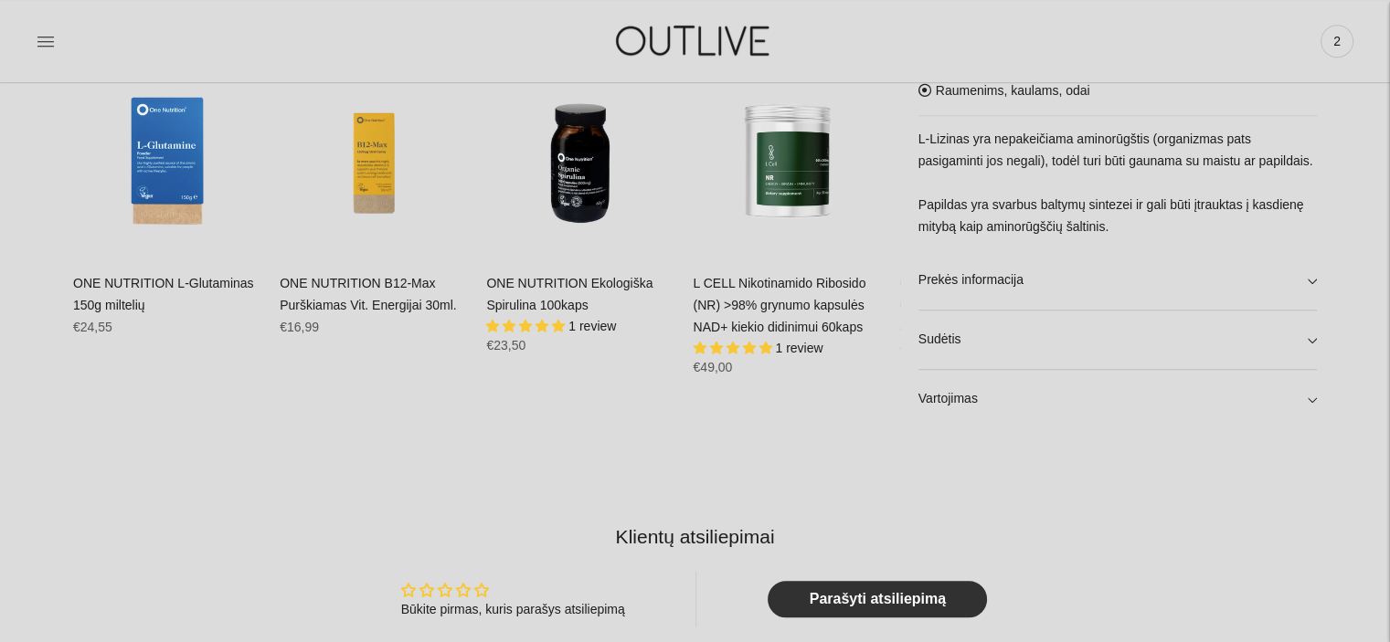
scroll to position [1224, 0]
click at [955, 284] on link "Prekės informacija" at bounding box center [1117, 279] width 398 height 58
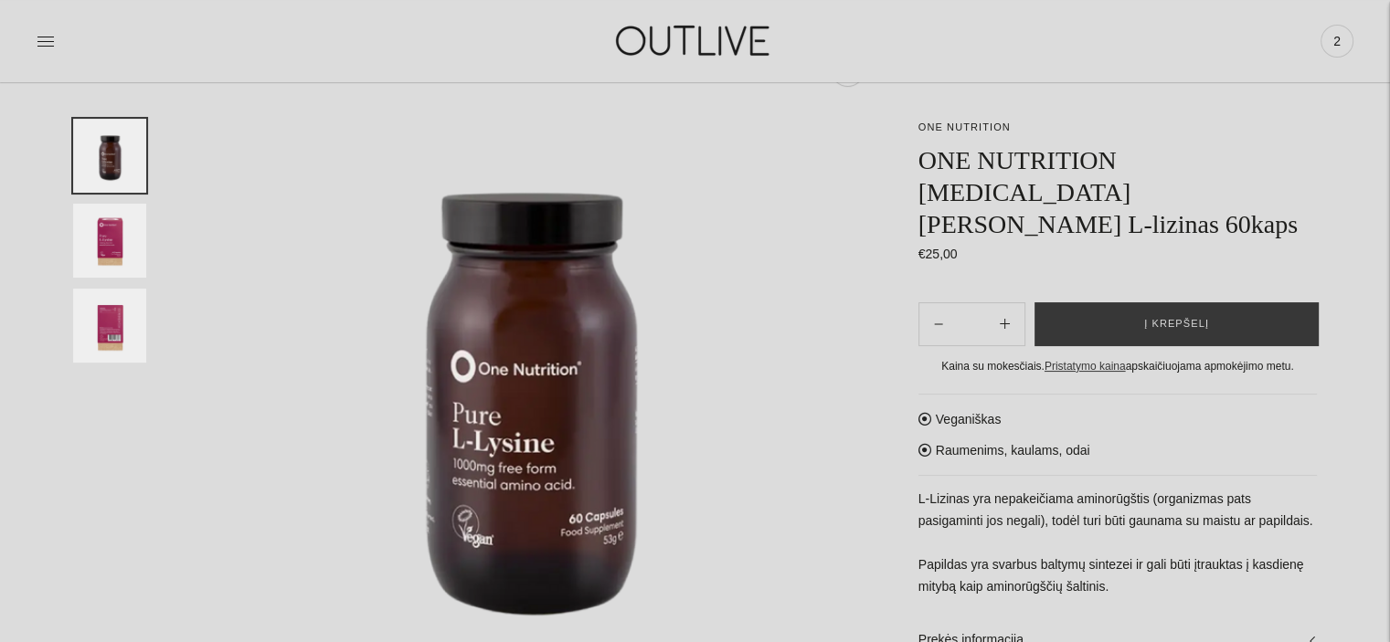
scroll to position [0, 0]
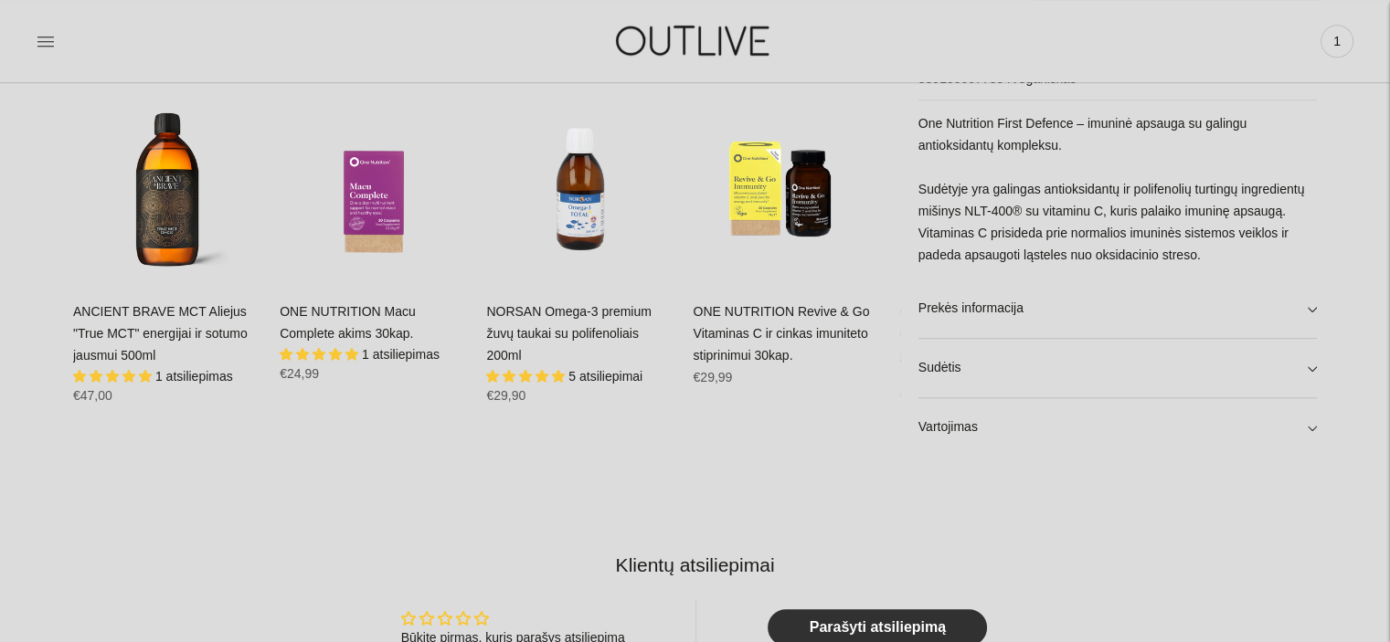
scroll to position [1180, 0]
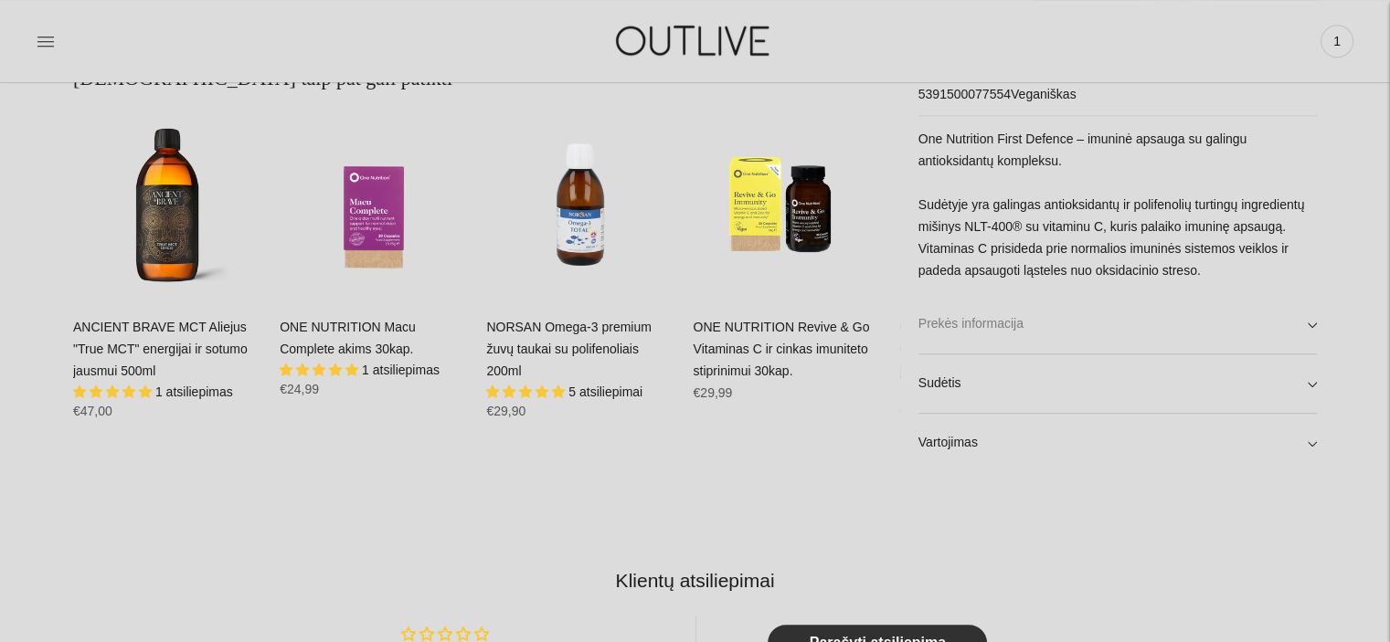
click at [983, 323] on link "Prekės informacija" at bounding box center [1117, 324] width 398 height 58
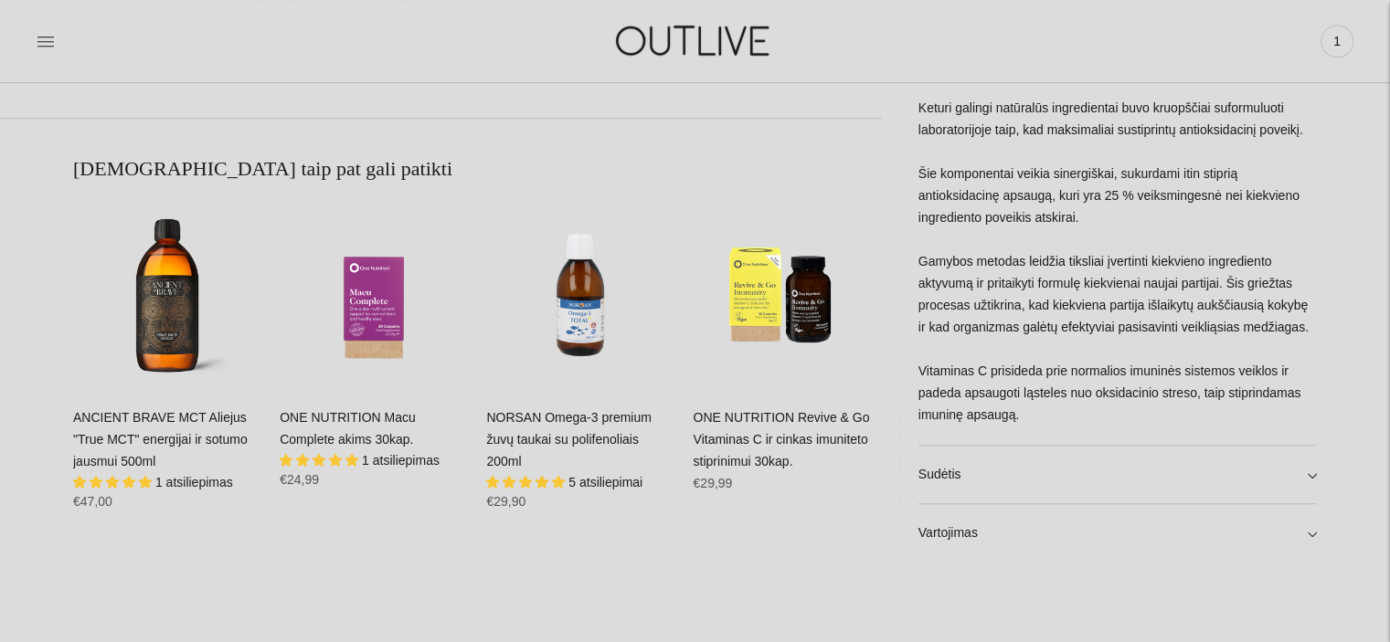
scroll to position [1319, 0]
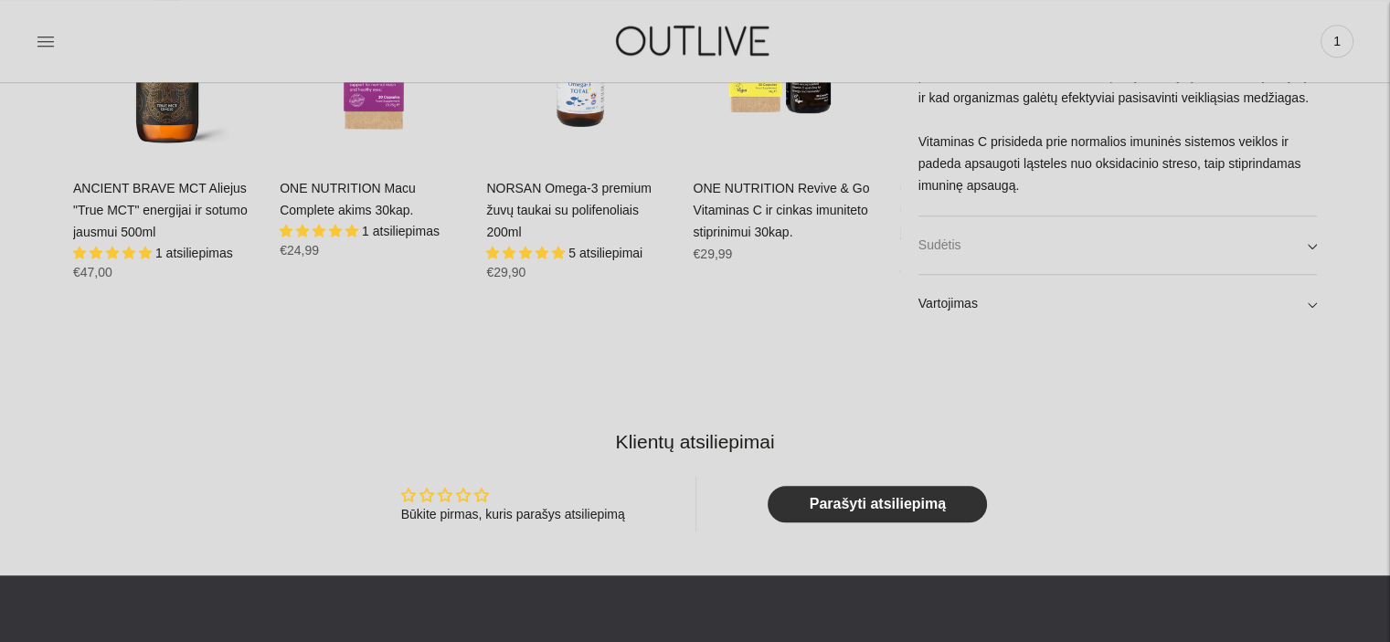
click at [940, 248] on link "Sudėtis" at bounding box center [1117, 245] width 398 height 58
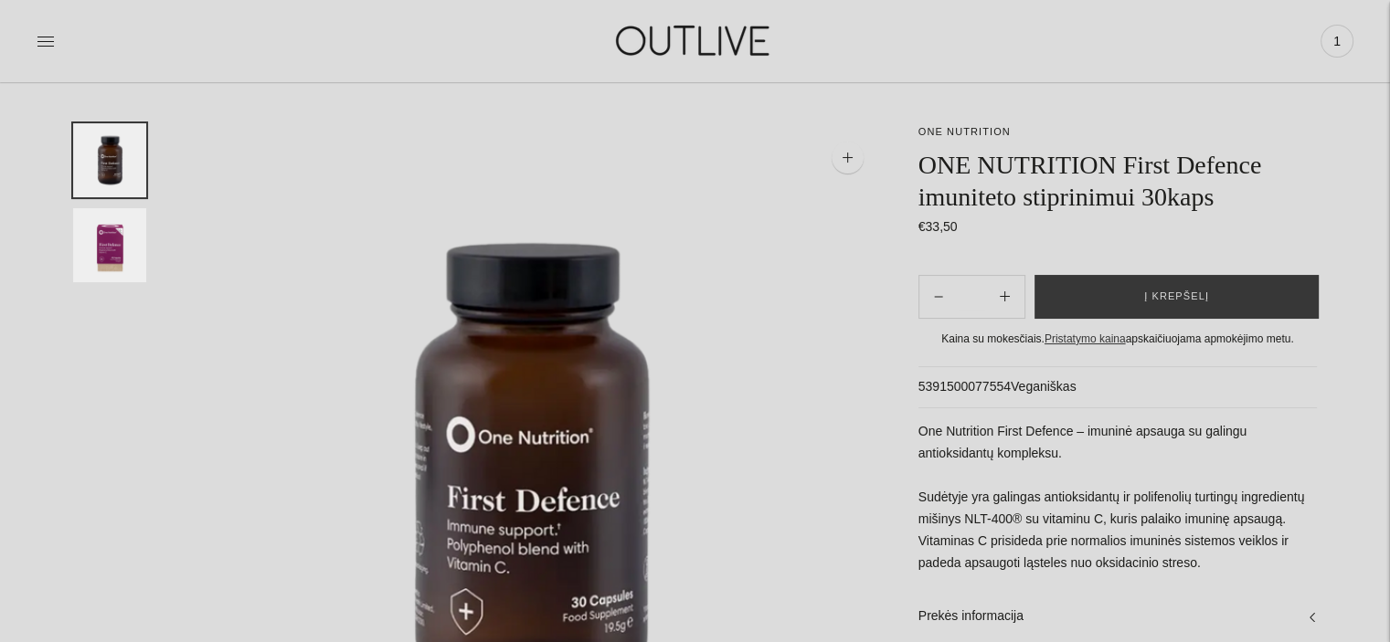
scroll to position [0, 0]
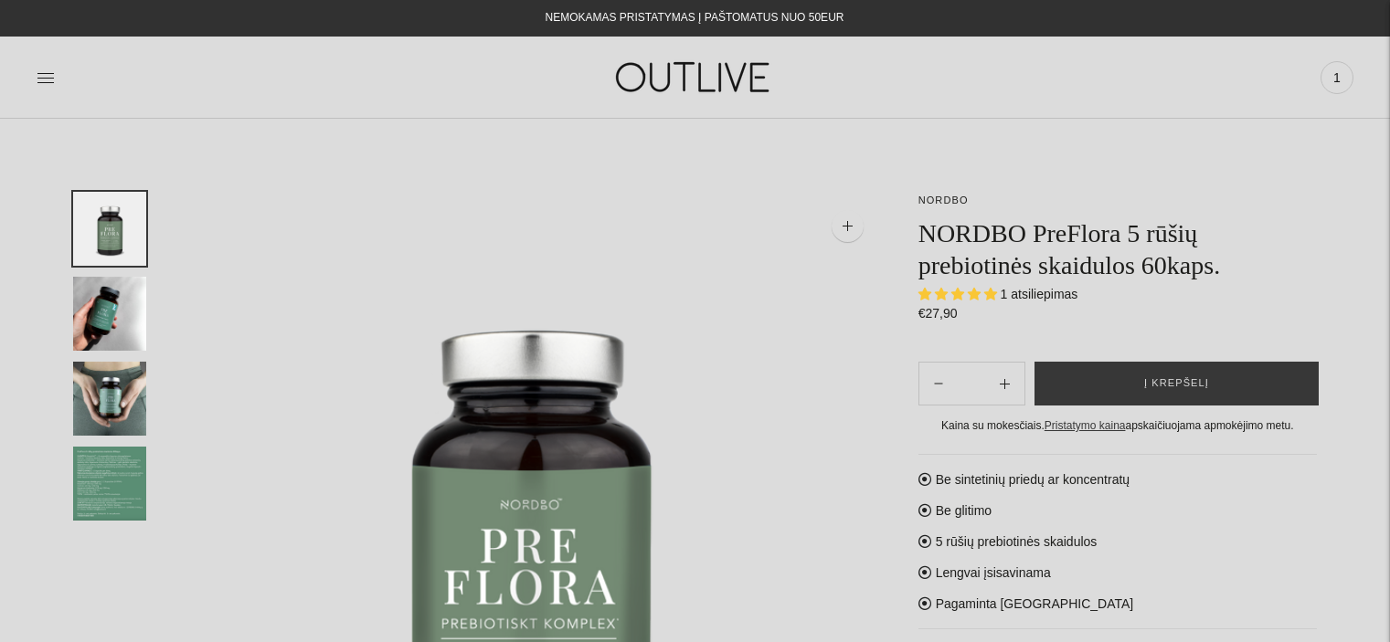
select select "**********"
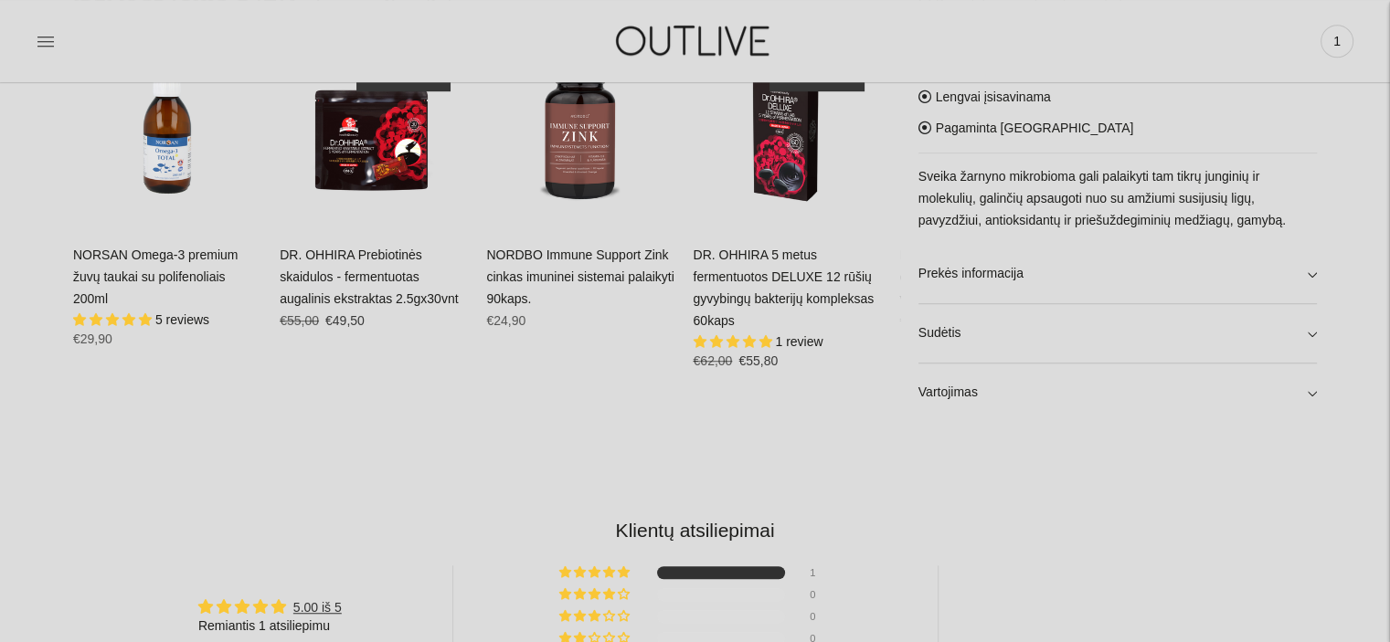
scroll to position [1253, 0]
click at [967, 270] on link "Prekės informacija" at bounding box center [1117, 273] width 398 height 58
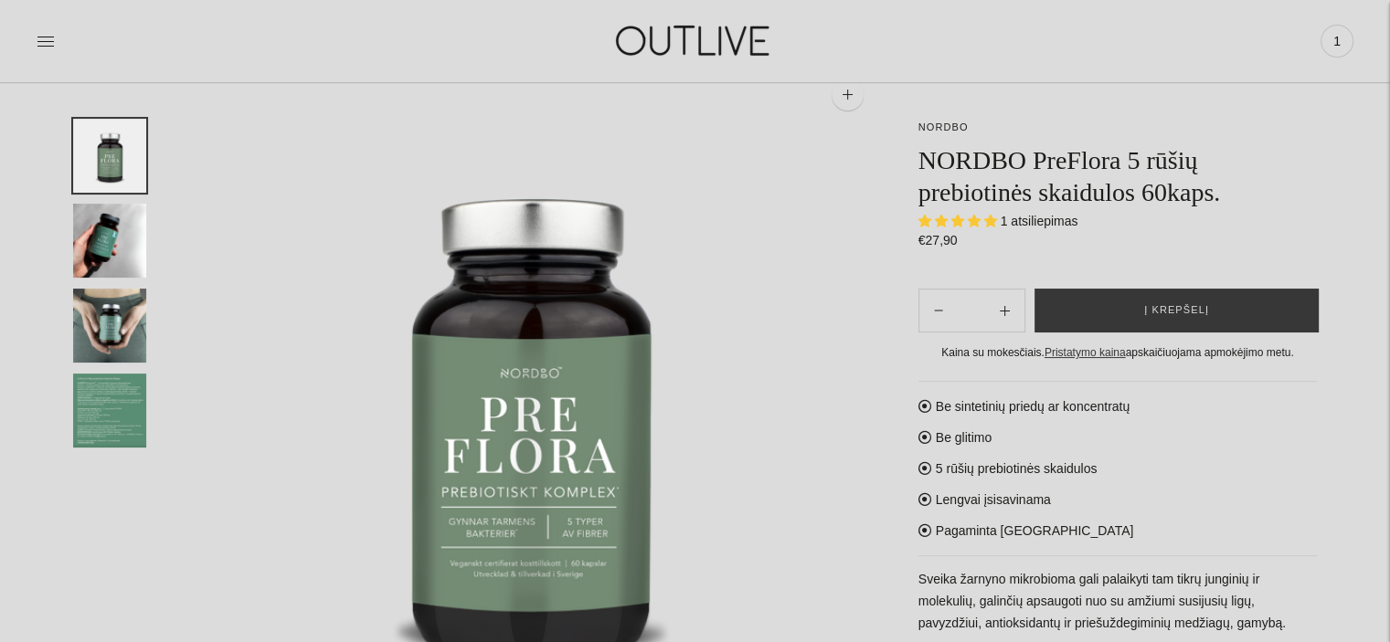
scroll to position [127, 0]
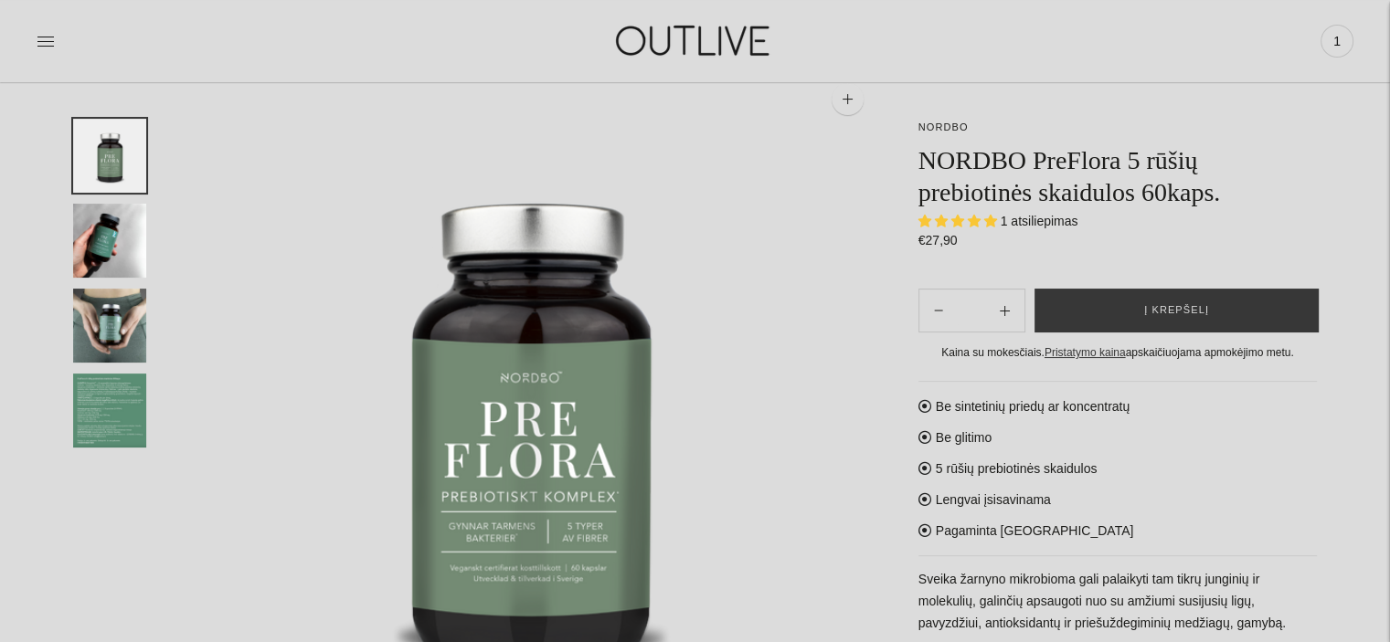
click at [123, 405] on img "Translation missing: en.general.accessibility.image_thumbail" at bounding box center [109, 411] width 73 height 74
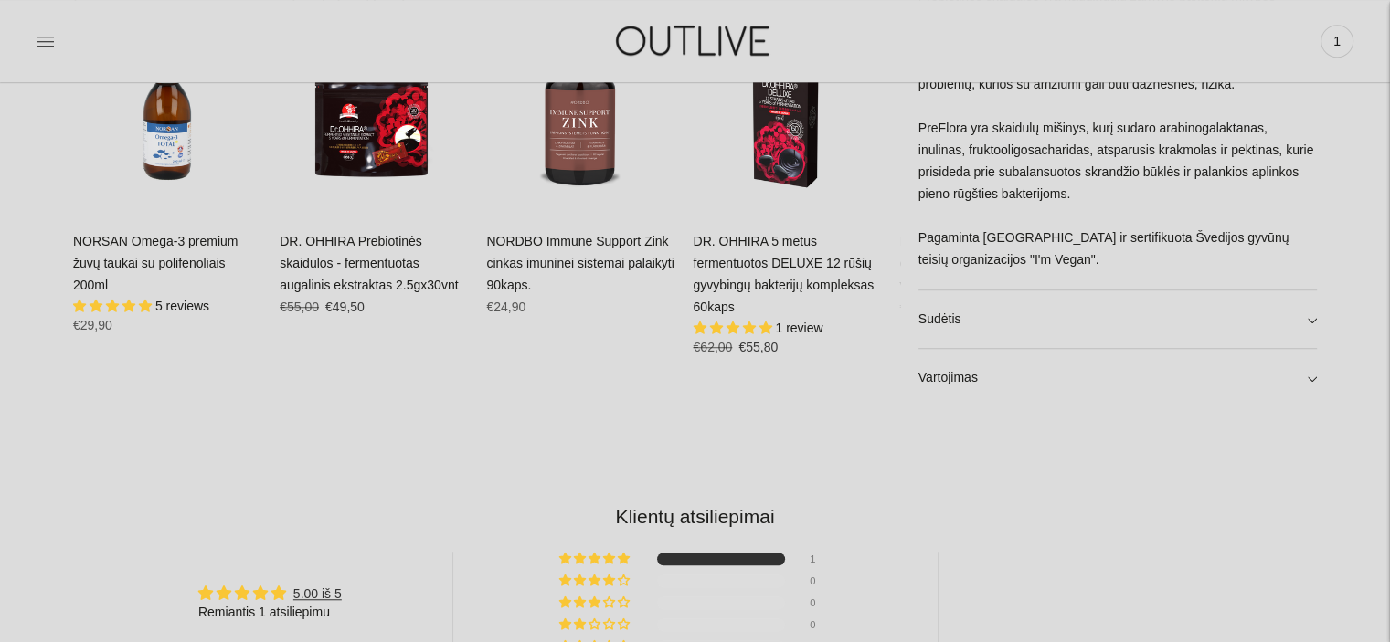
scroll to position [1265, 0]
click at [962, 334] on link "Sudėtis" at bounding box center [1117, 320] width 398 height 58
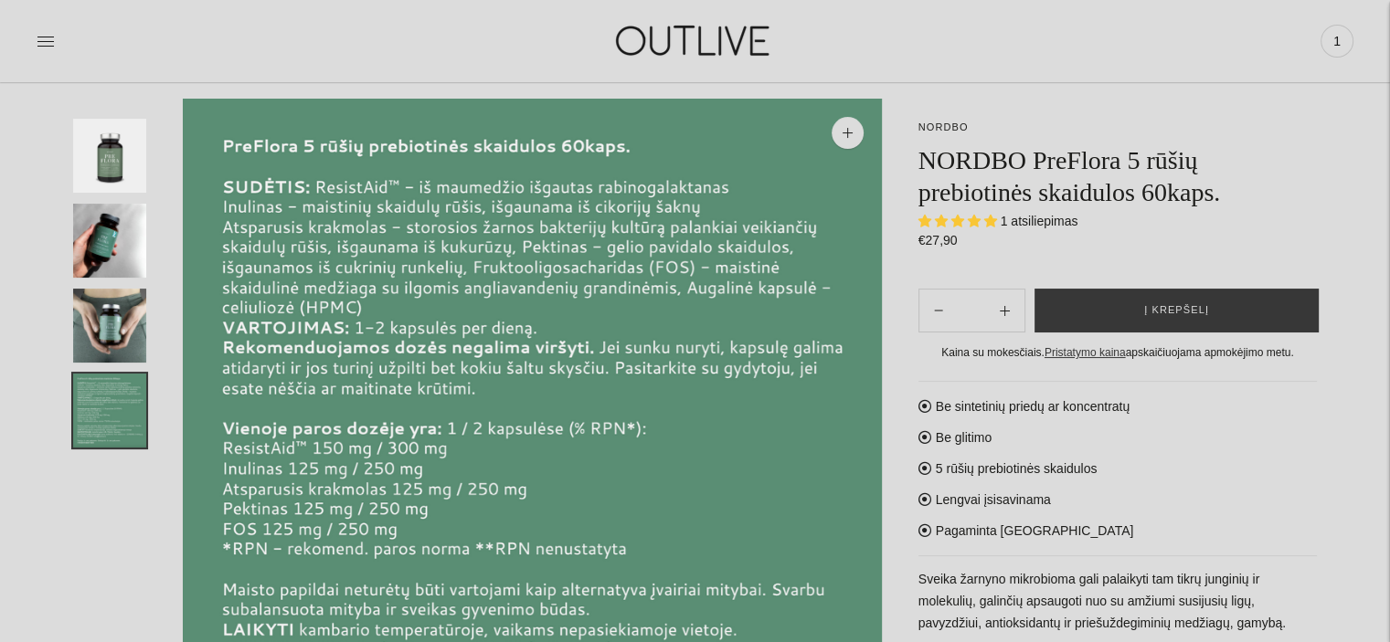
scroll to position [0, 0]
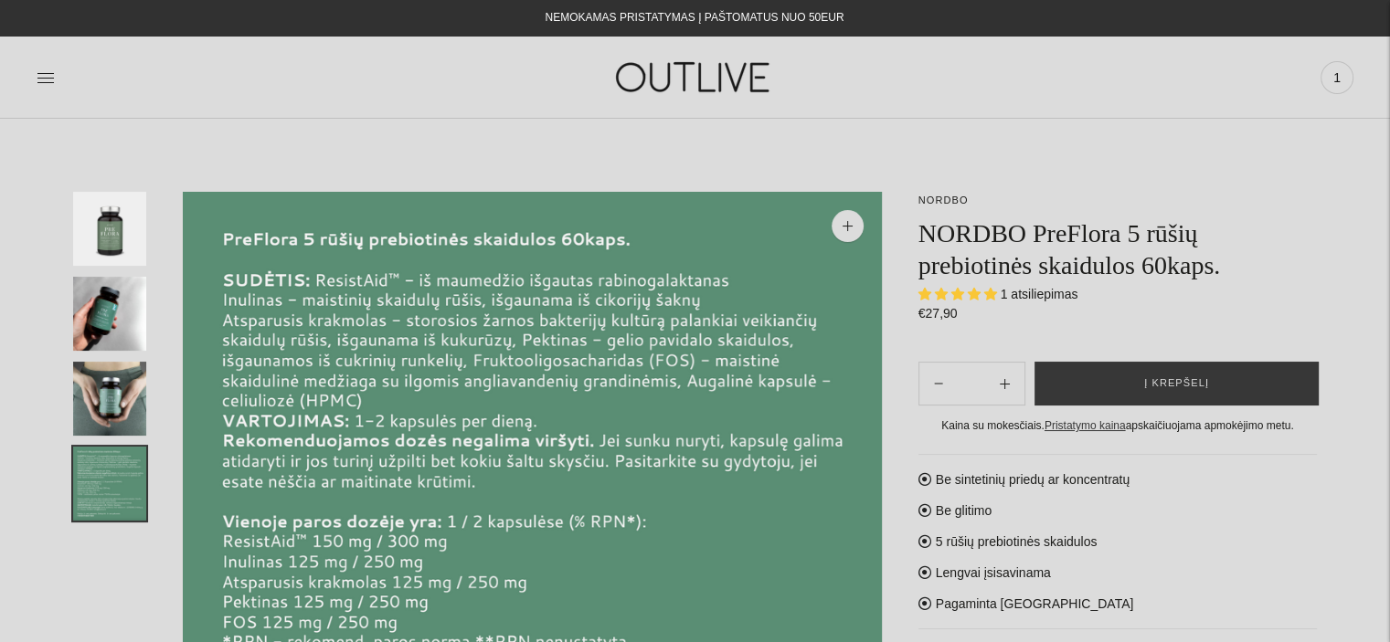
click at [128, 248] on img "Translation missing: en.general.accessibility.image_thumbail" at bounding box center [109, 229] width 73 height 74
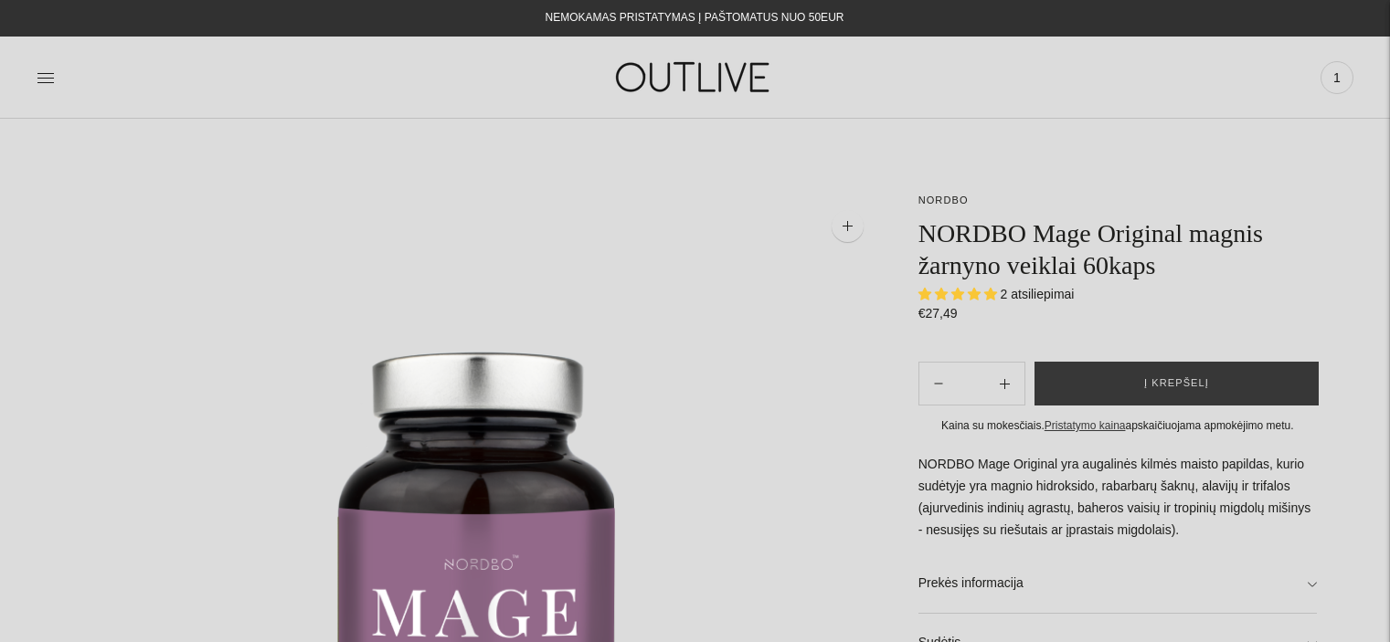
select select "**********"
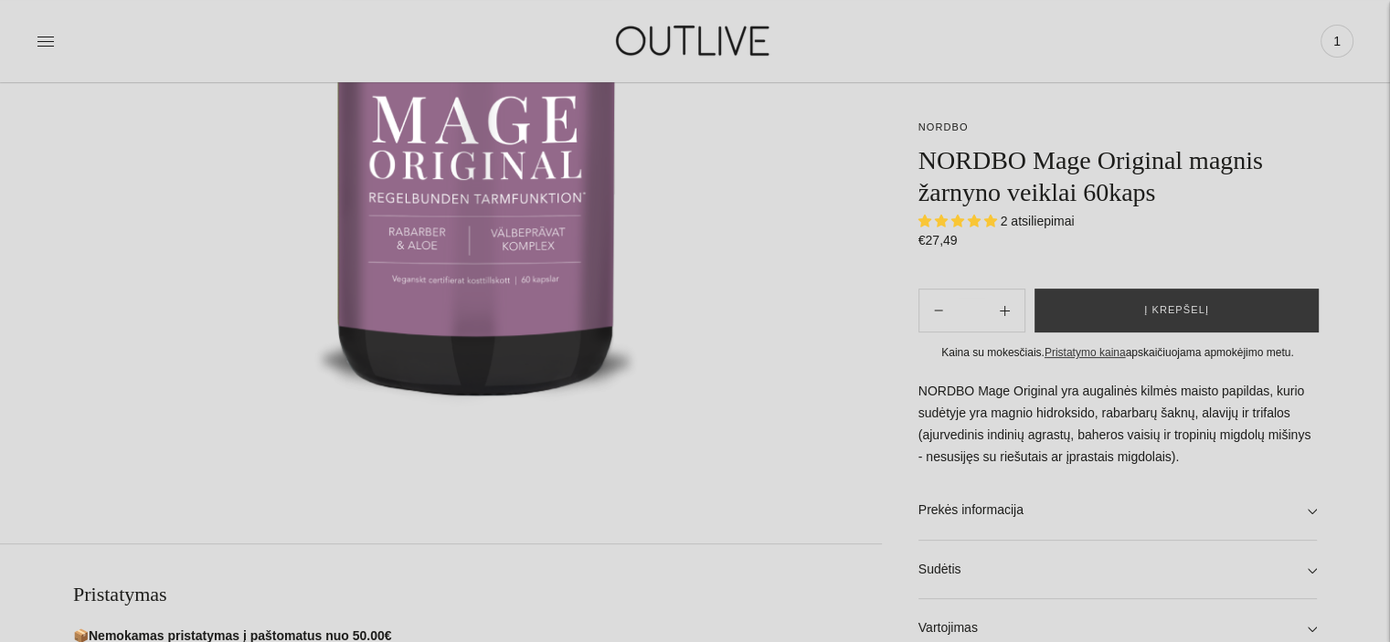
scroll to position [489, 0]
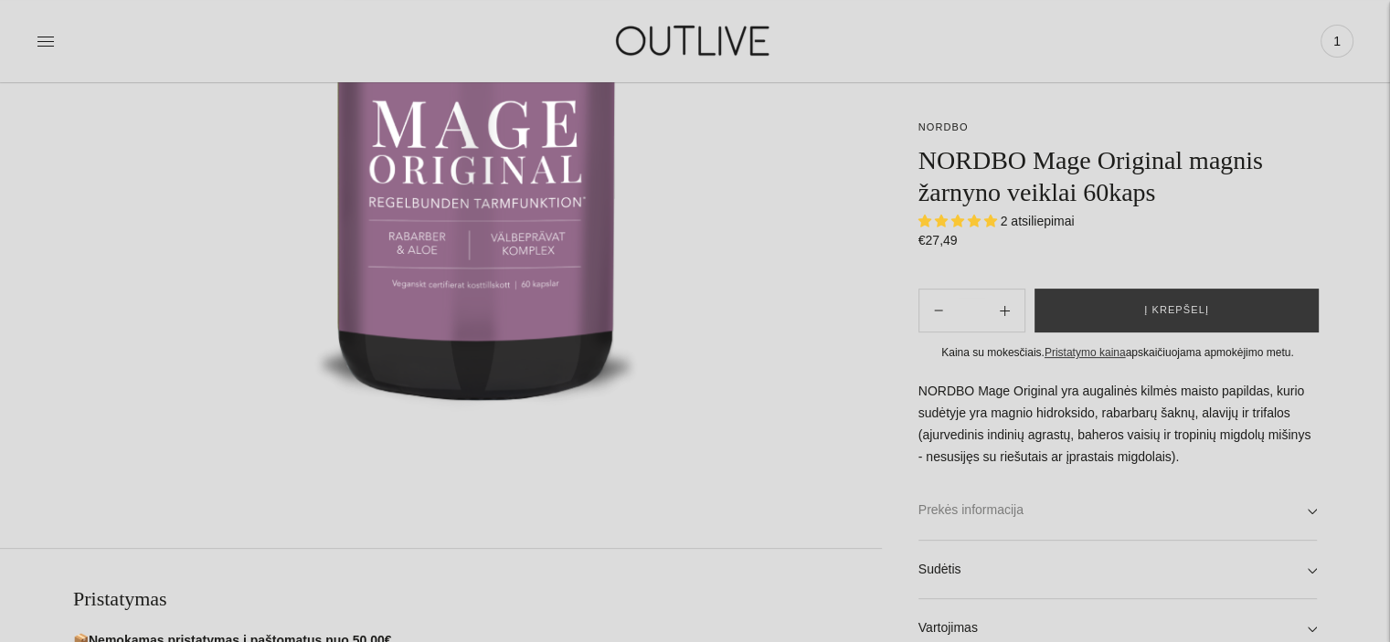
click at [987, 510] on link "Prekės informacija" at bounding box center [1117, 511] width 398 height 58
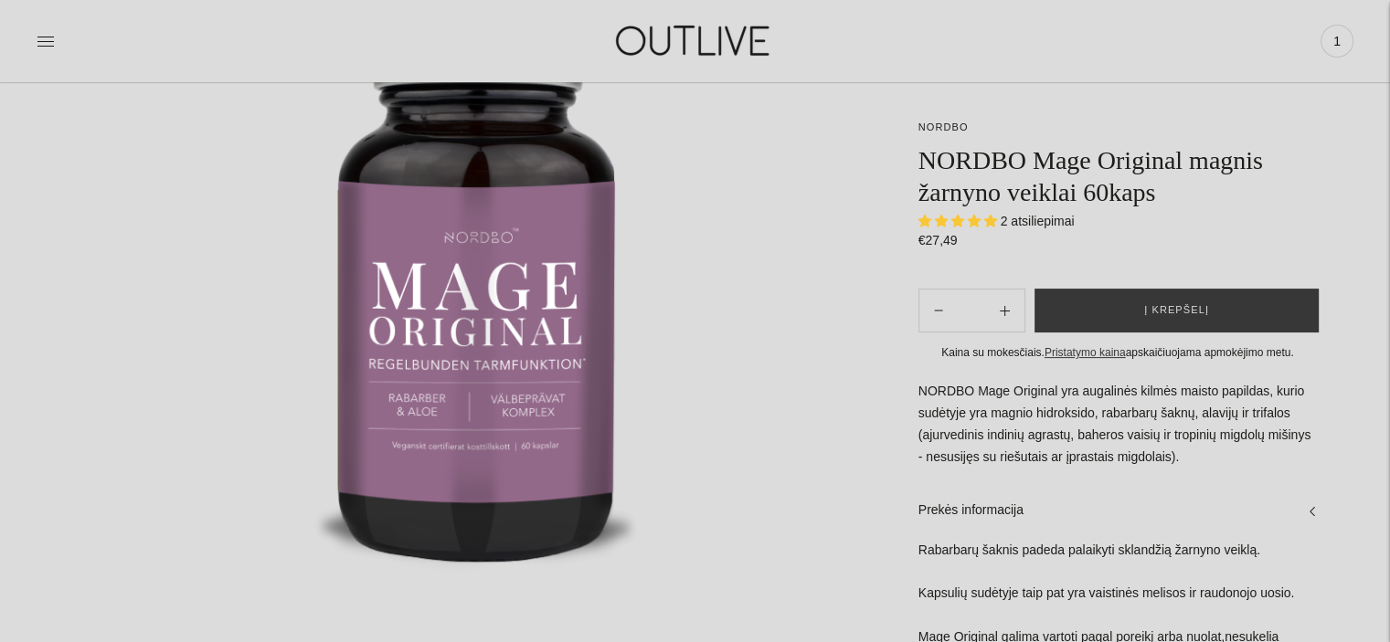
scroll to position [0, 0]
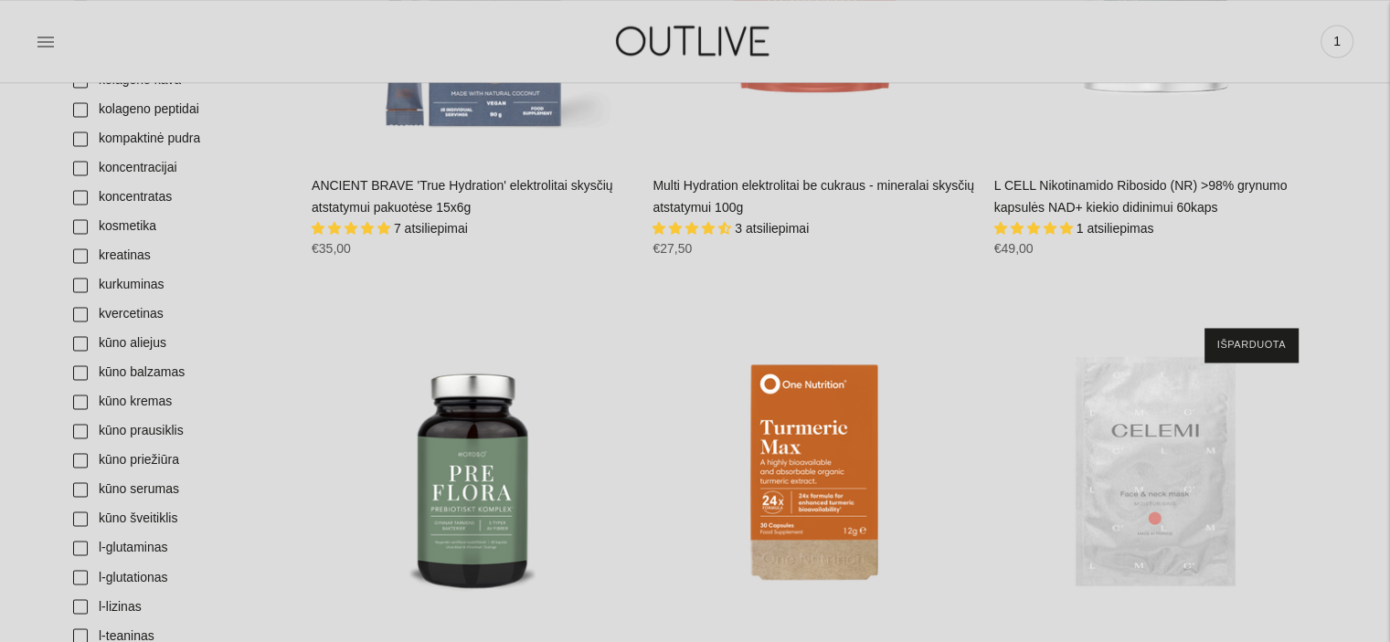
scroll to position [3001, 0]
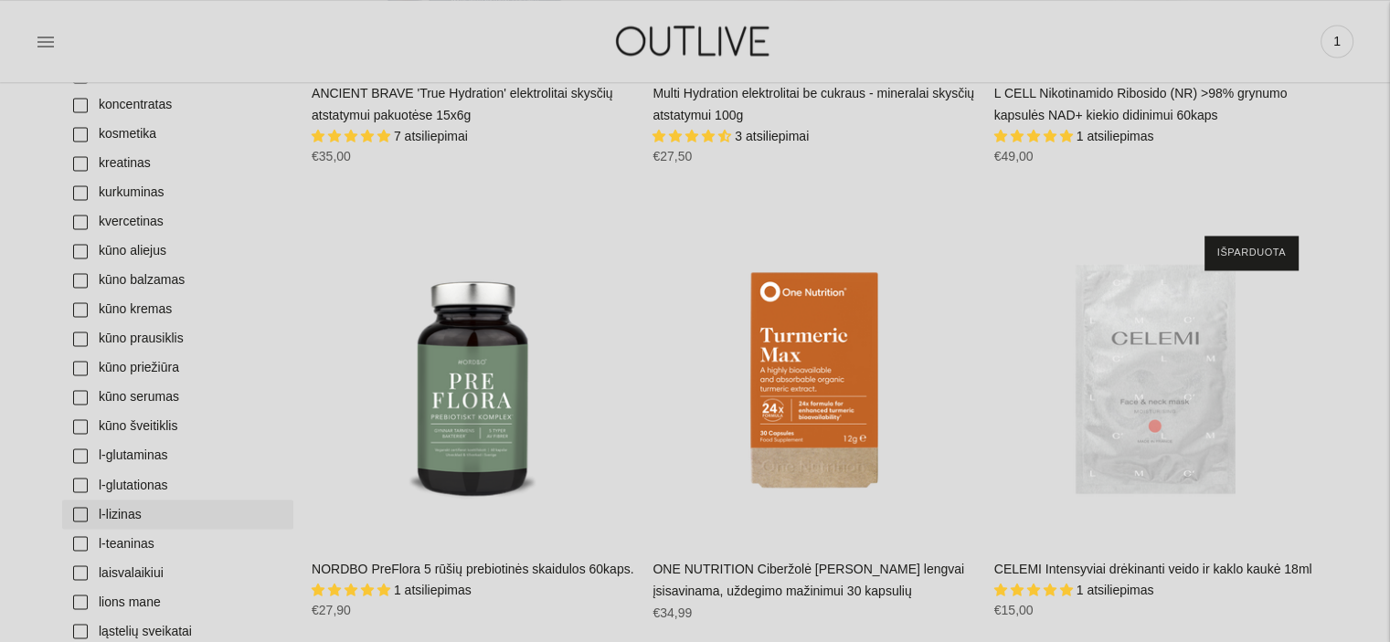
click at [120, 518] on link "l-lizinas" at bounding box center [177, 514] width 231 height 29
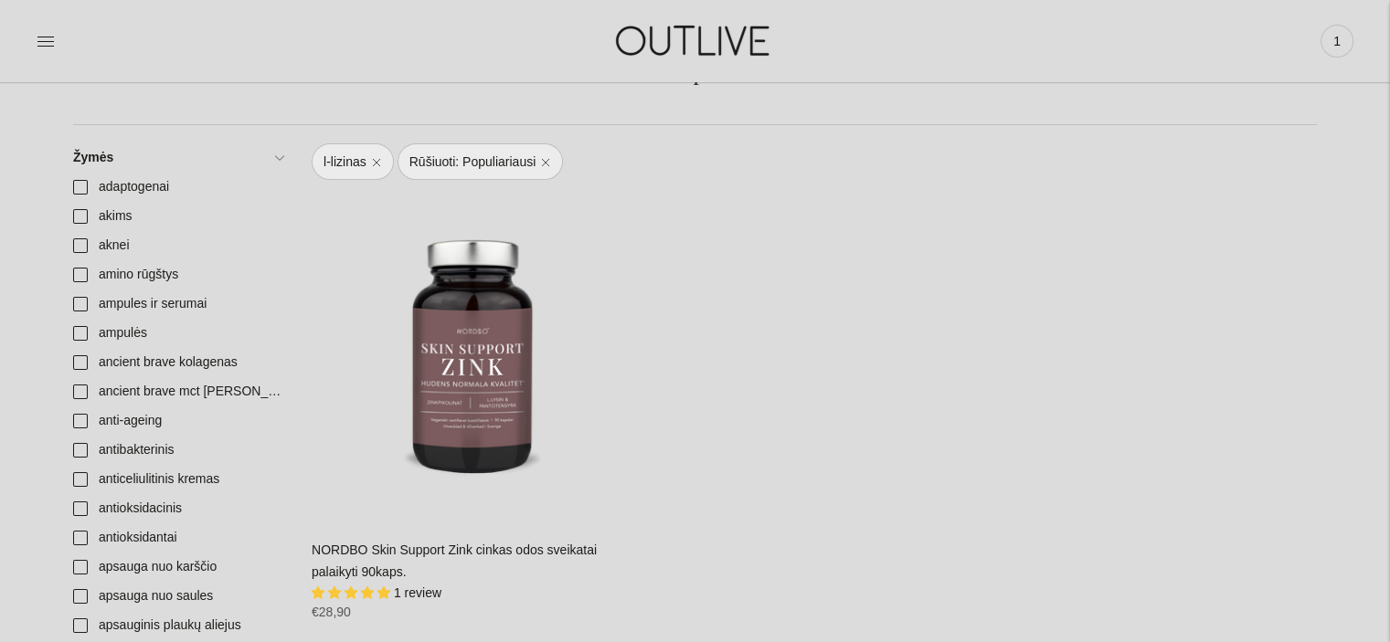
scroll to position [175, 0]
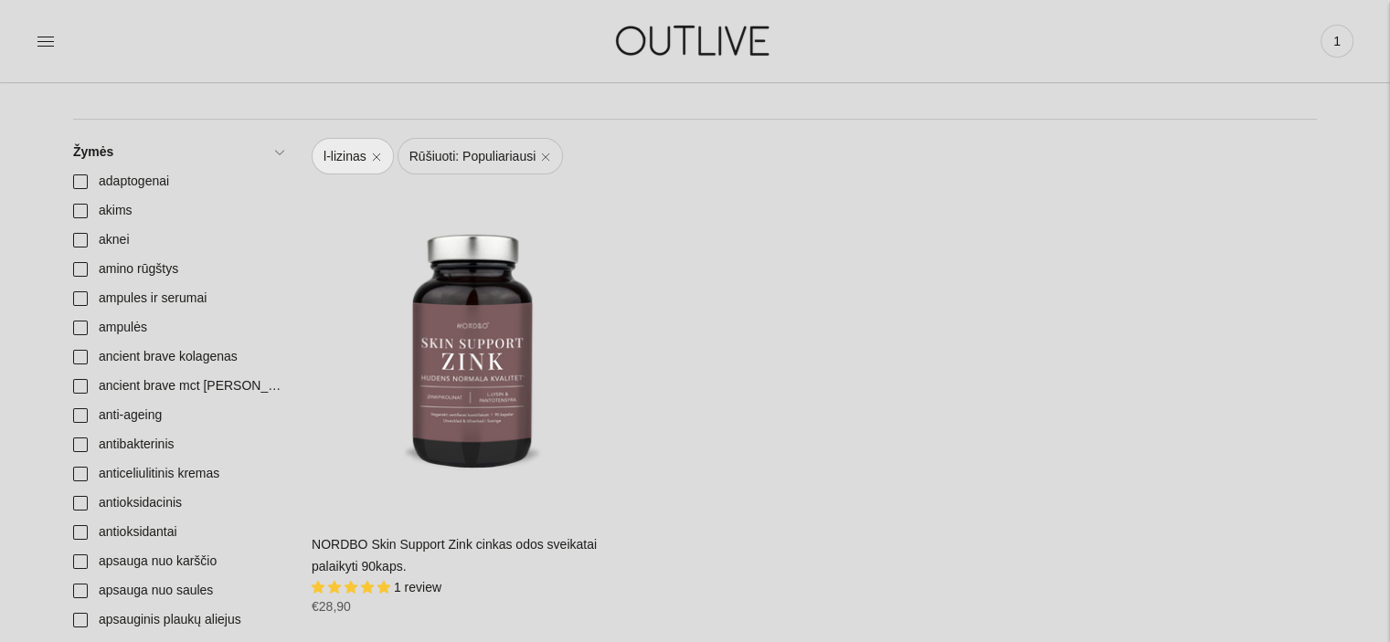
click at [545, 153] on link "Rūšiuoti: Populiariausi" at bounding box center [480, 156] width 166 height 37
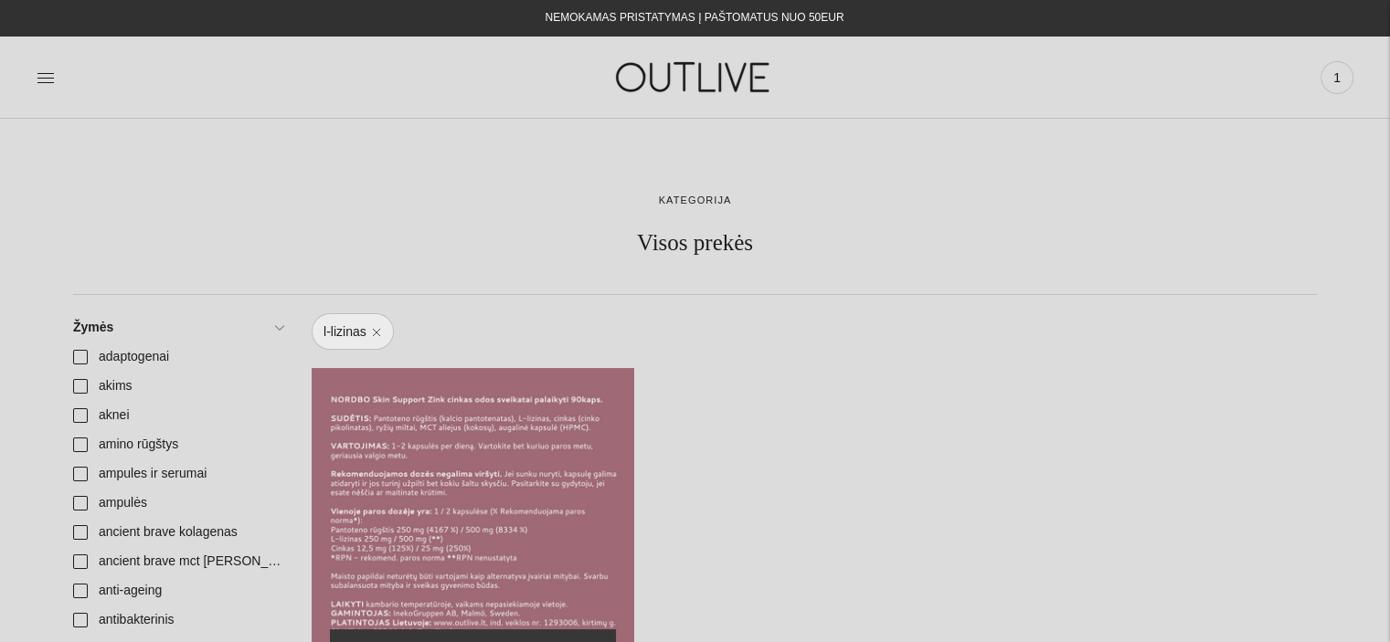
click at [424, 547] on div "NORDBO Skin Support Zink cinkas odos sveikatai palaikyti 90kaps.\a" at bounding box center [473, 529] width 323 height 323
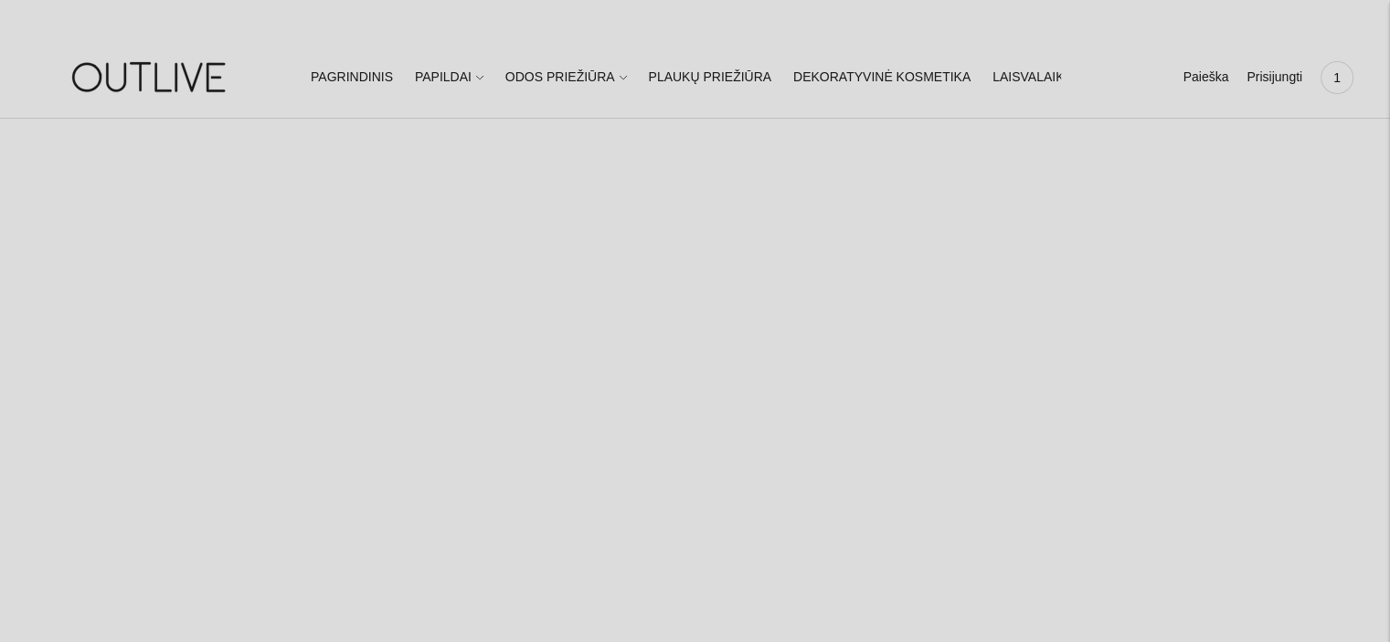
select select "**********"
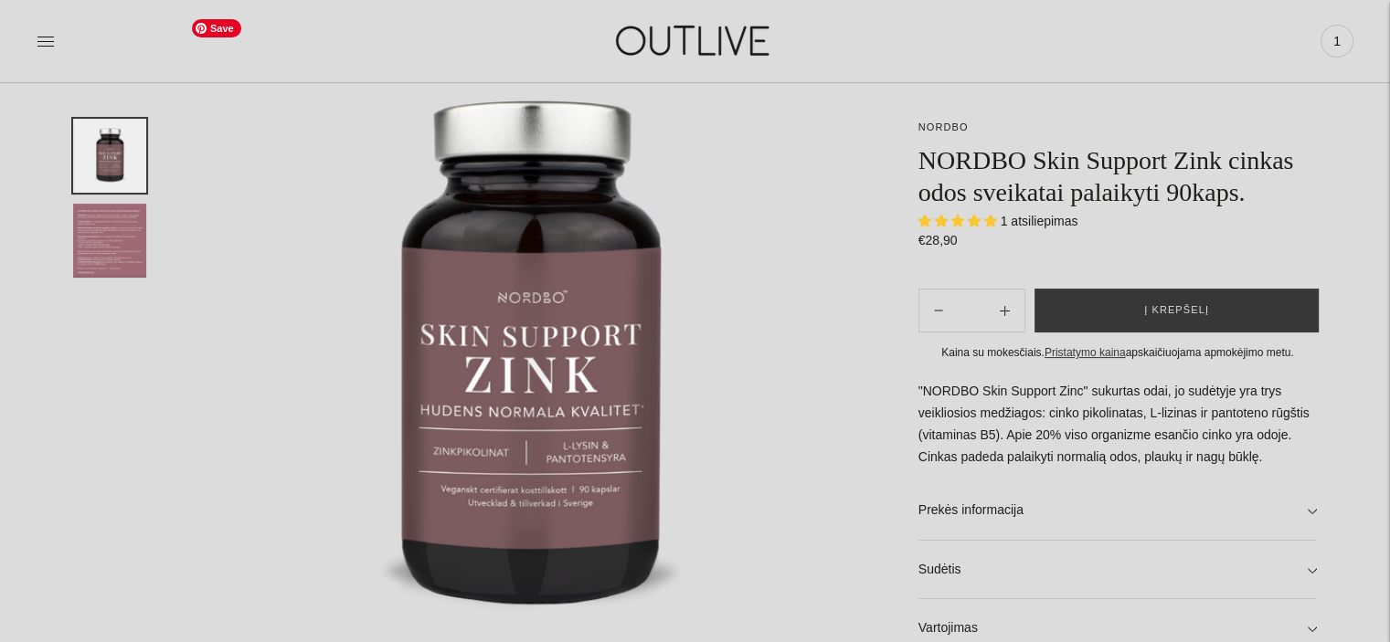
scroll to position [256, 0]
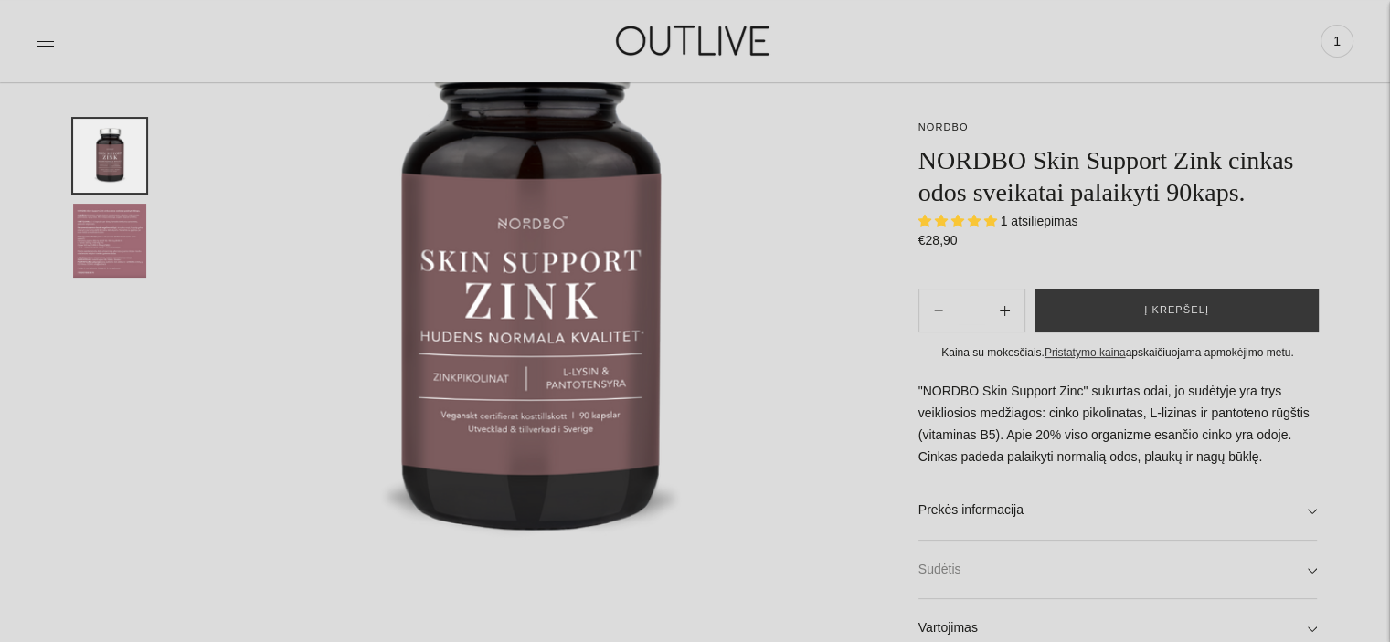
click at [947, 584] on link "Sudėtis" at bounding box center [1117, 570] width 398 height 58
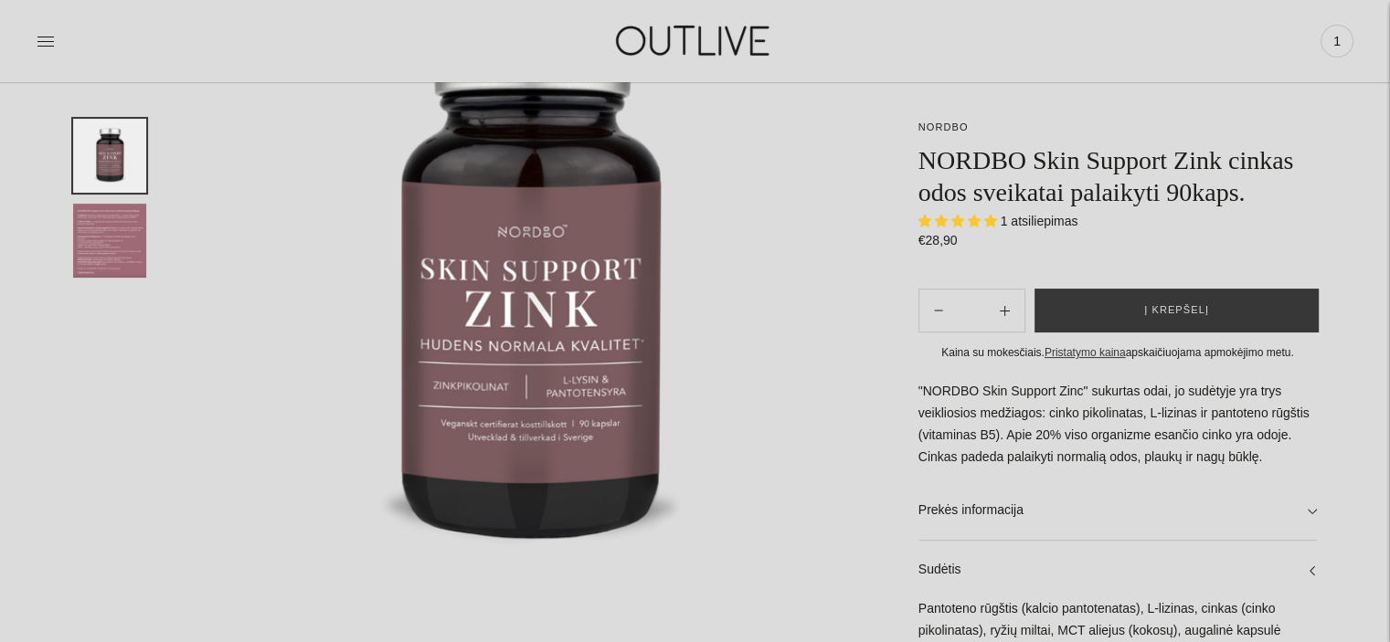
scroll to position [0, 0]
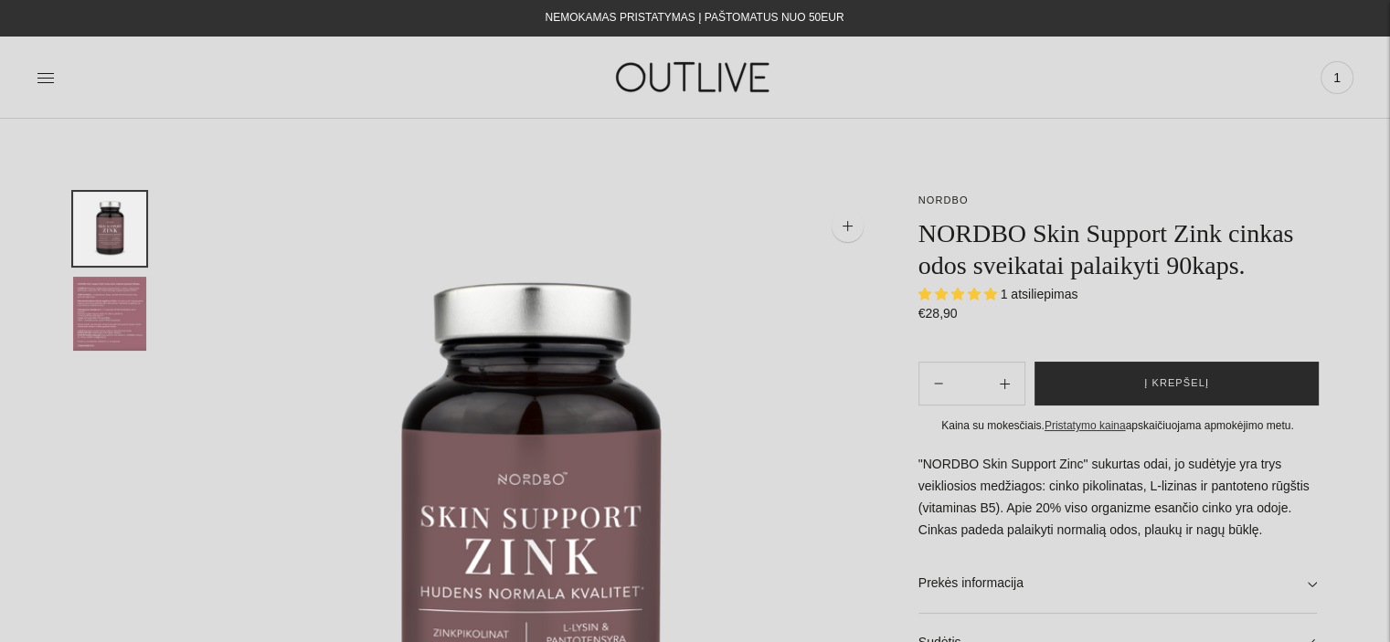
click at [1201, 375] on span "Į krepšelį" at bounding box center [1176, 384] width 65 height 18
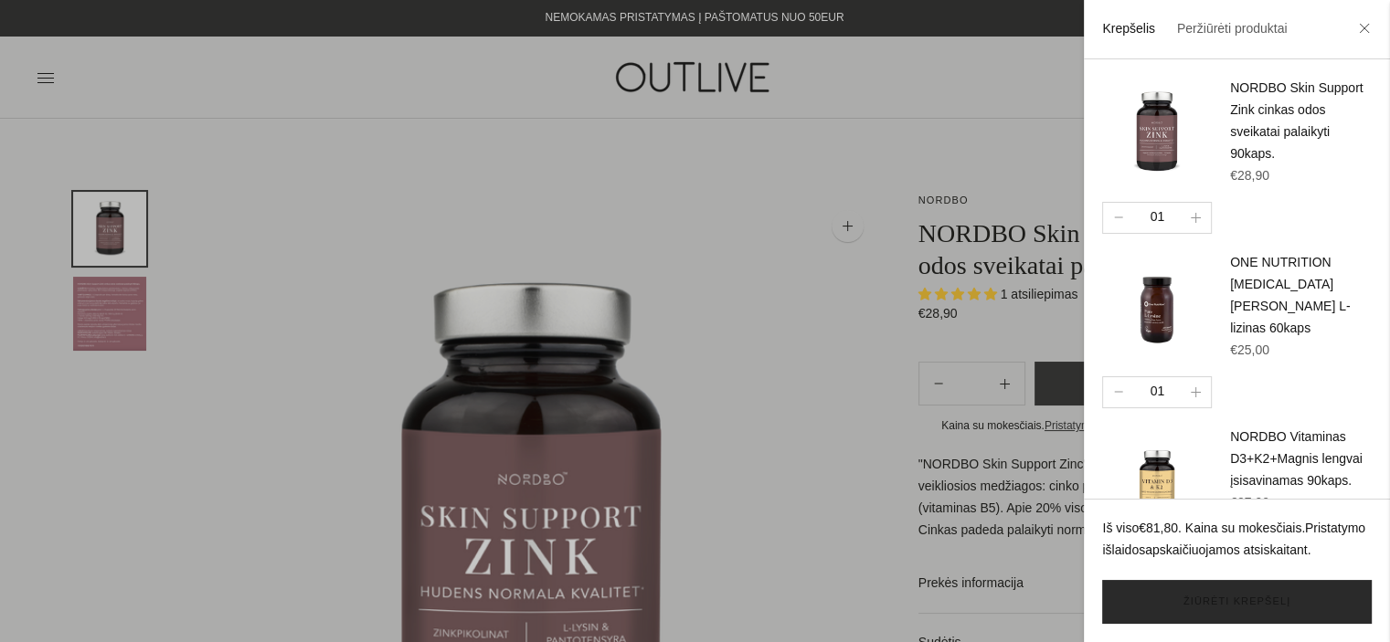
click at [1205, 620] on link "Žiūrėti krepšelį" at bounding box center [1237, 602] width 270 height 44
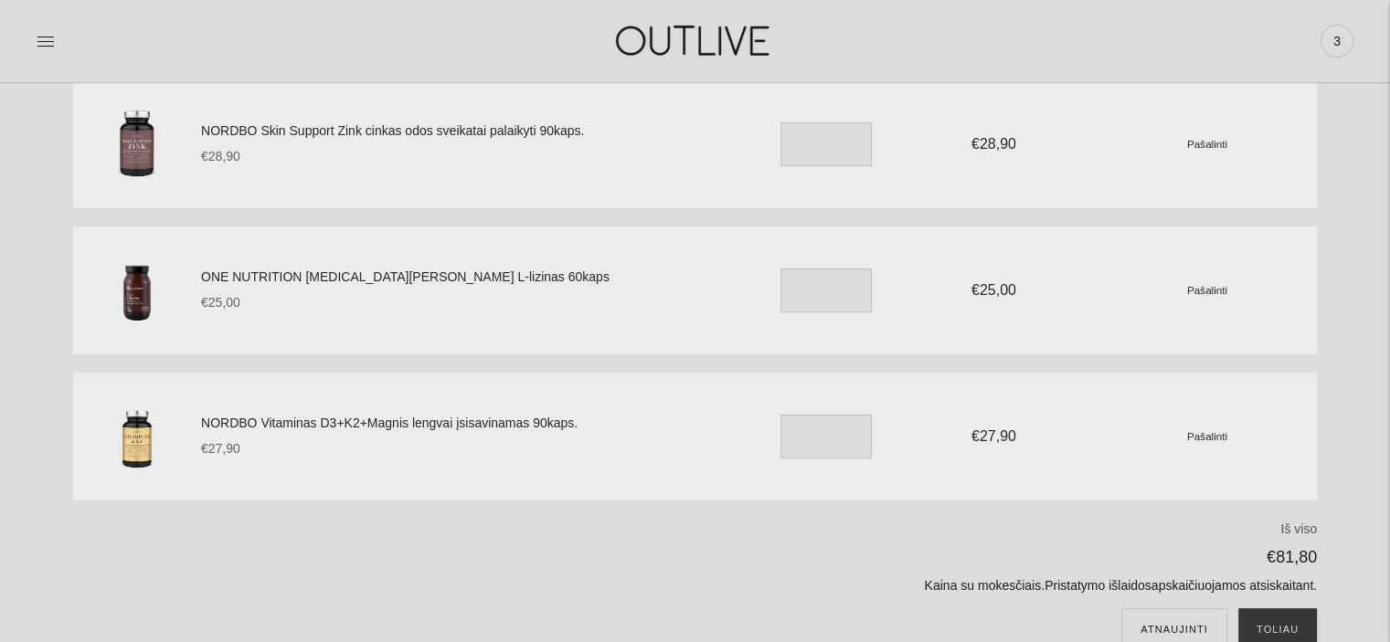
scroll to position [161, 0]
click at [1199, 145] on small "Pašalinti" at bounding box center [1207, 143] width 40 height 12
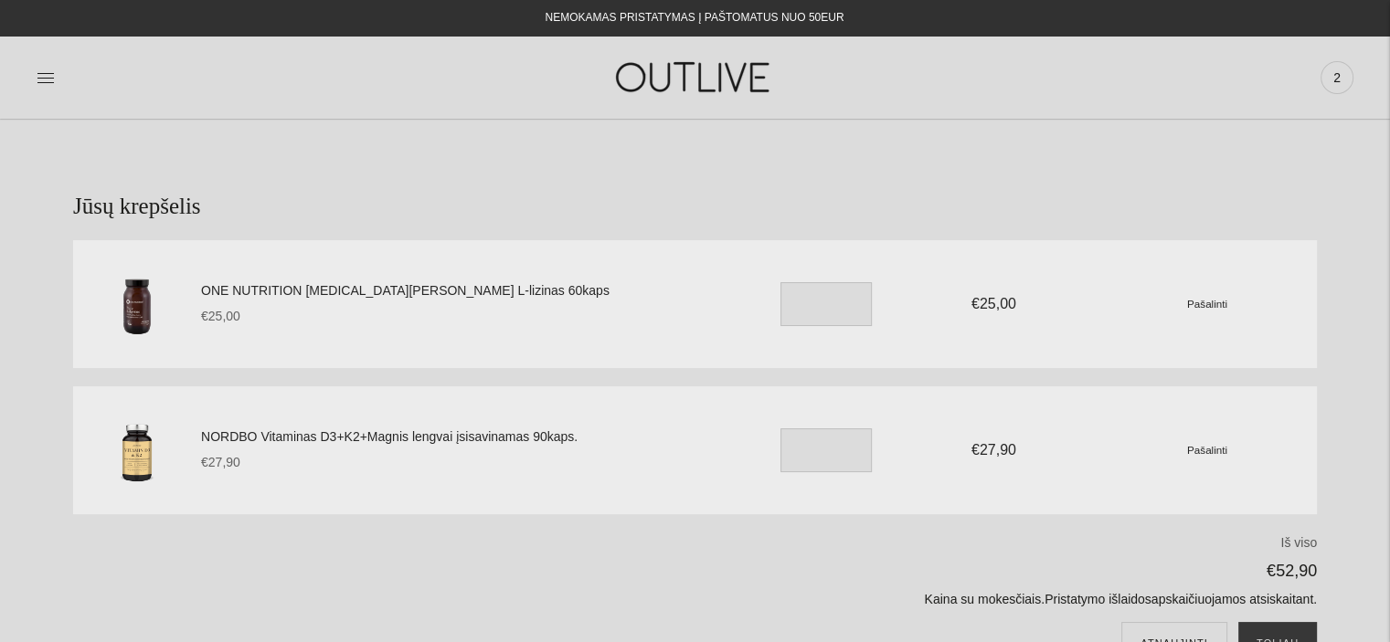
scroll to position [175, 0]
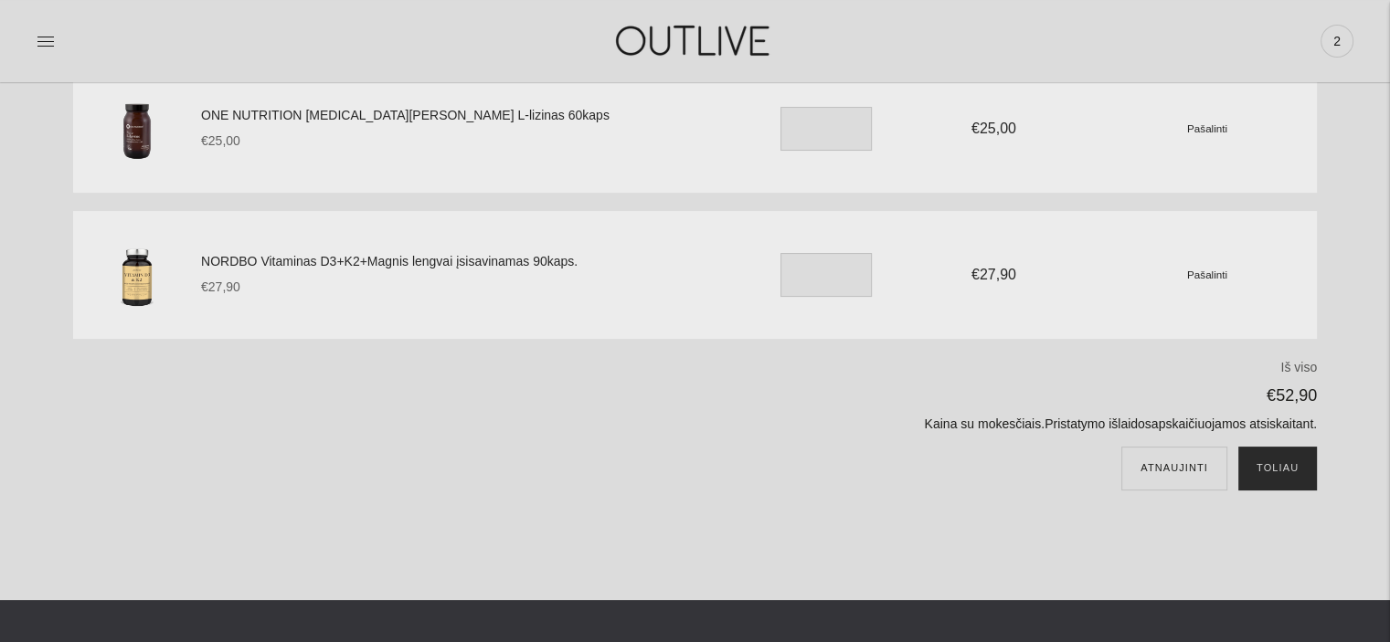
click at [1265, 478] on button "Toliau" at bounding box center [1277, 469] width 79 height 44
